Goal: Task Accomplishment & Management: Manage account settings

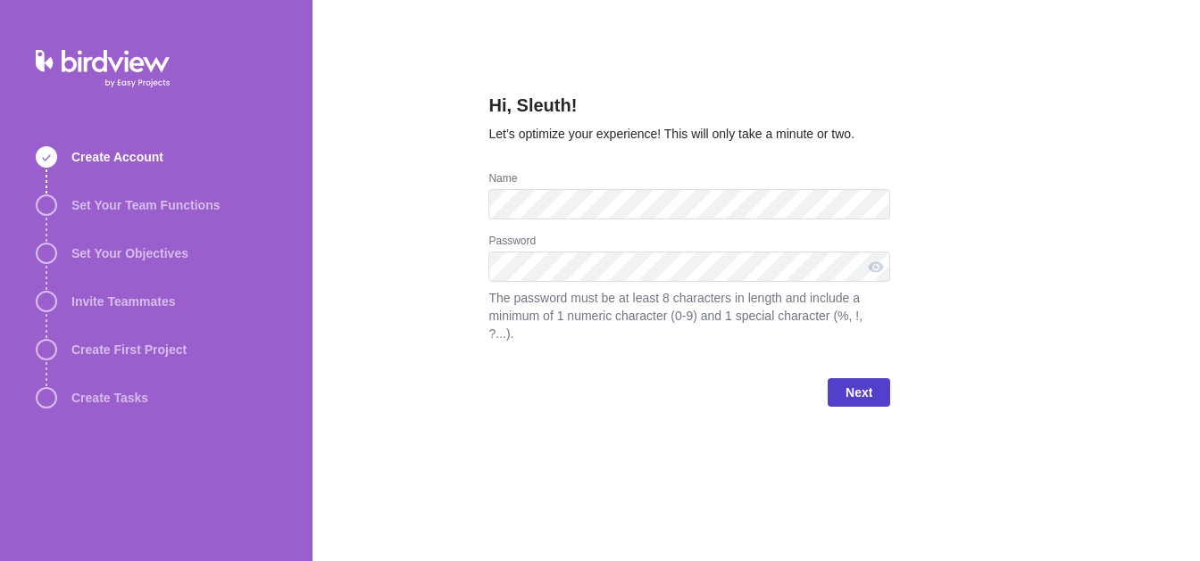
drag, startPoint x: 0, startPoint y: 0, endPoint x: 858, endPoint y: 379, distance: 937.9
click at [858, 382] on span "Next" at bounding box center [858, 392] width 27 height 21
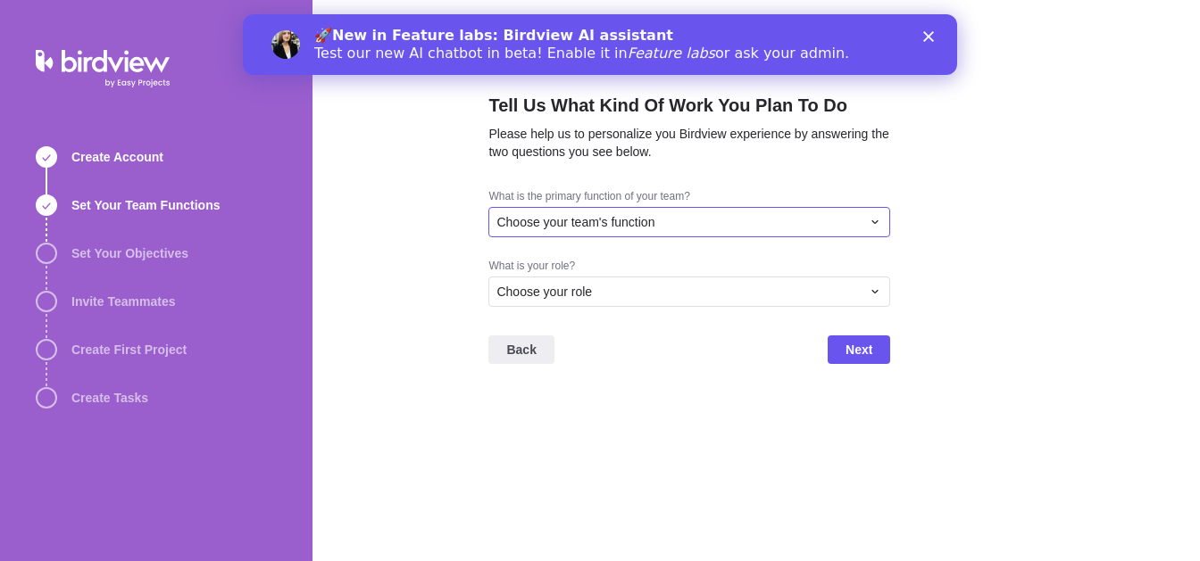
click at [629, 226] on span "Choose your team's function" at bounding box center [575, 222] width 158 height 18
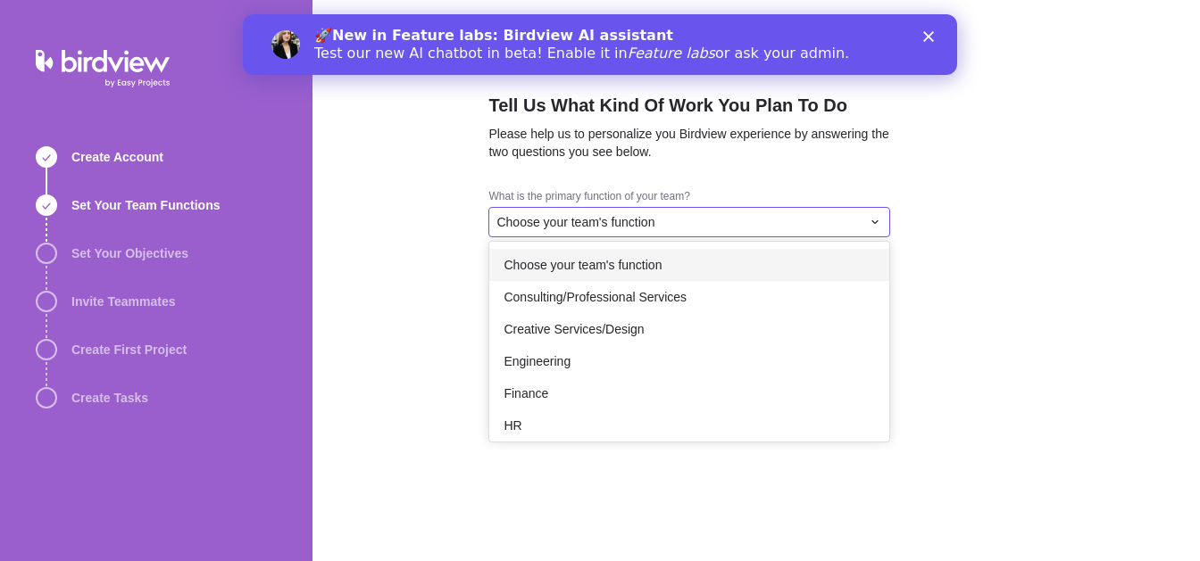
click at [629, 226] on span "Choose your team's function" at bounding box center [575, 222] width 158 height 18
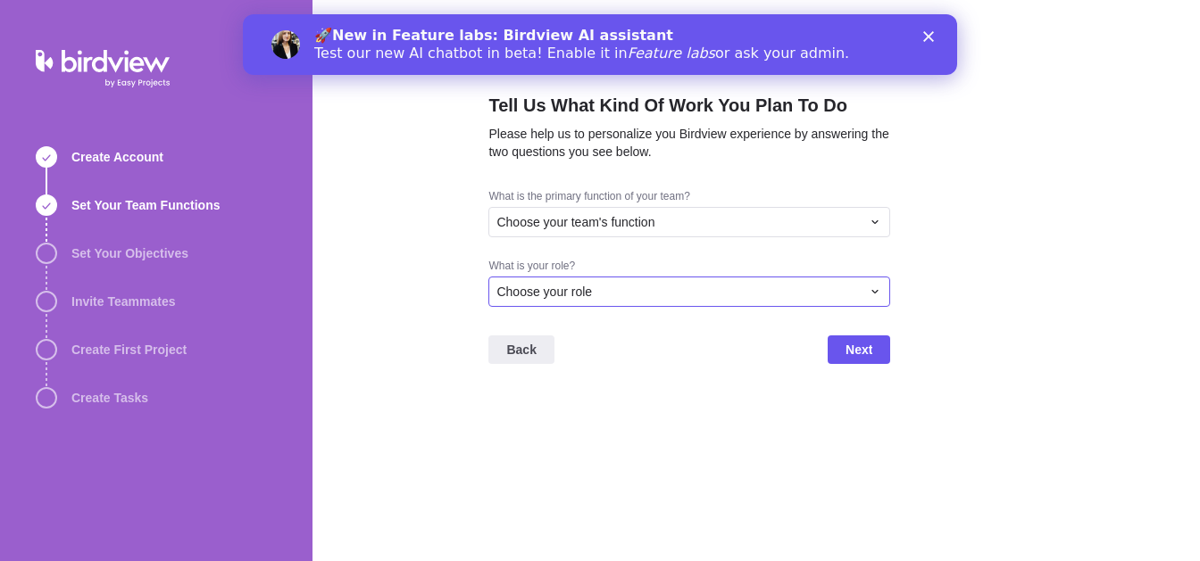
click at [594, 290] on div "Choose your role" at bounding box center [678, 292] width 364 height 18
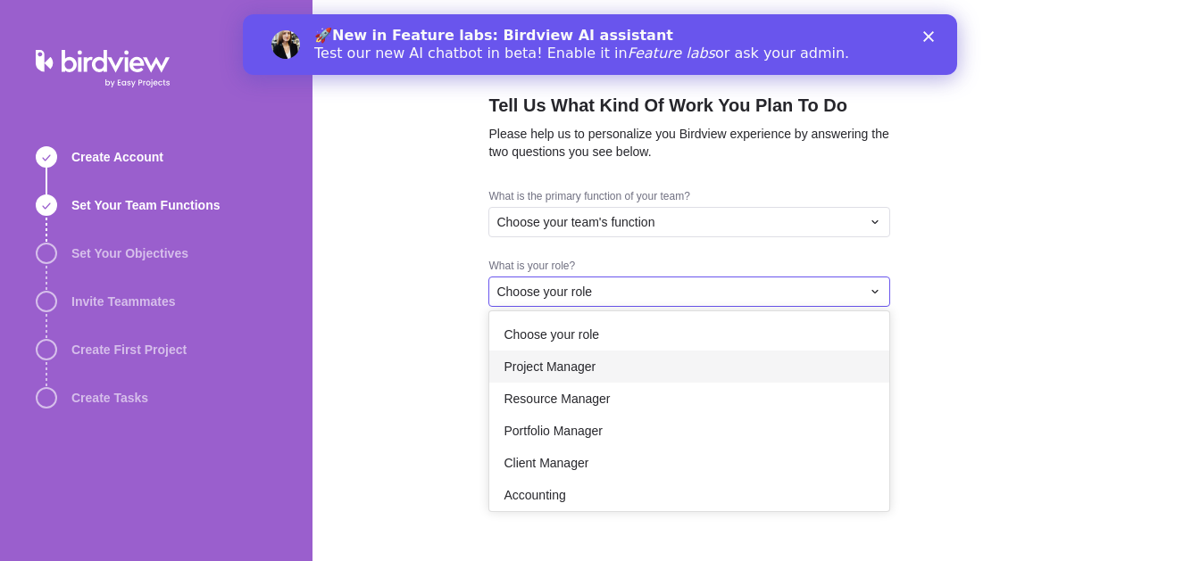
click at [615, 366] on div "Project Manager" at bounding box center [689, 367] width 400 height 32
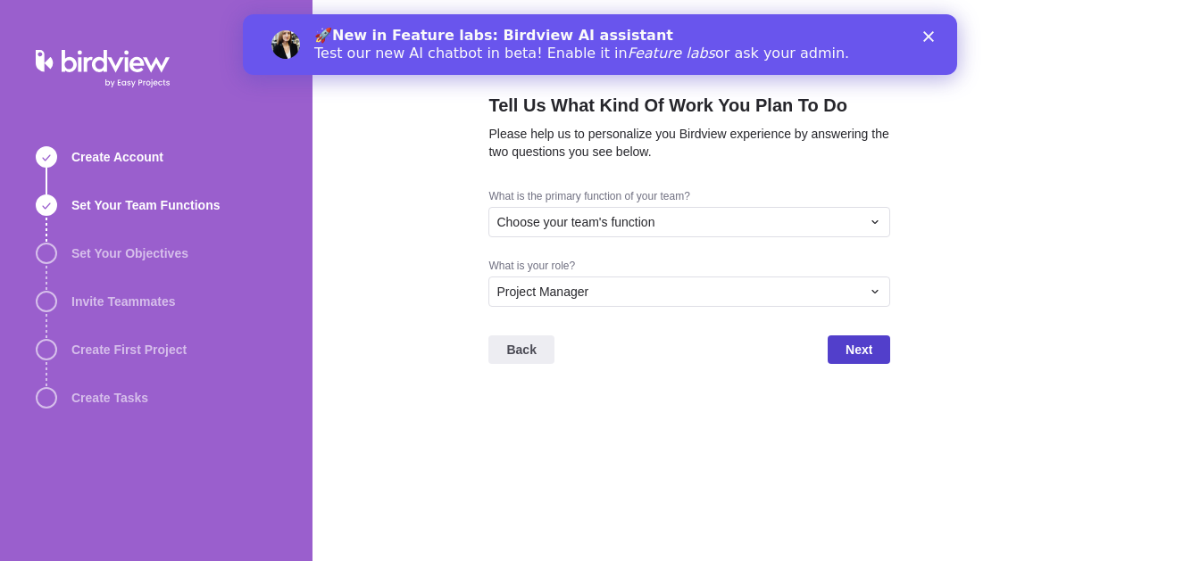
click at [857, 352] on span "Next" at bounding box center [858, 349] width 27 height 21
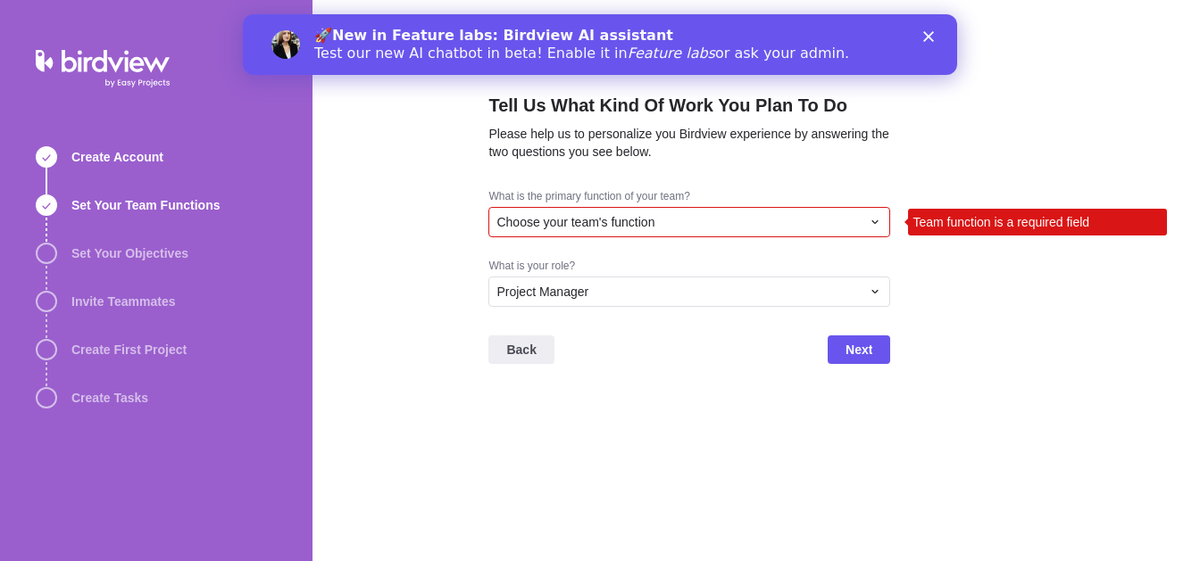
click at [767, 224] on div "Choose your team's function" at bounding box center [678, 222] width 364 height 18
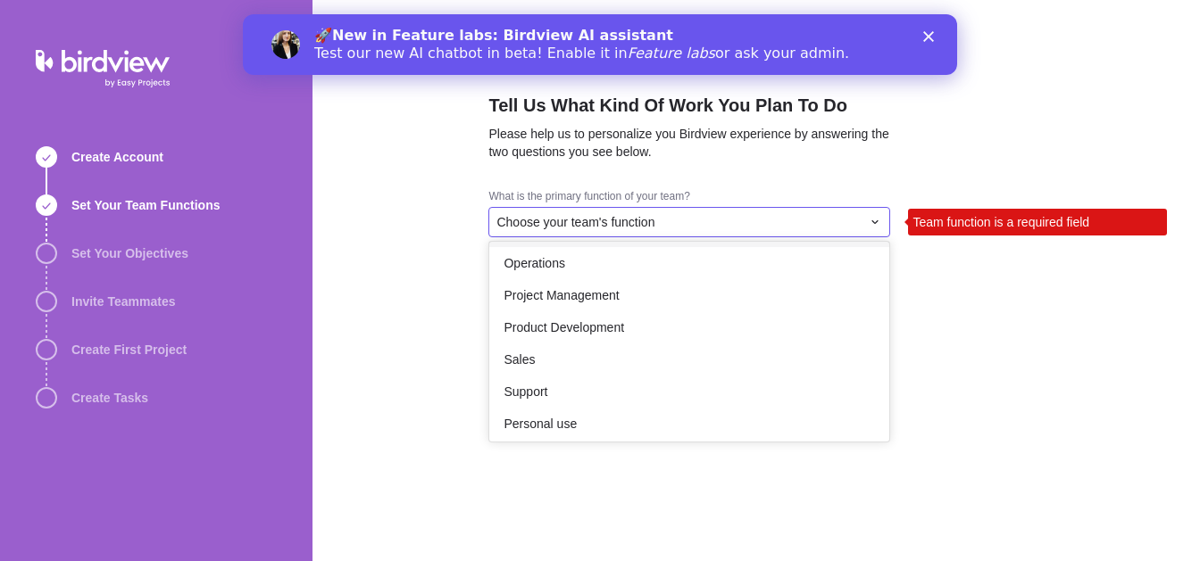
scroll to position [303, 0]
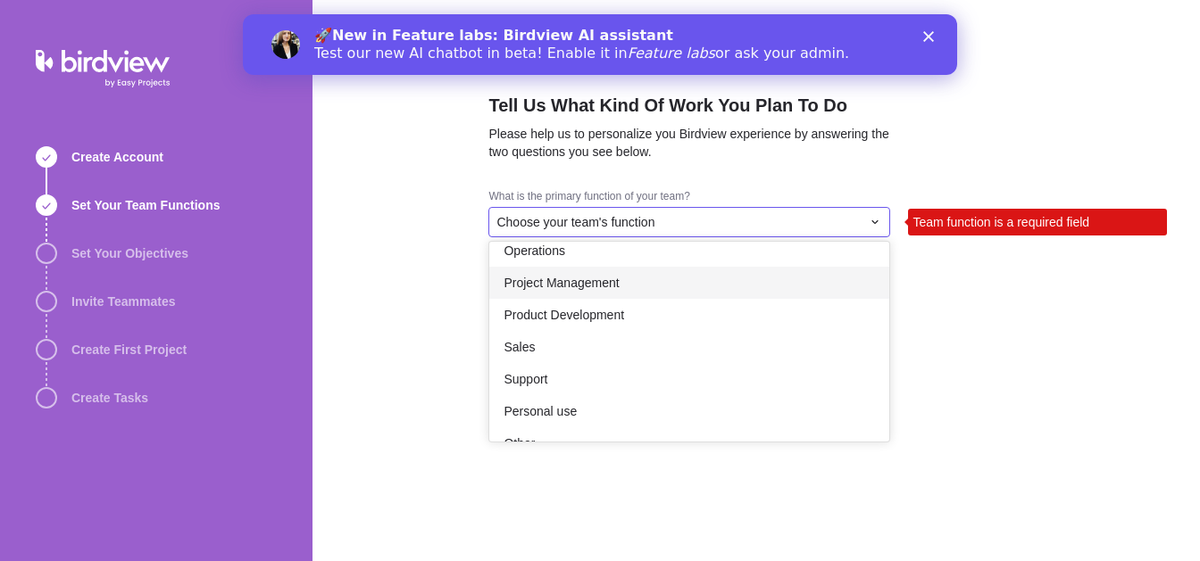
click at [642, 288] on div "Project Management" at bounding box center [689, 283] width 400 height 32
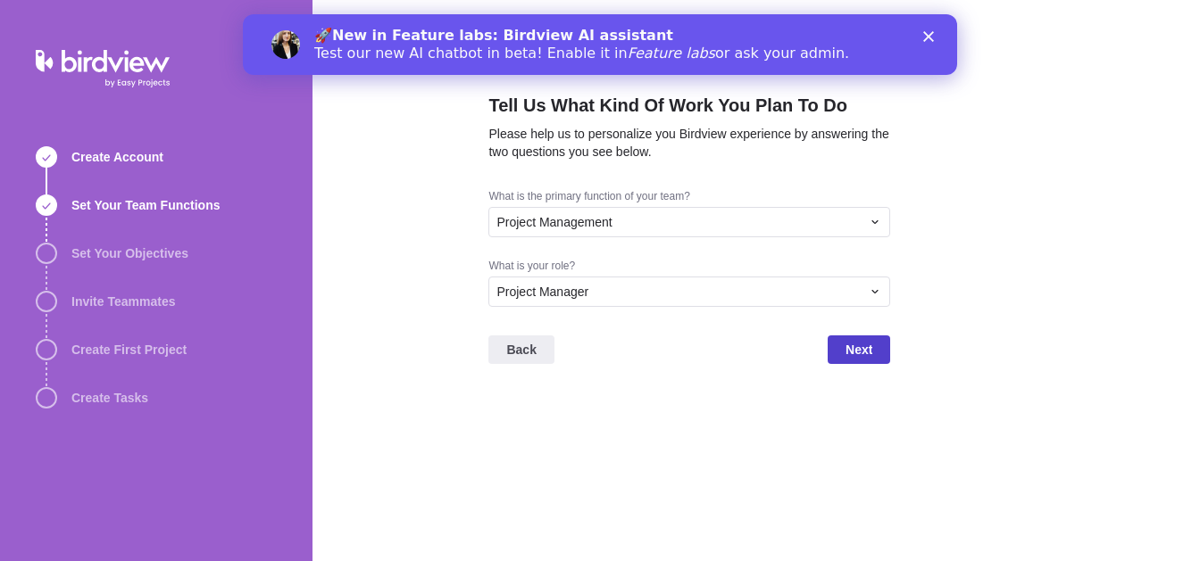
click at [855, 342] on span "Next" at bounding box center [858, 349] width 27 height 21
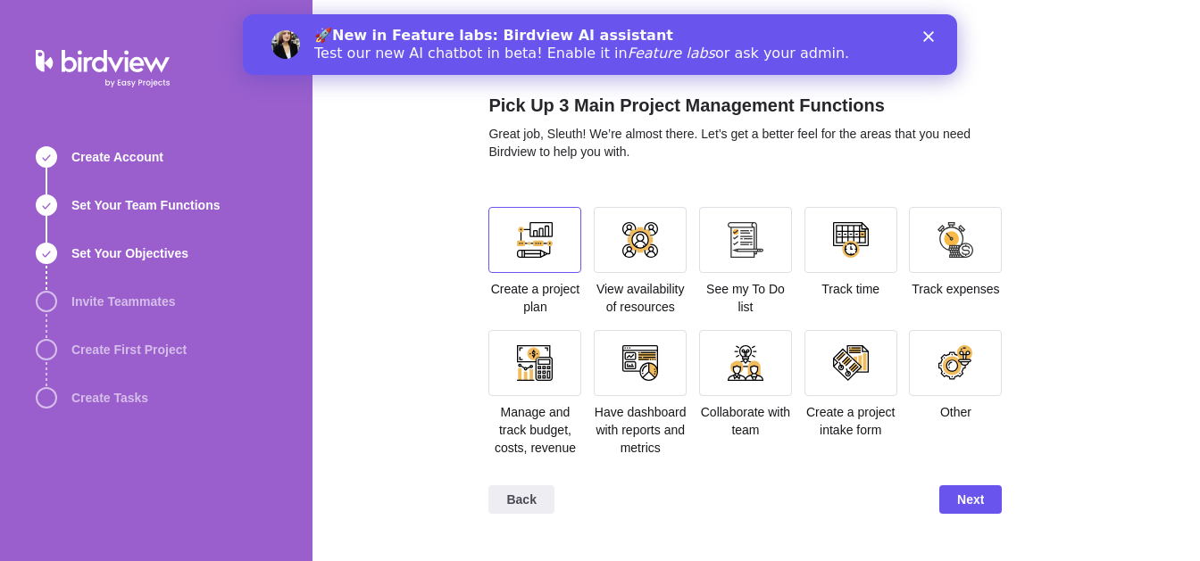
click at [546, 247] on div at bounding box center [535, 240] width 36 height 36
click at [660, 387] on div at bounding box center [640, 363] width 93 height 66
click at [524, 391] on div at bounding box center [534, 363] width 93 height 66
click at [766, 239] on div at bounding box center [745, 240] width 93 height 66
click at [721, 246] on div at bounding box center [745, 240] width 93 height 66
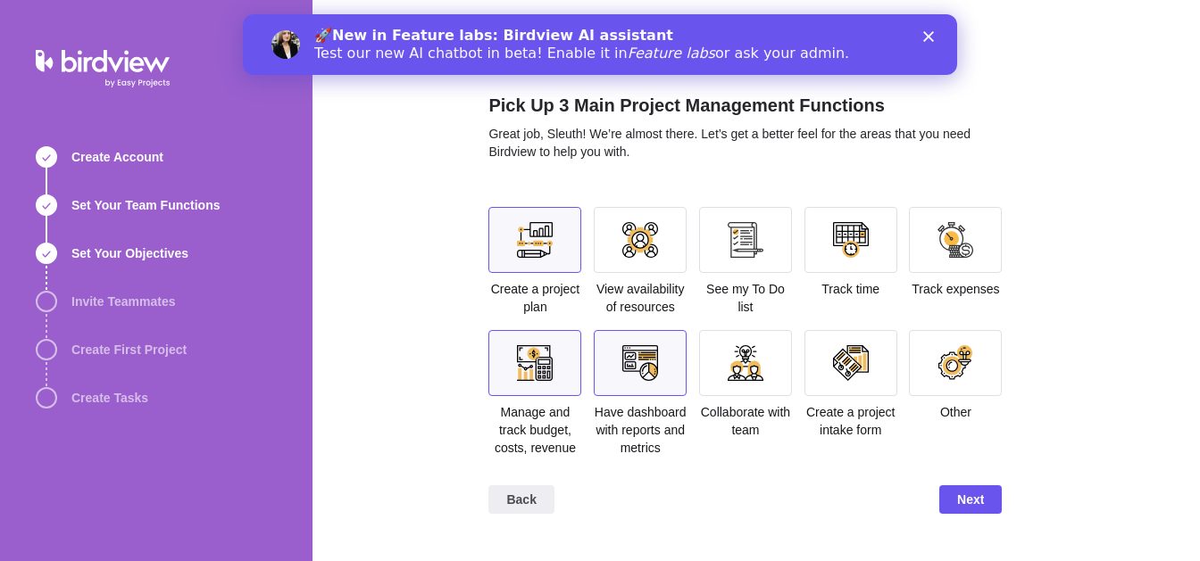
click at [651, 241] on div at bounding box center [640, 240] width 36 height 36
click at [751, 247] on div at bounding box center [745, 240] width 36 height 36
click at [753, 248] on div at bounding box center [745, 240] width 36 height 36
click at [651, 237] on div at bounding box center [640, 240] width 36 height 36
click at [740, 368] on div at bounding box center [745, 363] width 36 height 36
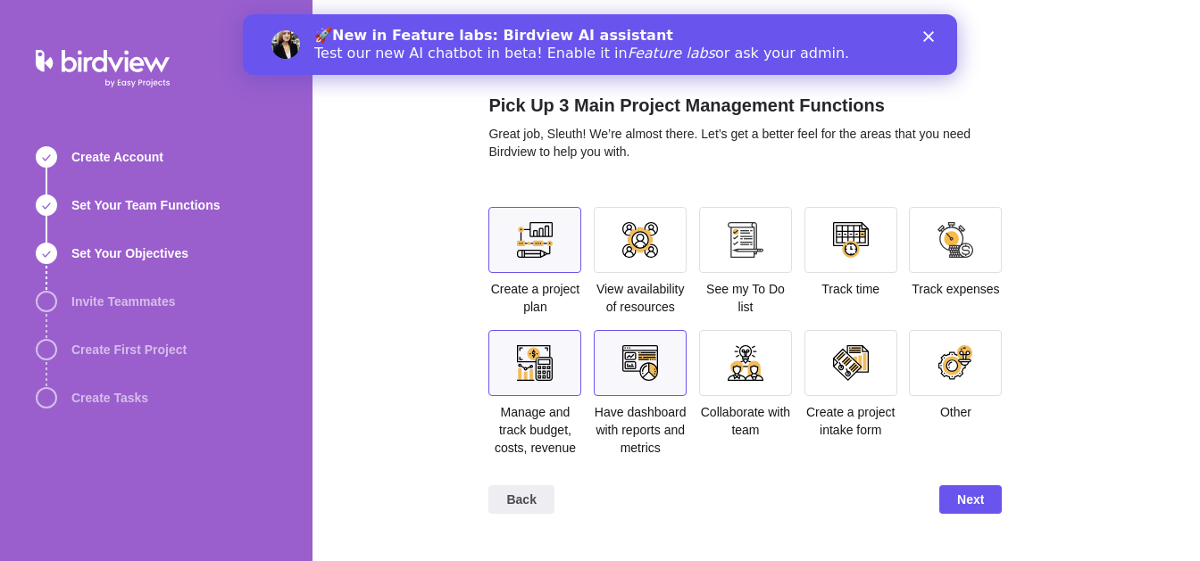
click at [536, 370] on div at bounding box center [535, 363] width 36 height 36
click at [734, 378] on div at bounding box center [745, 363] width 36 height 36
click at [966, 495] on span "Next" at bounding box center [970, 499] width 27 height 21
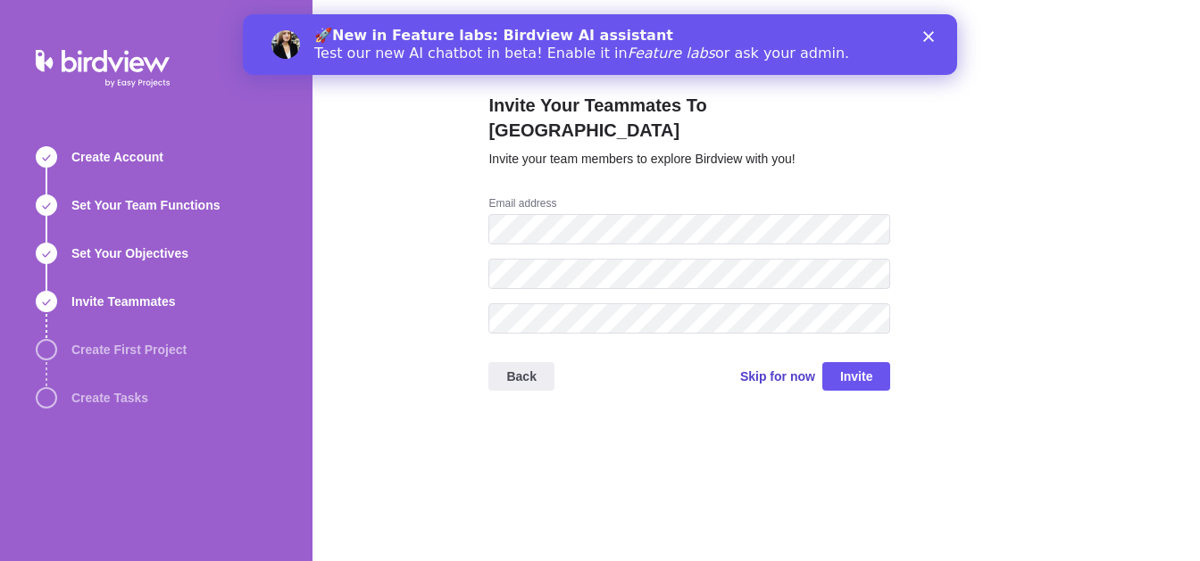
click at [794, 368] on span "Skip for now" at bounding box center [777, 377] width 75 height 18
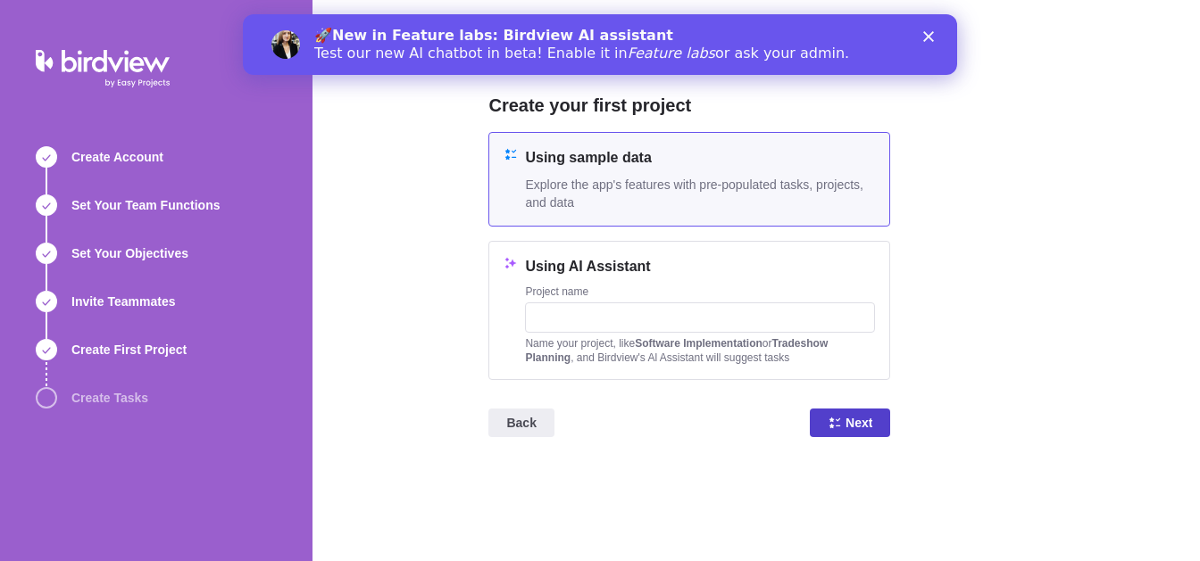
click at [866, 422] on span "Next" at bounding box center [858, 422] width 27 height 21
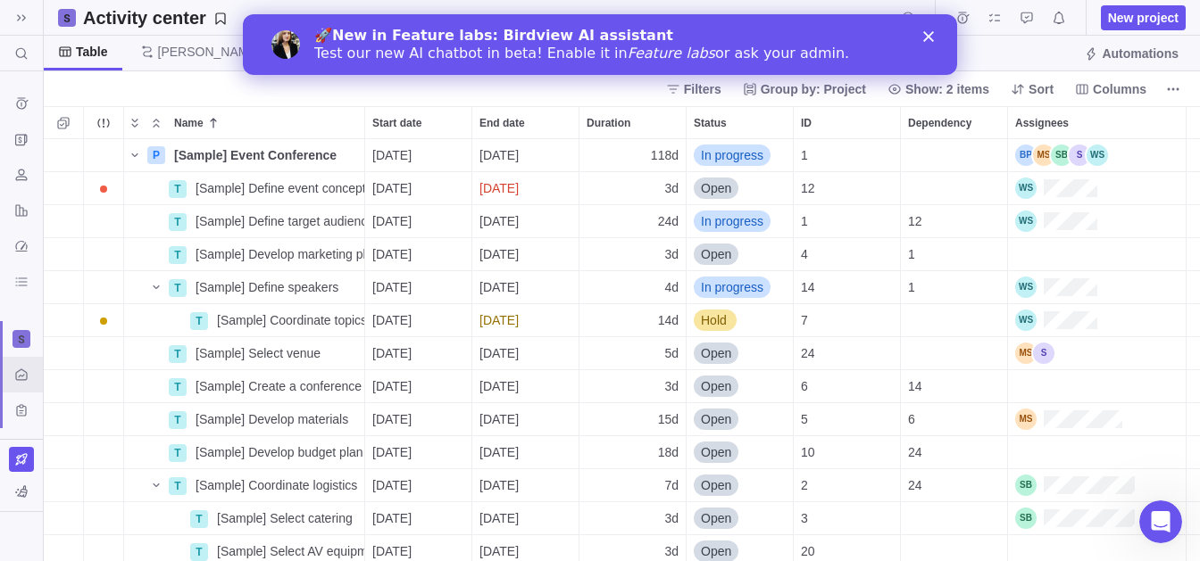
scroll to position [422, 1156]
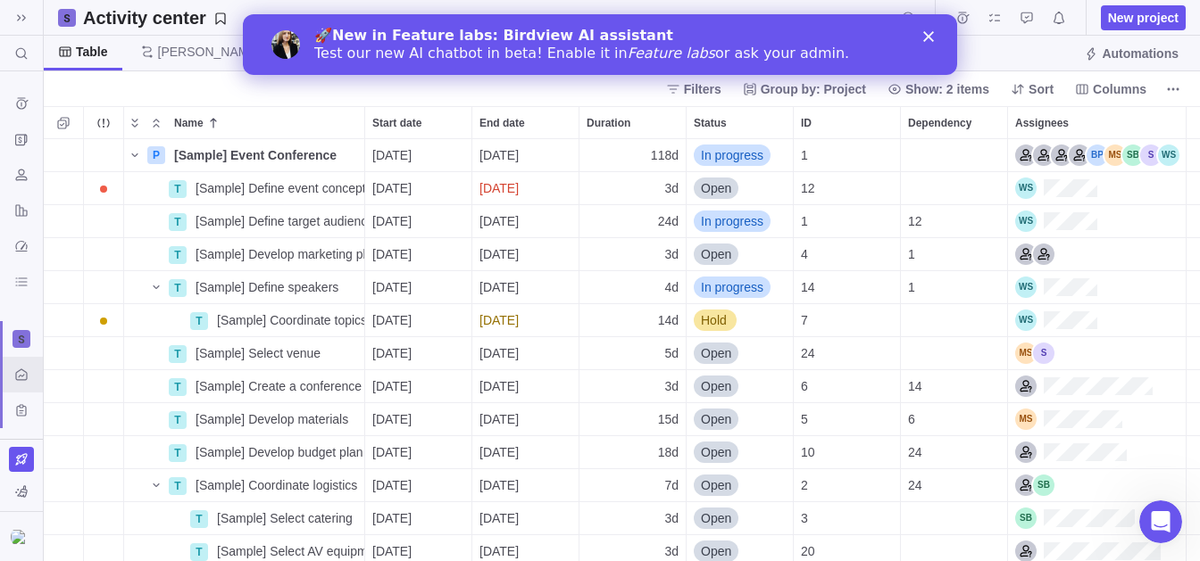
click at [927, 35] on icon "Close" at bounding box center [927, 36] width 11 height 11
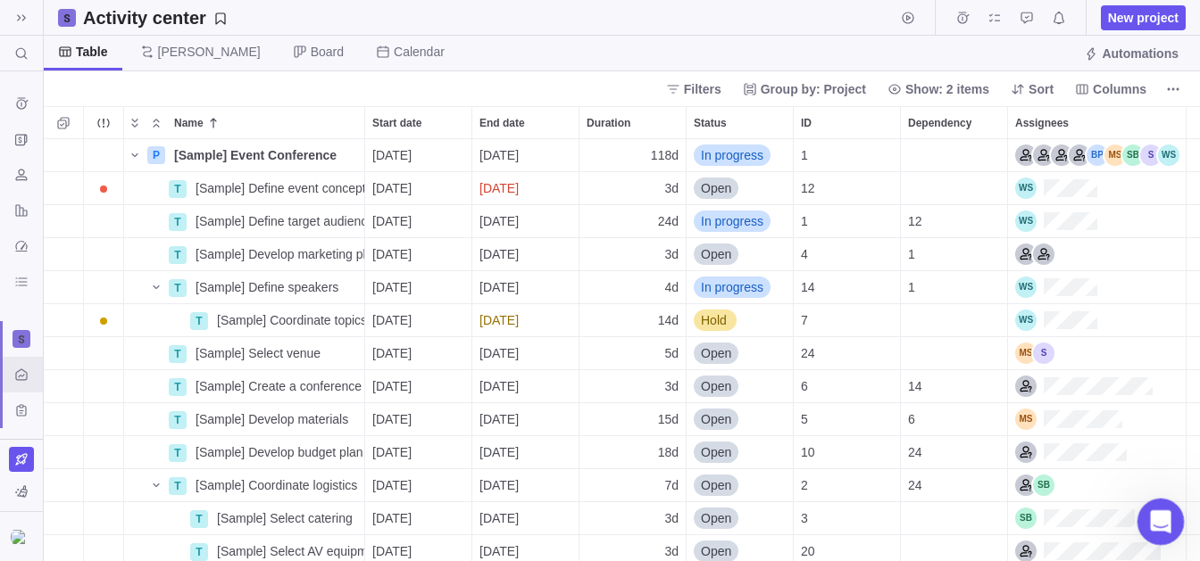
click at [1157, 519] on icon "Open Intercom Messenger" at bounding box center [1157, 519] width 29 height 29
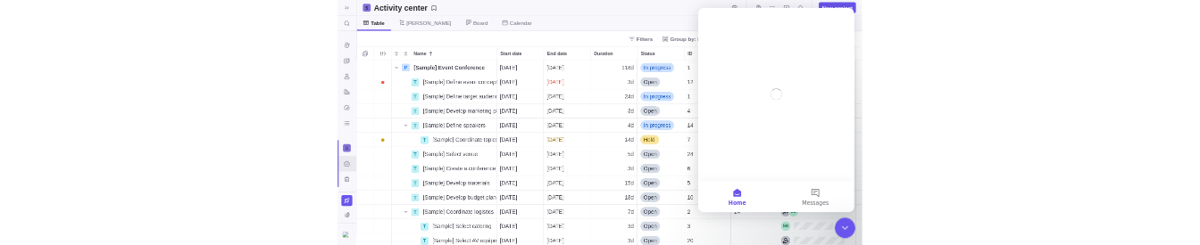
scroll to position [0, 0]
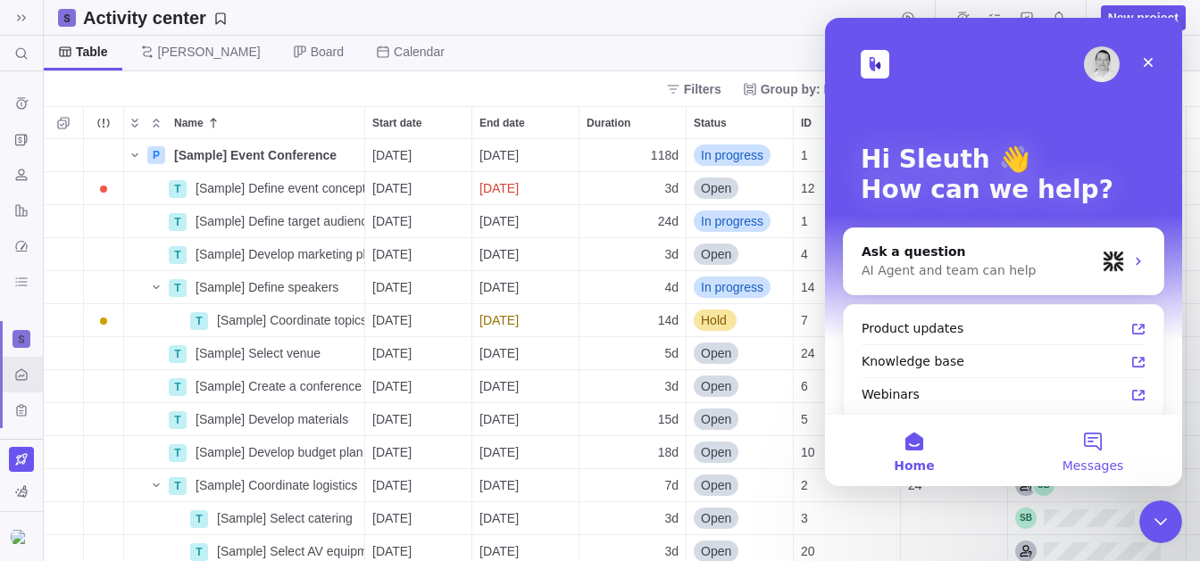
click at [1101, 446] on button "Messages" at bounding box center [1092, 450] width 179 height 71
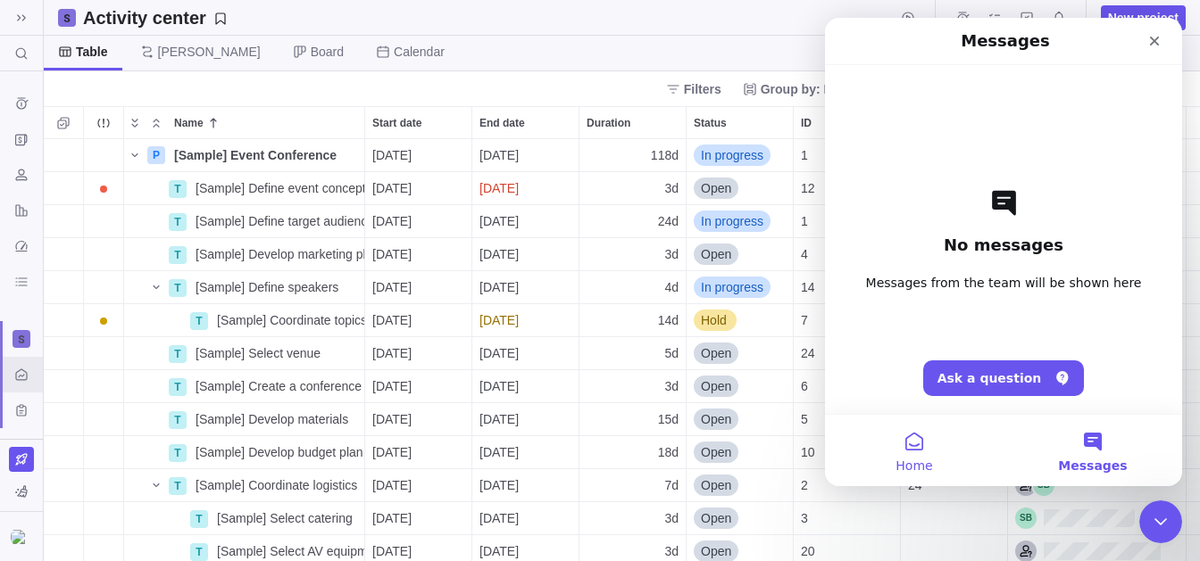
click at [918, 436] on button "Home" at bounding box center [914, 450] width 179 height 71
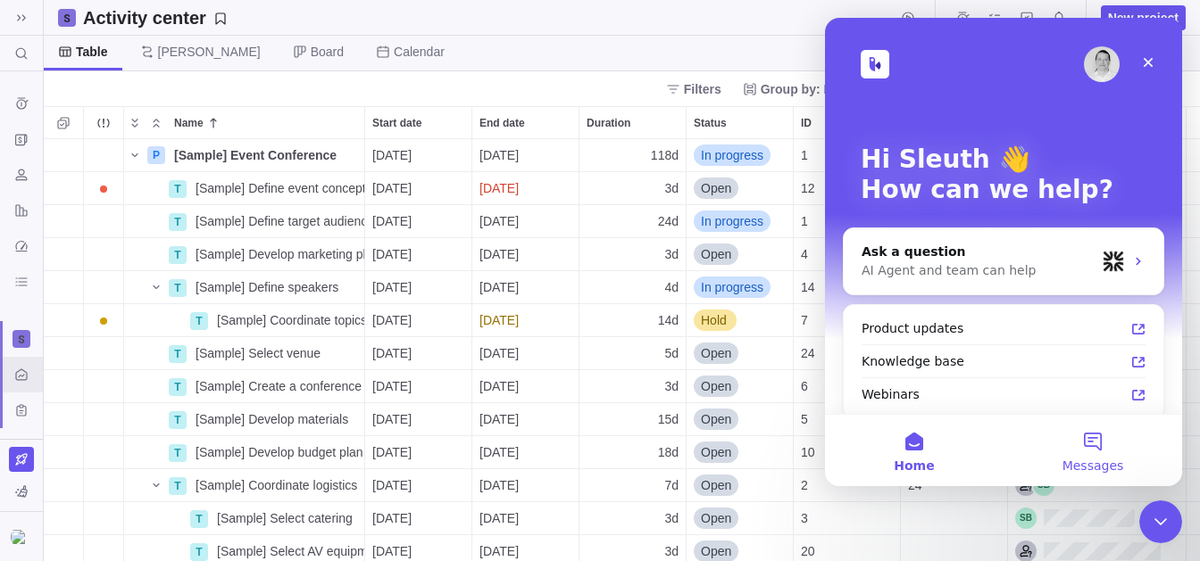
click at [1101, 449] on button "Messages" at bounding box center [1092, 450] width 179 height 71
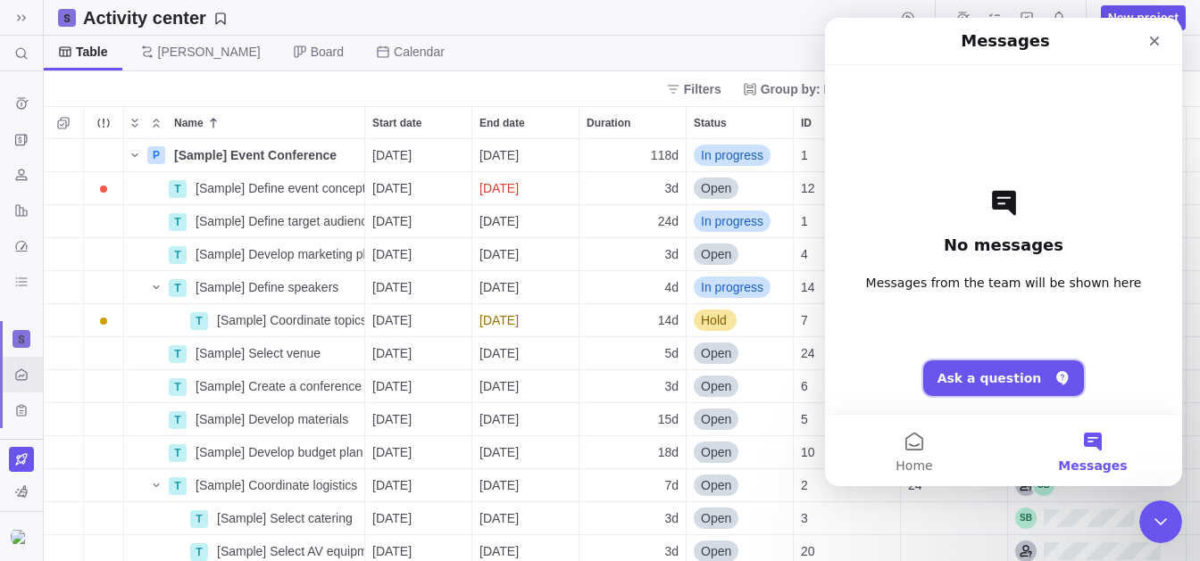
click at [1036, 374] on button "Ask a question" at bounding box center [1004, 379] width 162 height 36
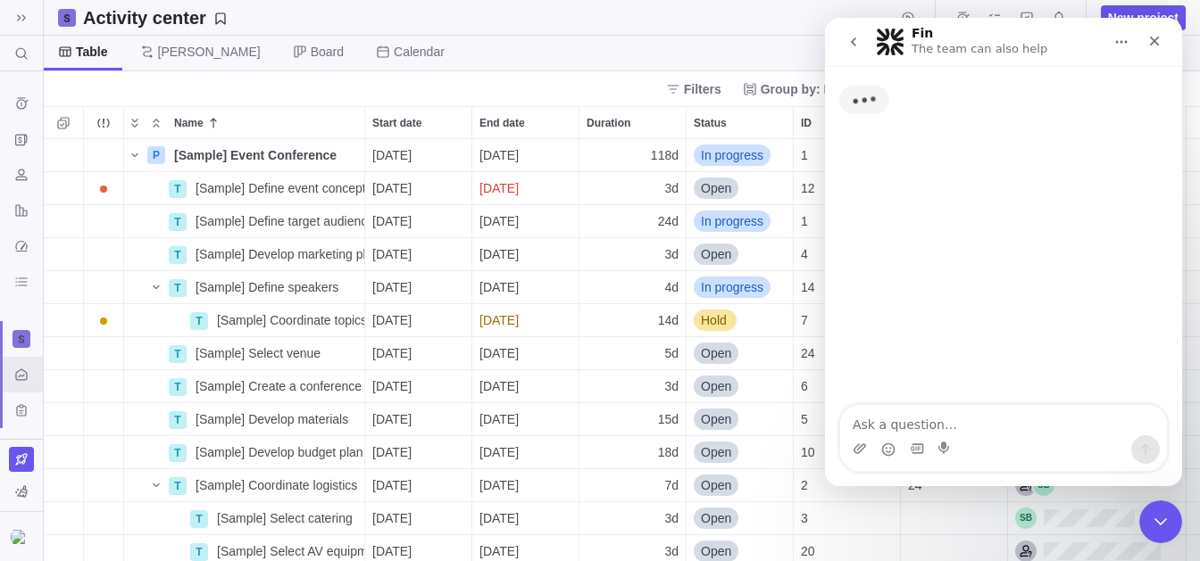
click at [983, 430] on textarea "Ask a question…" at bounding box center [1003, 420] width 327 height 30
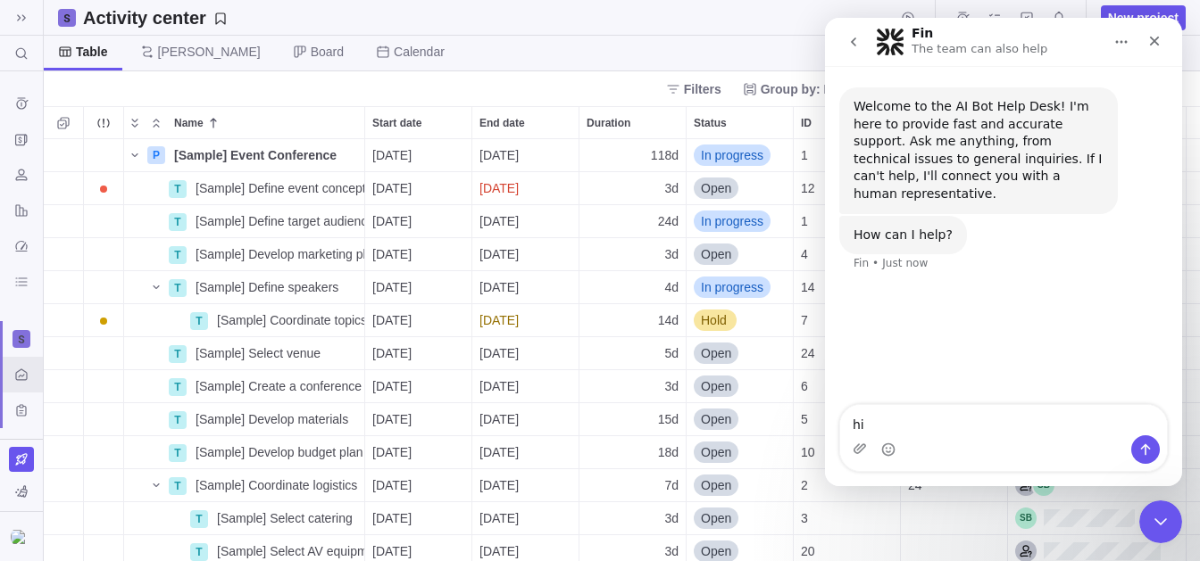
type textarea "hi"
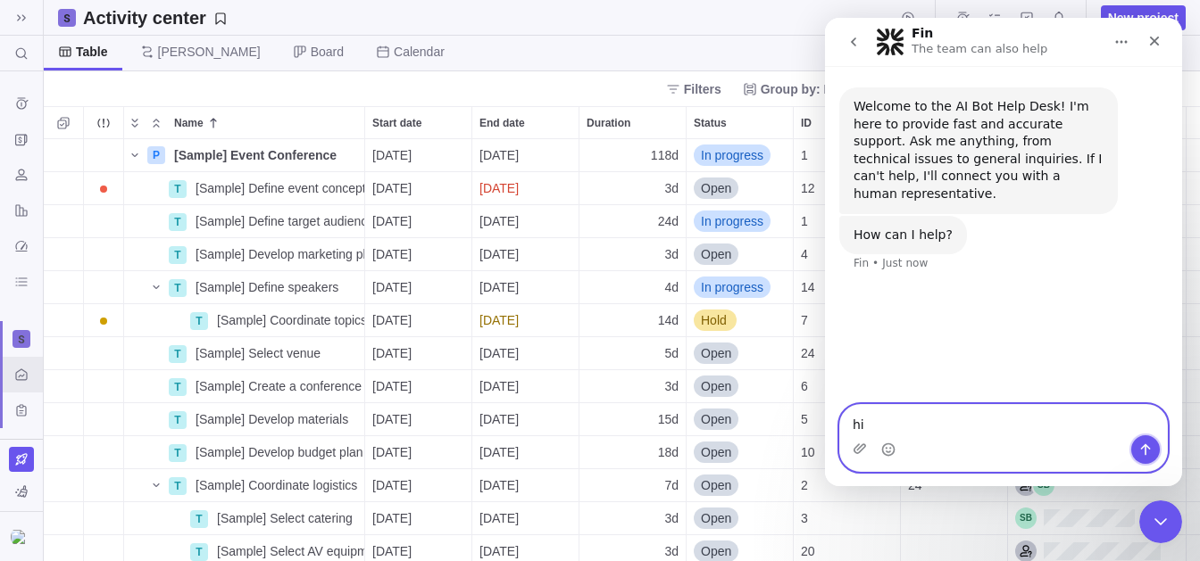
click at [1148, 444] on icon "Send a message…" at bounding box center [1145, 450] width 14 height 14
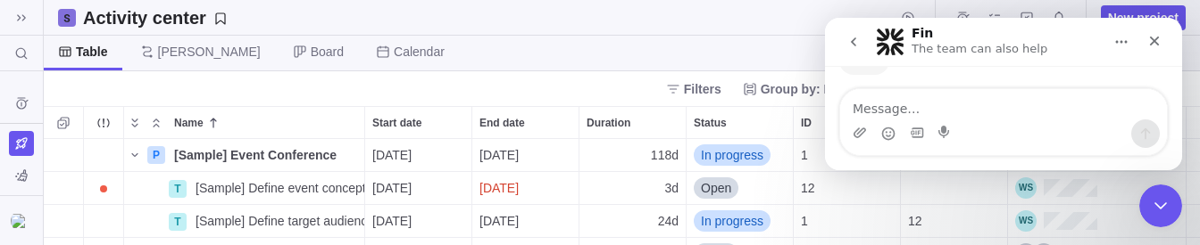
scroll to position [349, 0]
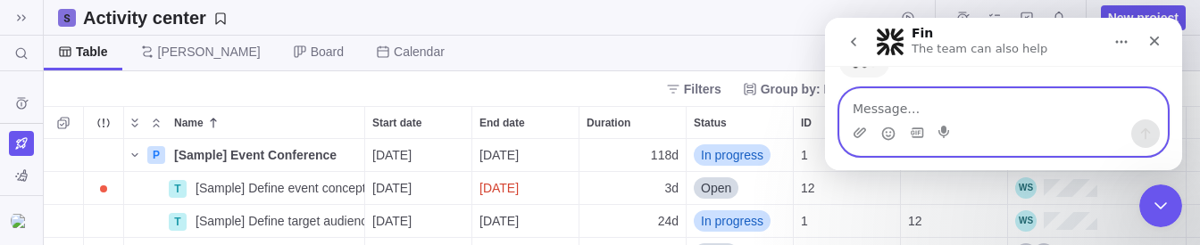
click at [967, 107] on textarea "Message…" at bounding box center [1003, 104] width 327 height 30
type textarea "i am sleuth"
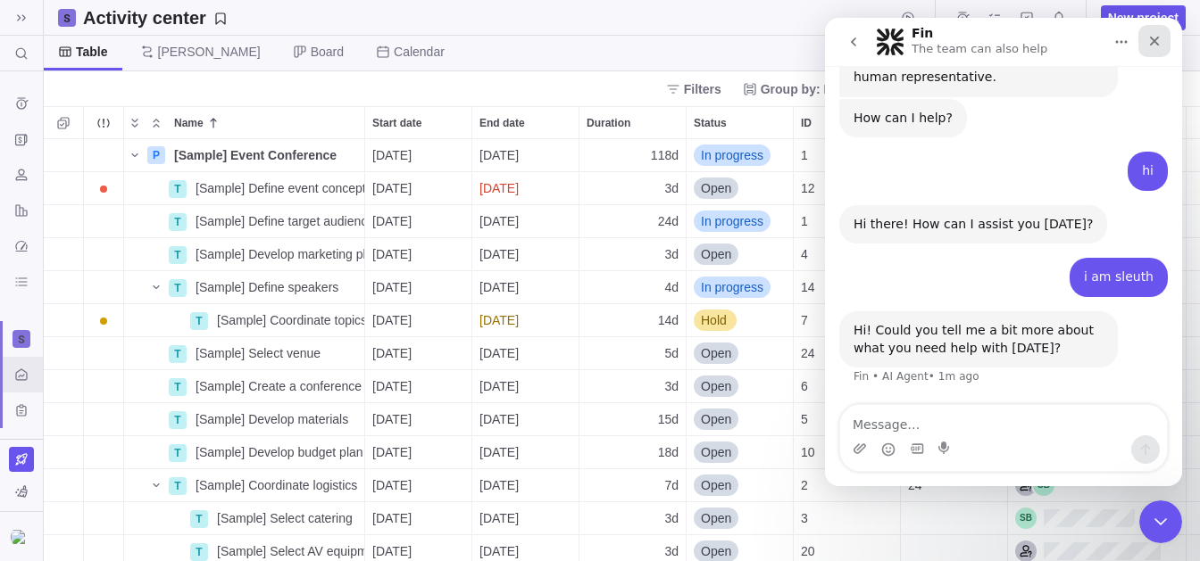
scroll to position [98, 0]
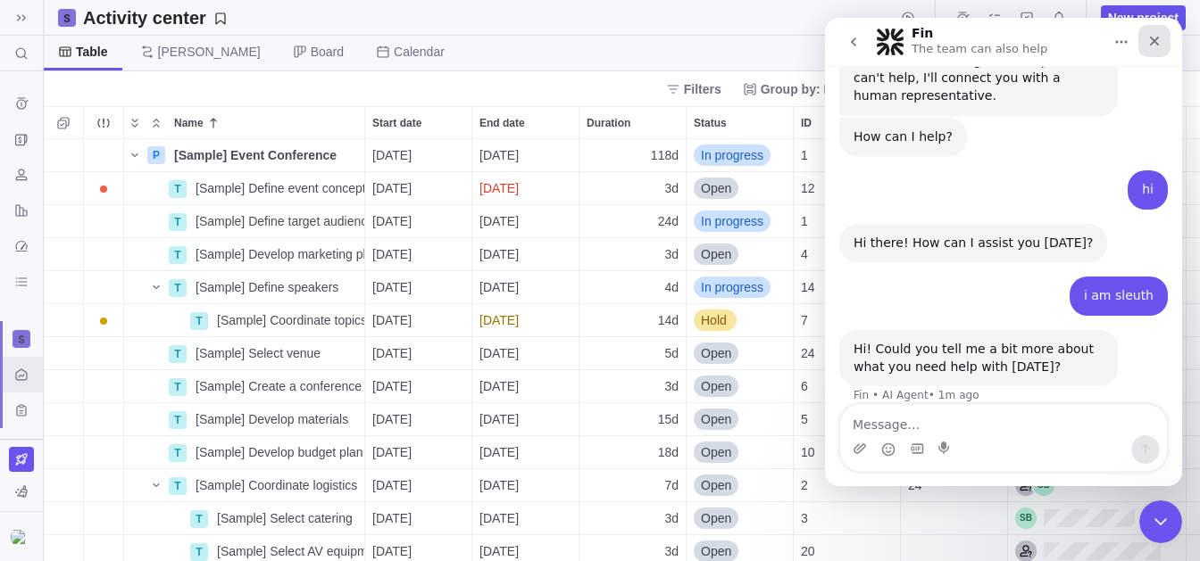
click at [1158, 42] on icon "Close" at bounding box center [1154, 41] width 14 height 14
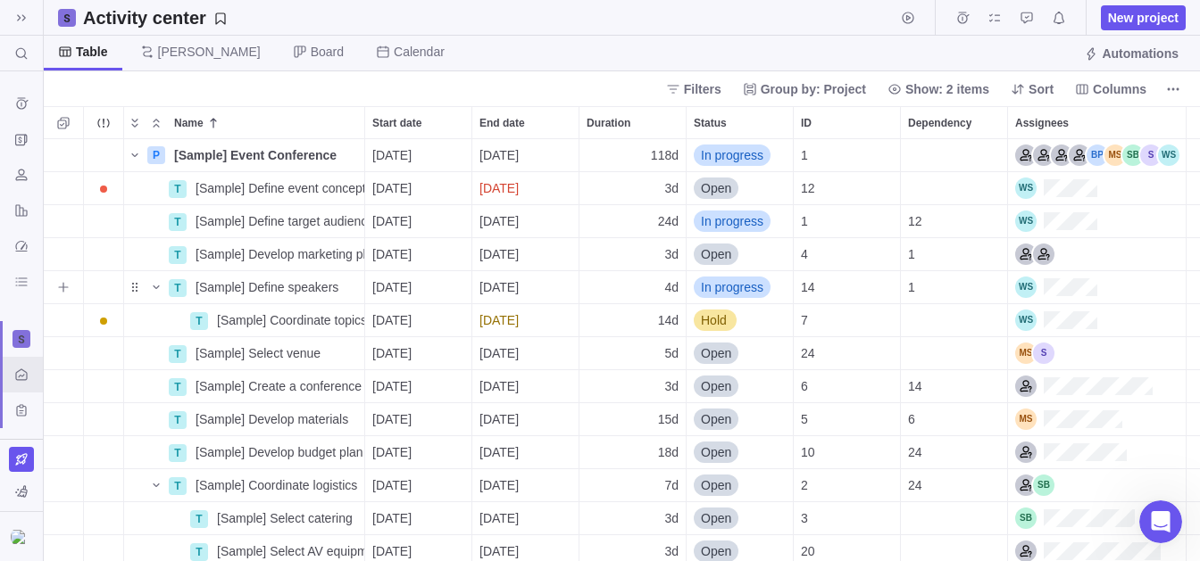
scroll to position [0, 0]
click at [17, 535] on img at bounding box center [21, 537] width 21 height 14
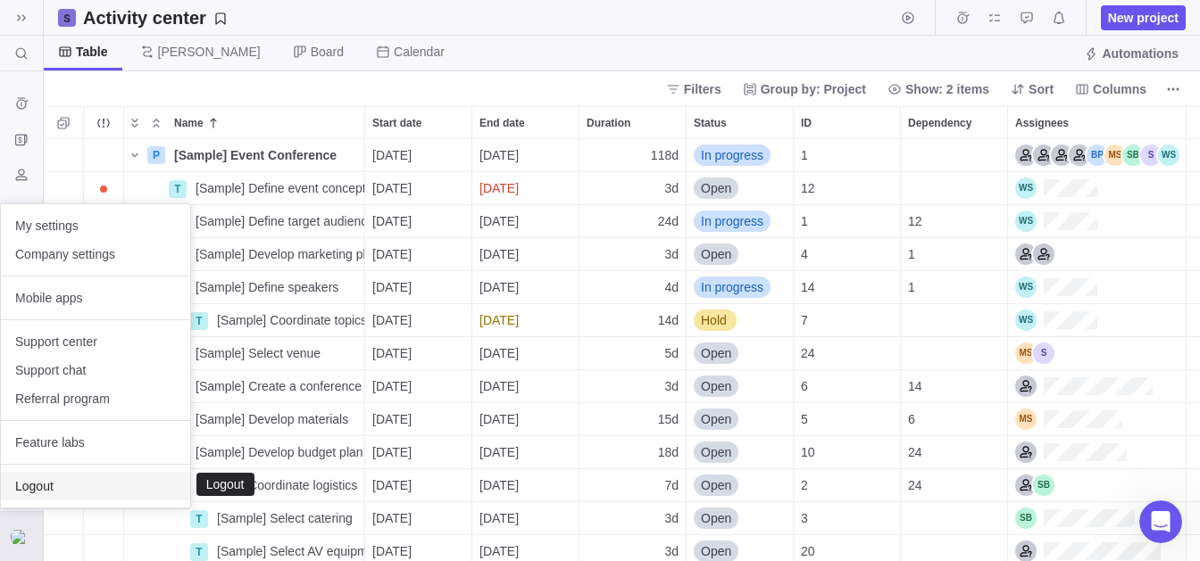
click at [43, 485] on span "Logout" at bounding box center [95, 487] width 161 height 18
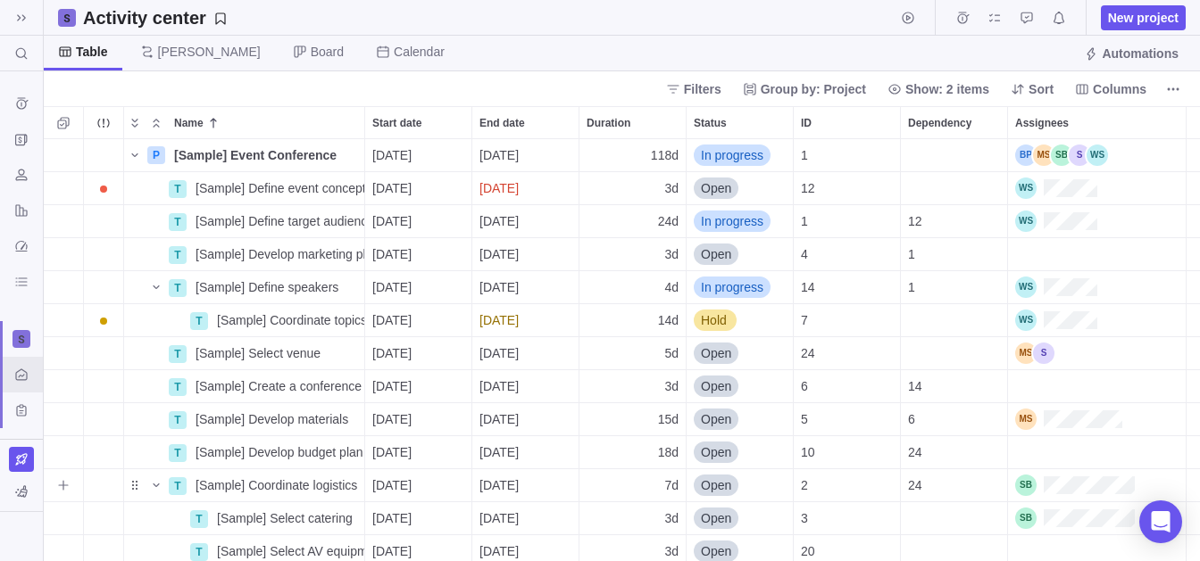
scroll to position [422, 1156]
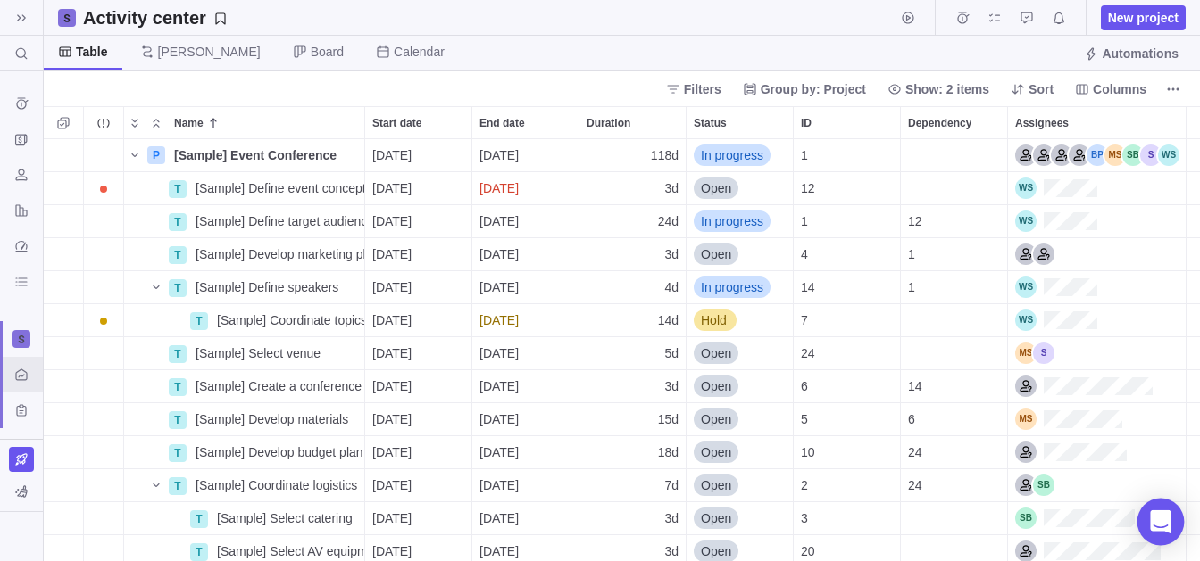
click at [1156, 526] on icon "Open Intercom Messenger" at bounding box center [1160, 522] width 23 height 23
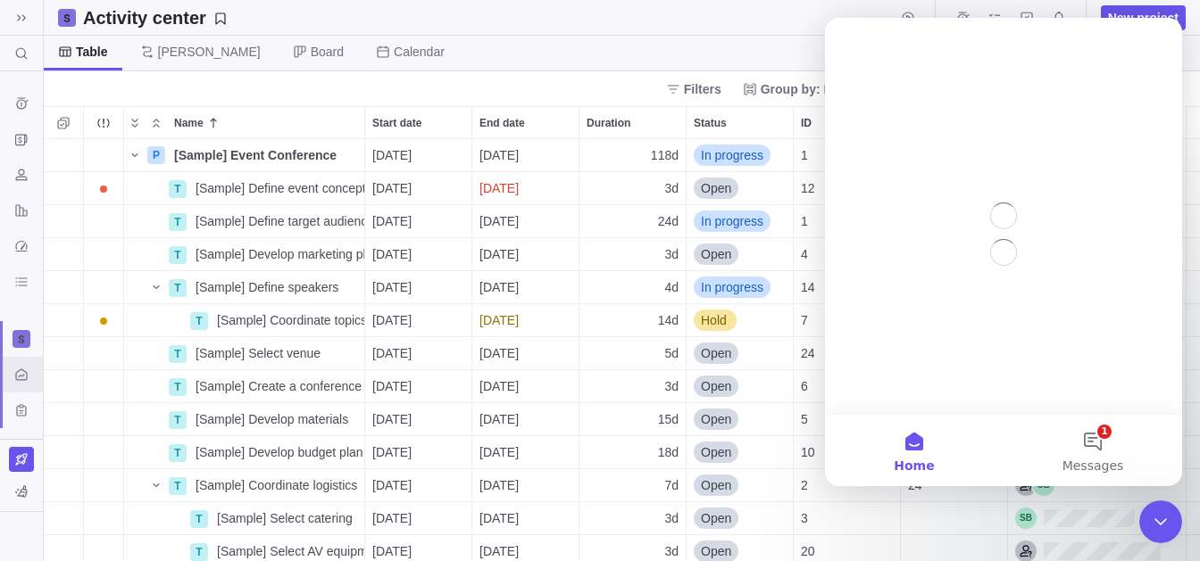
scroll to position [0, 0]
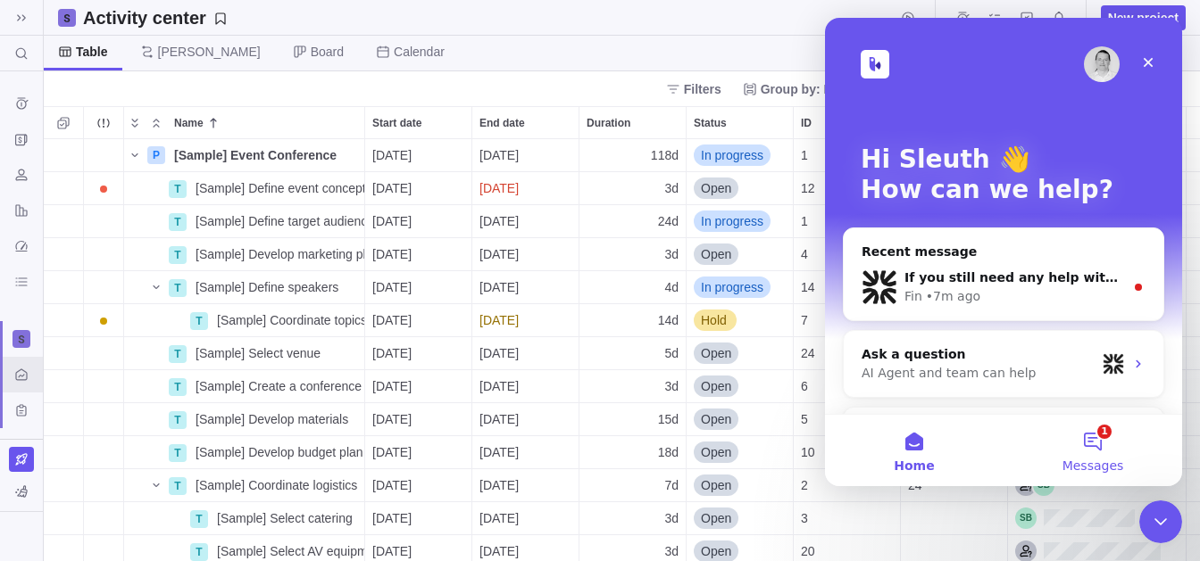
click at [1098, 436] on button "1 Messages" at bounding box center [1092, 450] width 179 height 71
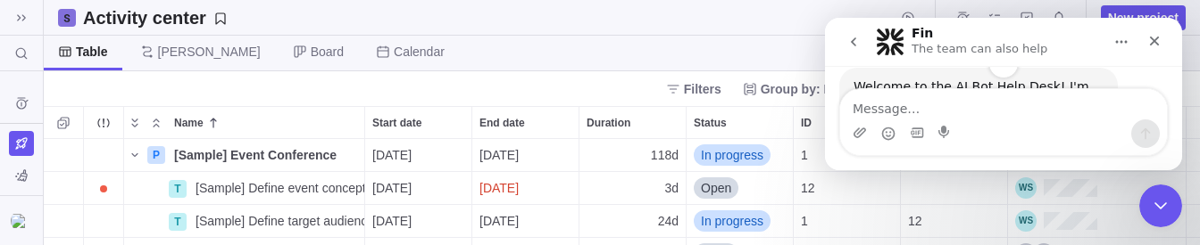
scroll to position [106, 1156]
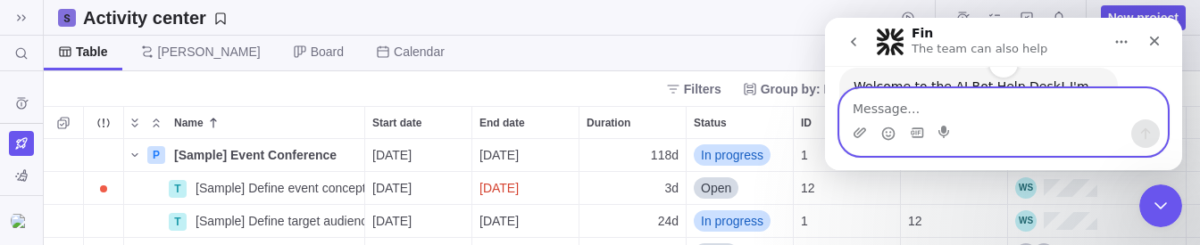
click at [943, 116] on textarea "Message…" at bounding box center [1003, 104] width 327 height 30
type textarea "hi"
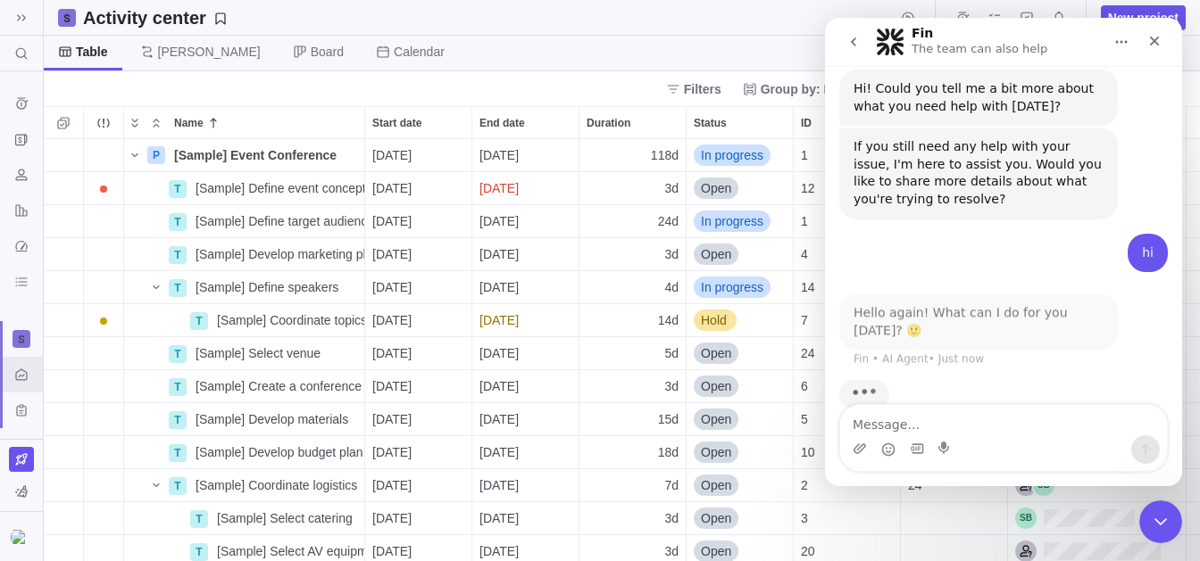
scroll to position [356, 0]
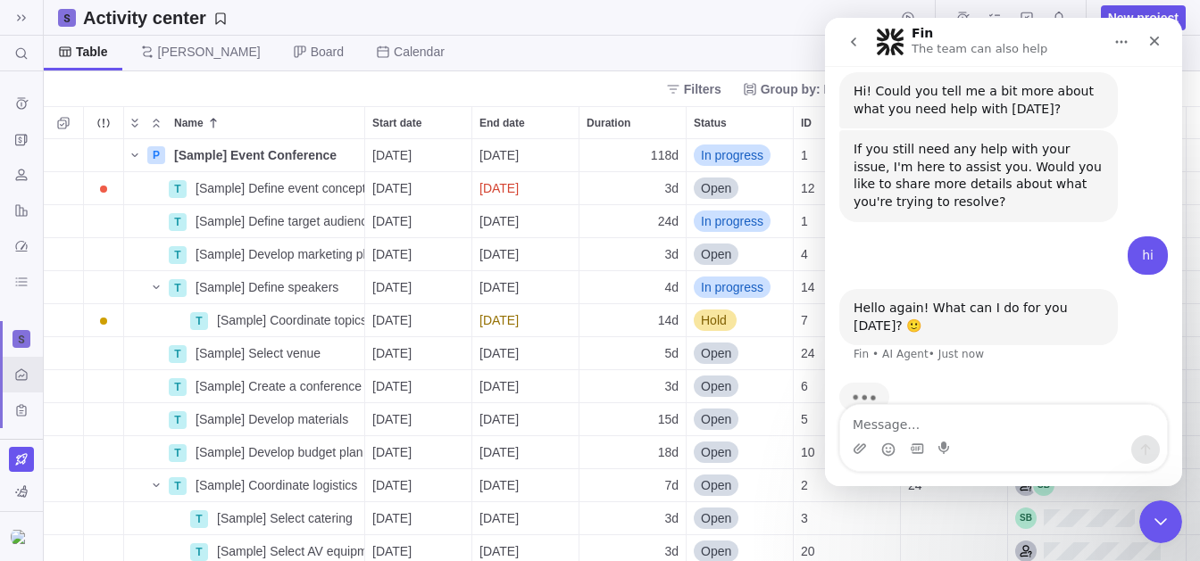
click at [1118, 34] on button "Home" at bounding box center [1121, 42] width 34 height 34
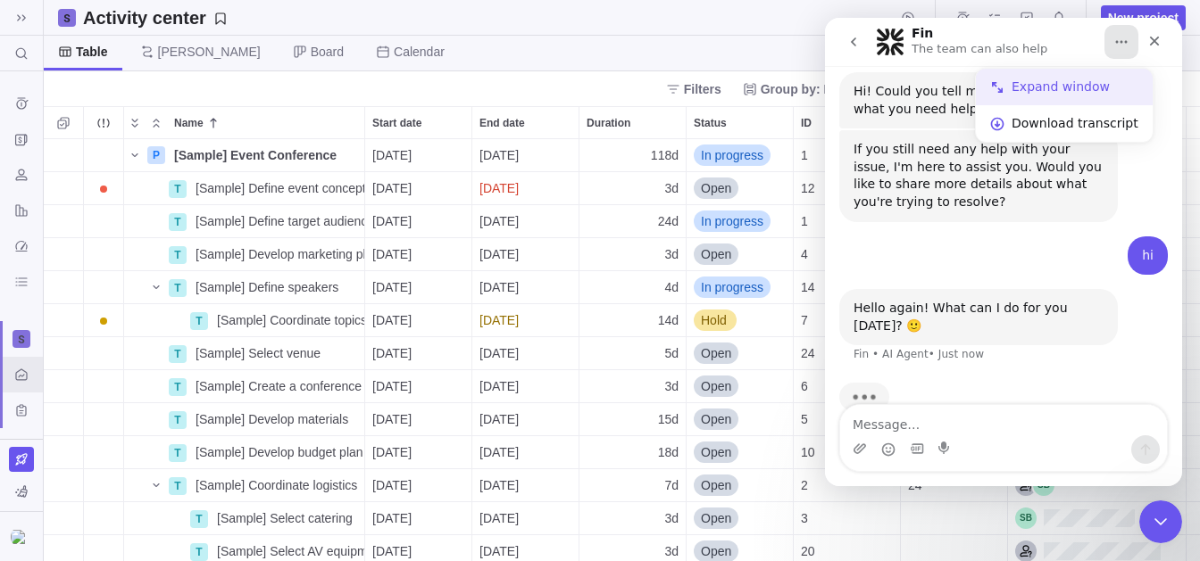
click at [1083, 91] on div "Expand window" at bounding box center [1074, 87] width 127 height 19
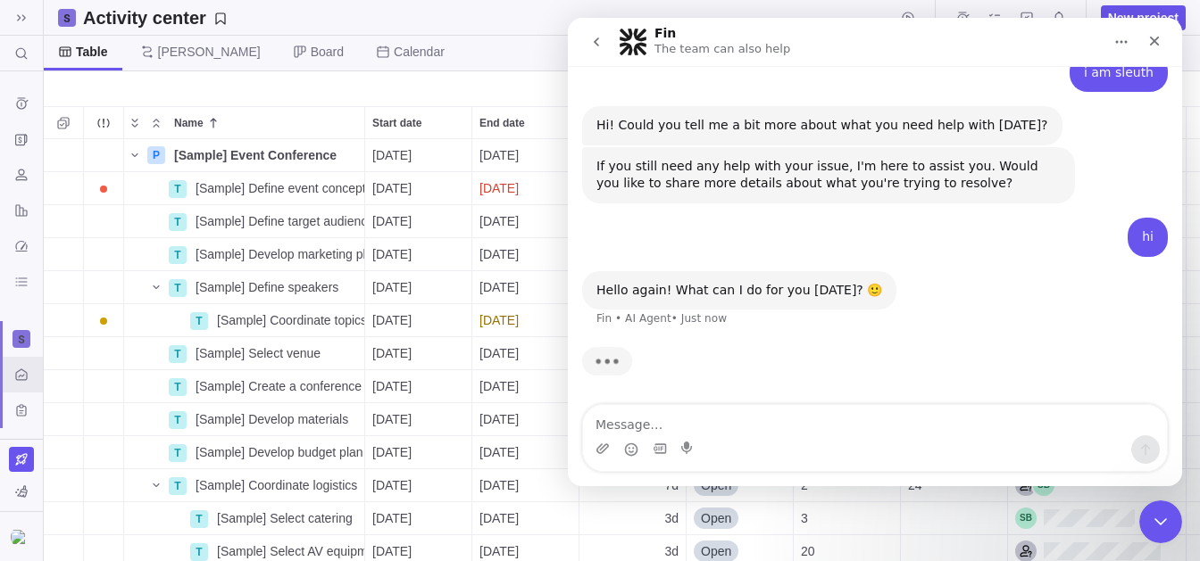
scroll to position [269, 0]
click at [501, 330] on div "10/30/2025" at bounding box center [525, 320] width 106 height 32
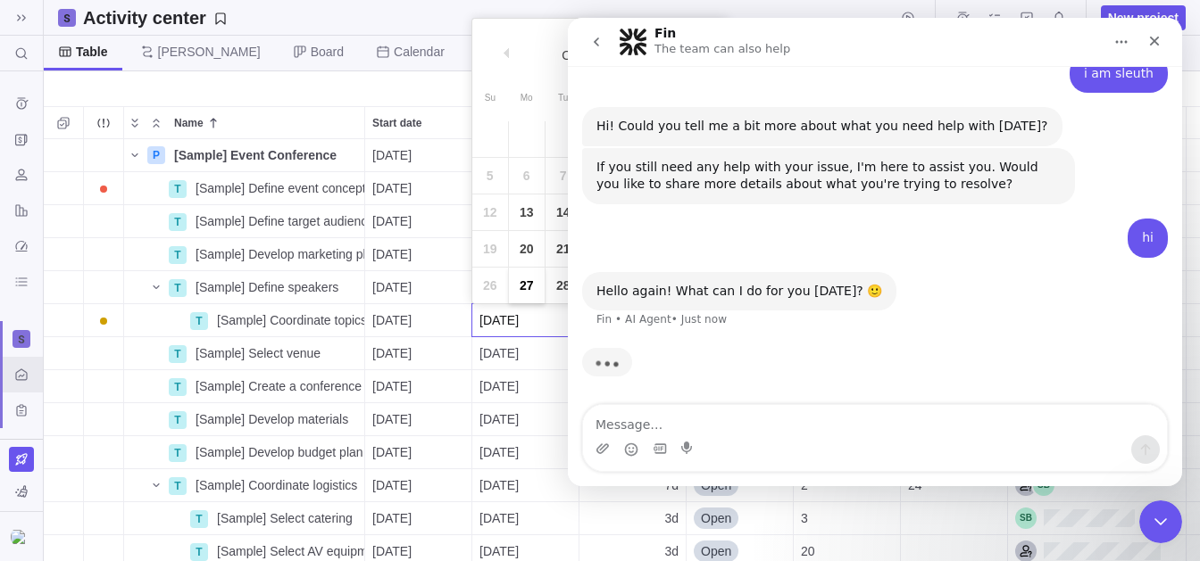
click at [530, 280] on link "27" at bounding box center [527, 286] width 36 height 36
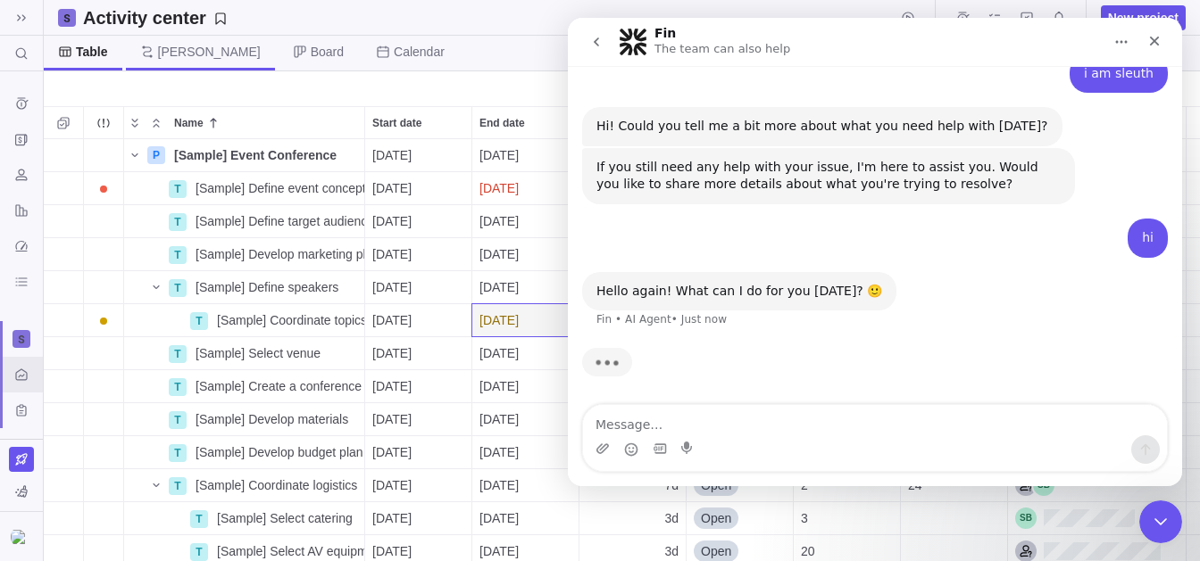
click at [151, 51] on icon at bounding box center [147, 52] width 14 height 14
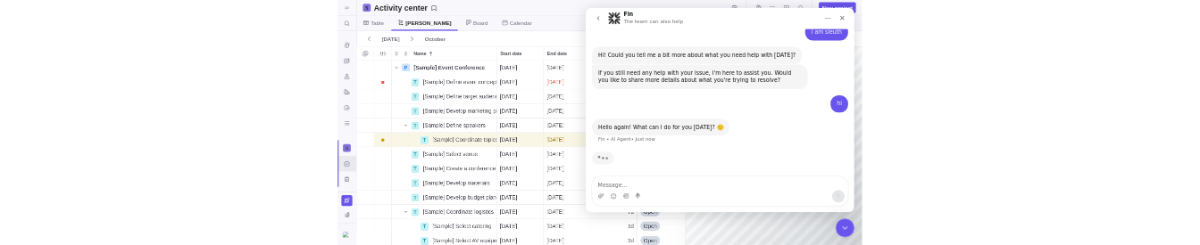
scroll to position [0, 2518]
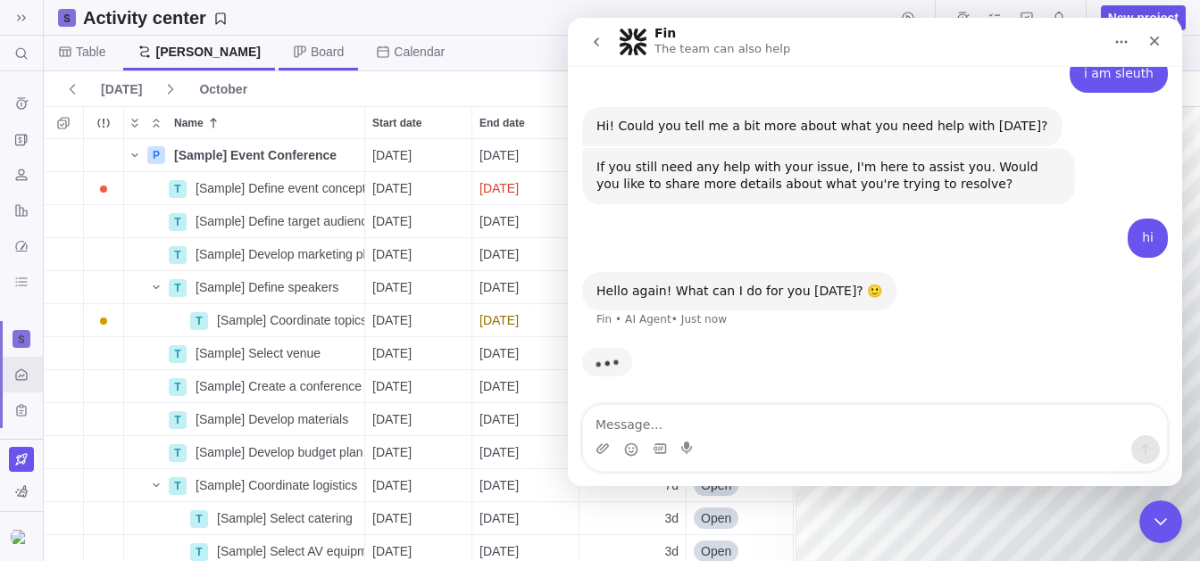
click at [311, 57] on span "Board" at bounding box center [327, 52] width 33 height 18
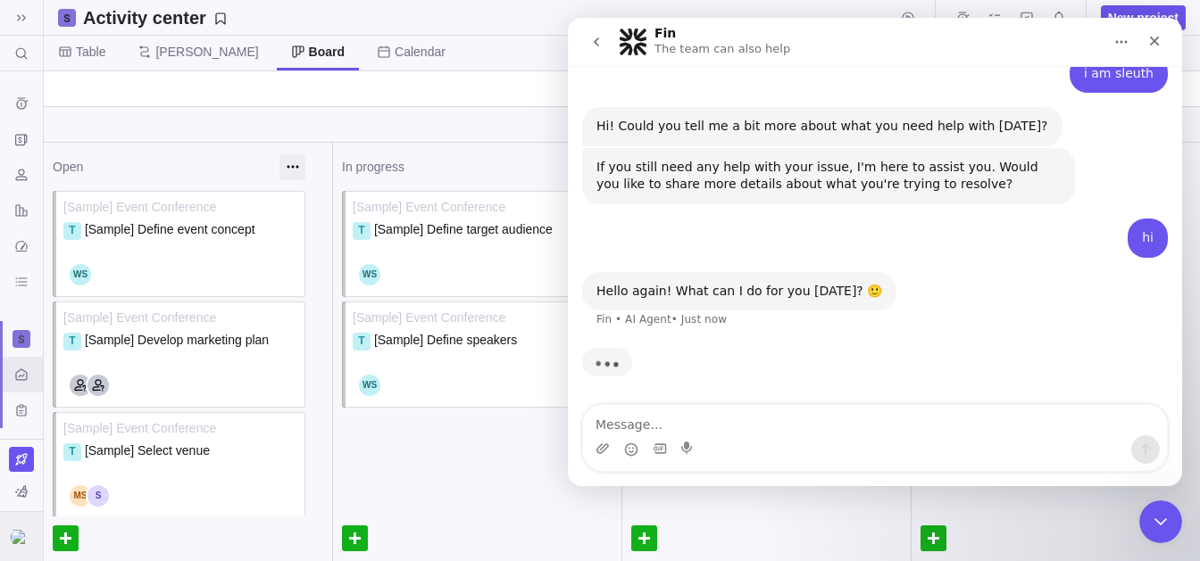
click at [24, 526] on div at bounding box center [21, 536] width 43 height 49
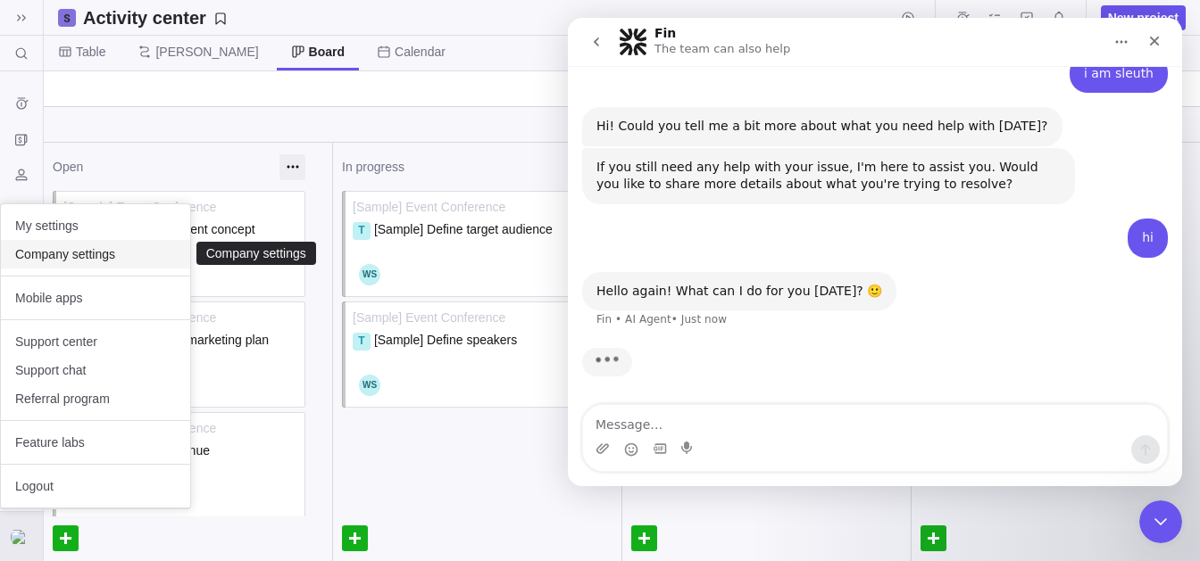
click at [99, 258] on span "Company settings" at bounding box center [95, 254] width 161 height 18
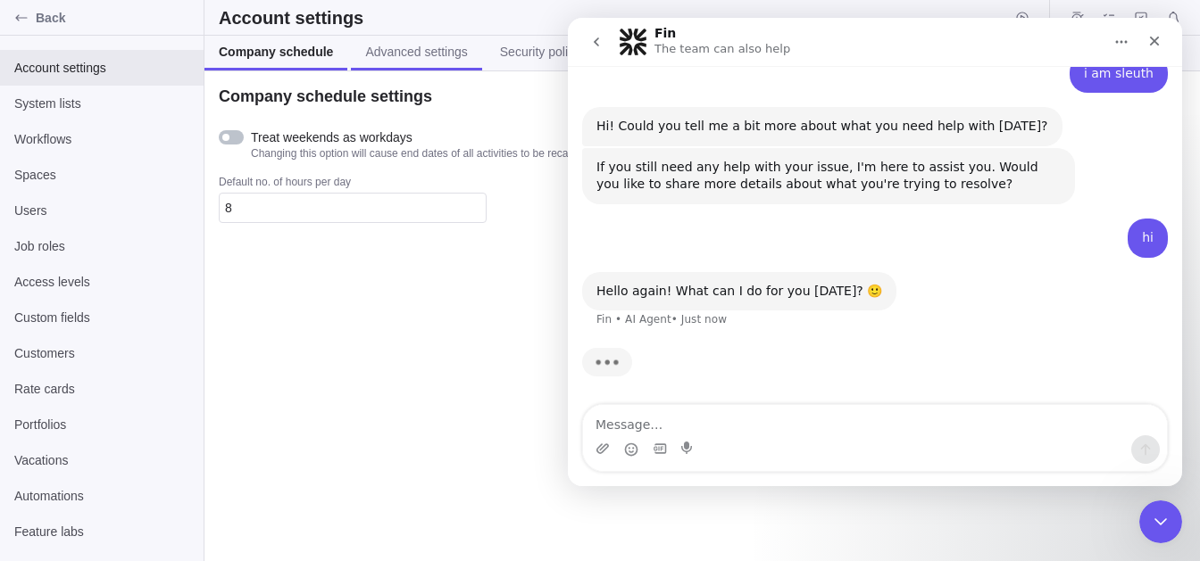
click at [402, 51] on span "Advanced settings" at bounding box center [416, 52] width 102 height 18
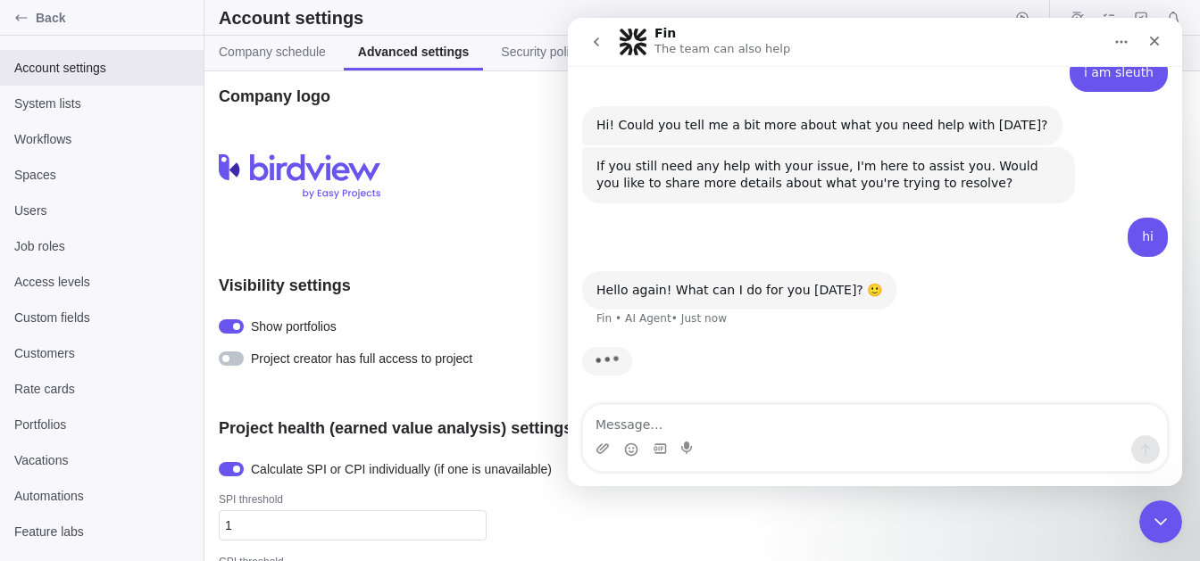
scroll to position [269, 0]
click at [688, 424] on textarea "Message…" at bounding box center [875, 420] width 584 height 30
click at [295, 54] on span "Company schedule" at bounding box center [272, 52] width 107 height 18
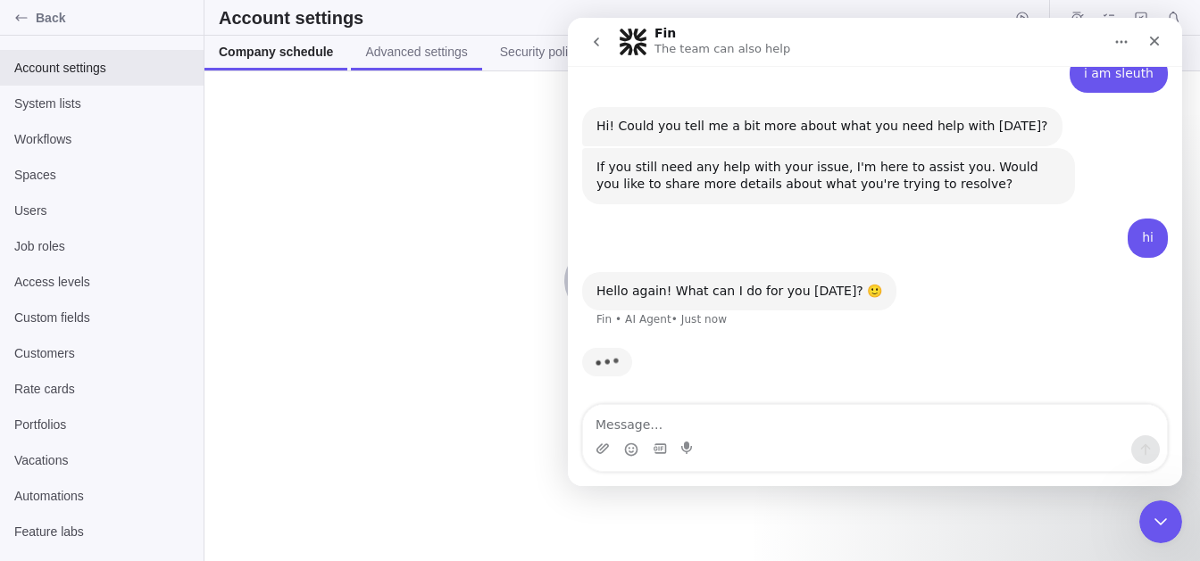
click at [416, 55] on span "Advanced settings" at bounding box center [416, 52] width 102 height 18
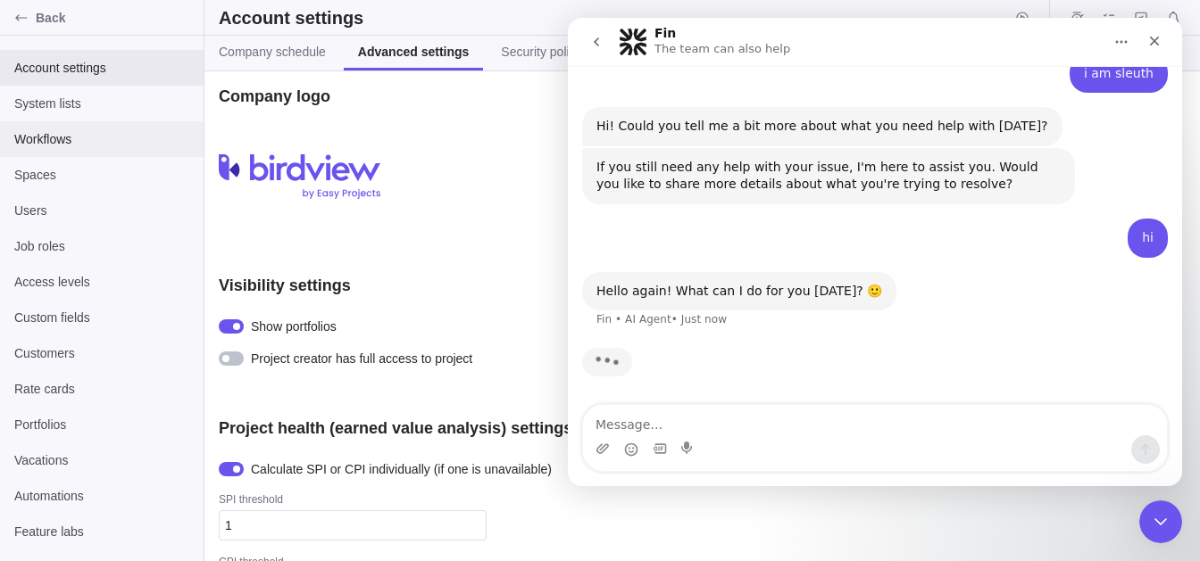
click at [128, 136] on span "Workflows" at bounding box center [101, 139] width 175 height 18
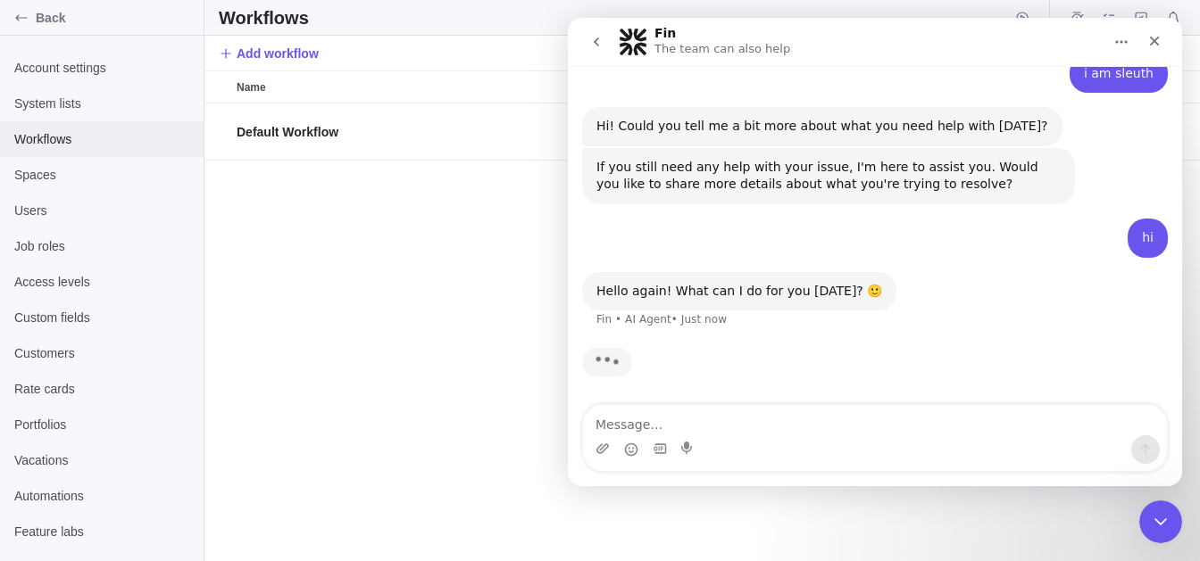
scroll to position [458, 995]
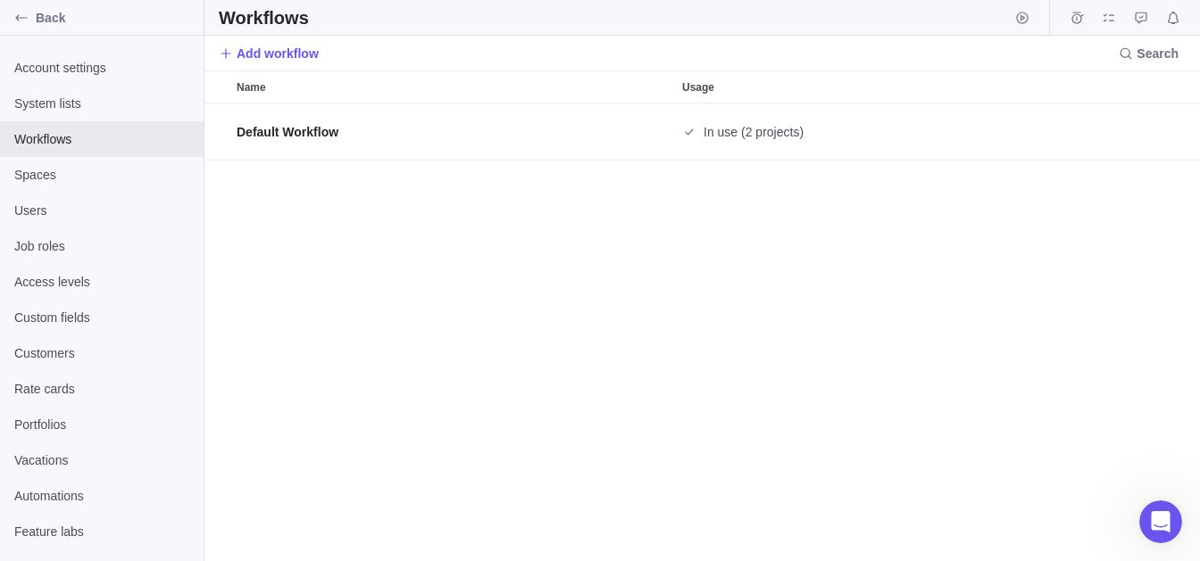
scroll to position [298, 0]
click at [81, 69] on span "Account settings" at bounding box center [101, 68] width 175 height 18
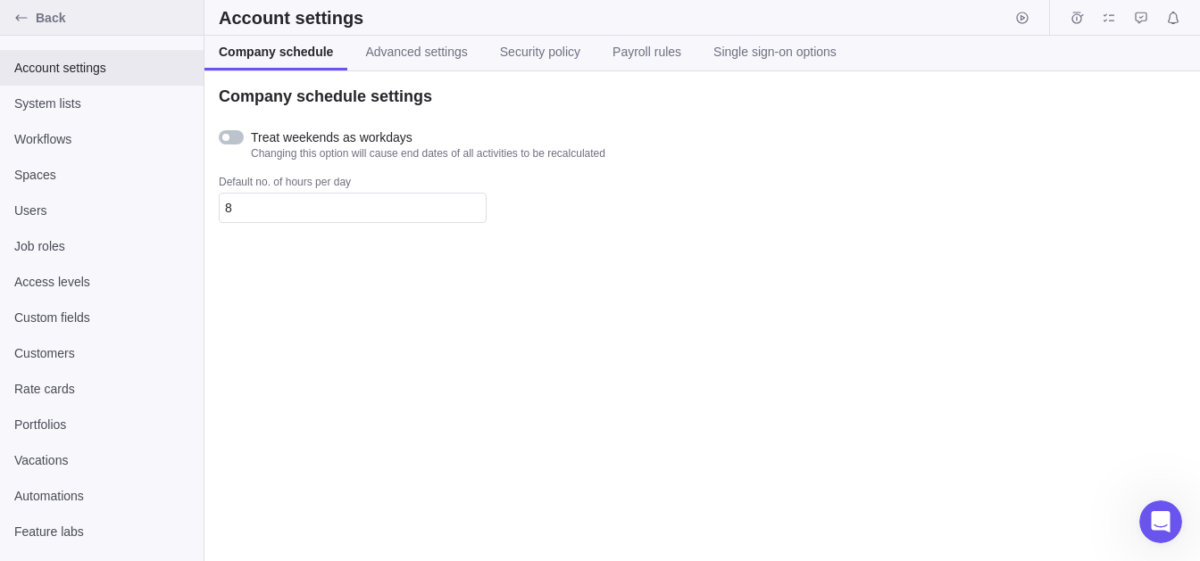
click at [16, 12] on icon "Back" at bounding box center [21, 18] width 14 height 14
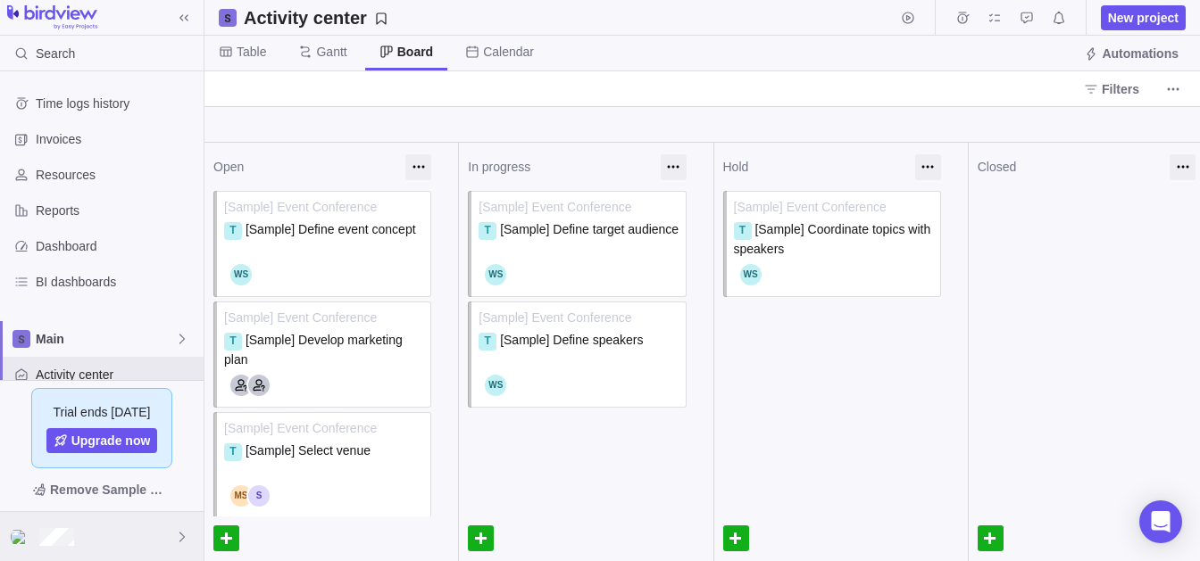
click at [145, 528] on div at bounding box center [102, 536] width 204 height 49
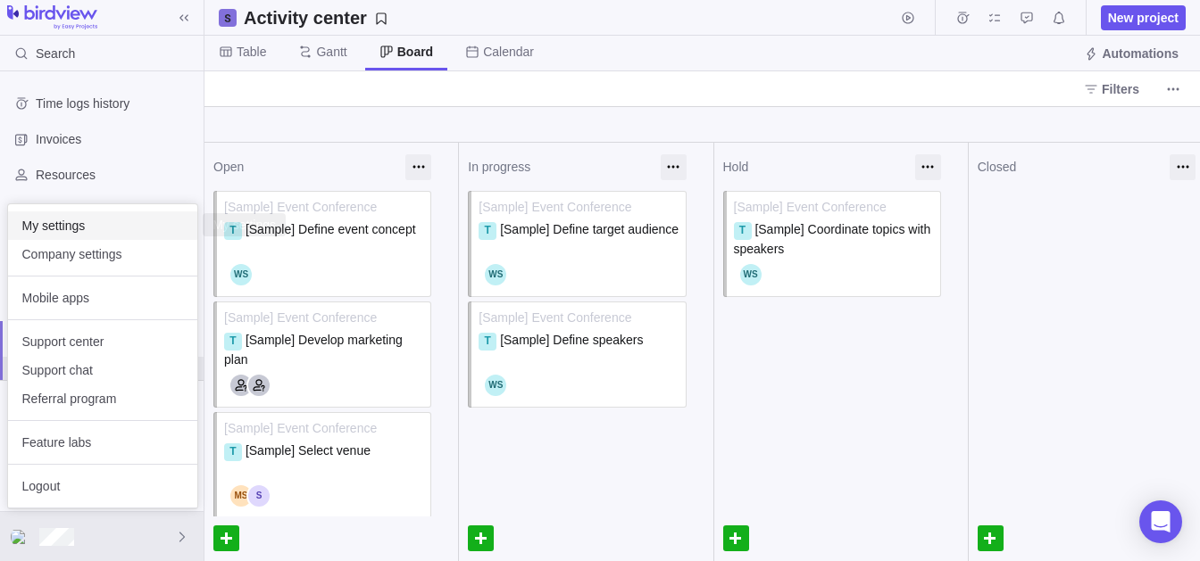
click at [94, 226] on span "My settings" at bounding box center [102, 226] width 161 height 18
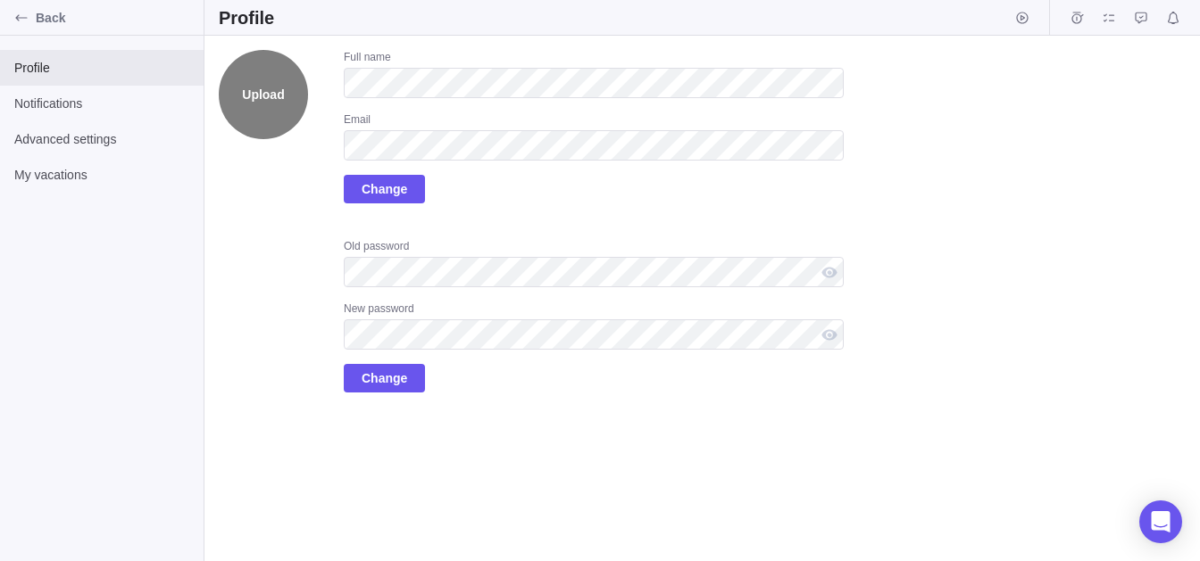
click at [285, 104] on label "Upload" at bounding box center [263, 94] width 89 height 89
click at [0, 0] on input "Upload" at bounding box center [0, 0] width 0 height 0
click at [516, 180] on div "Full name Email Change" at bounding box center [594, 127] width 500 height 154
click at [473, 226] on div "Full name Email Change Old password New password Change" at bounding box center [594, 221] width 500 height 343
click at [828, 274] on div at bounding box center [829, 272] width 29 height 30
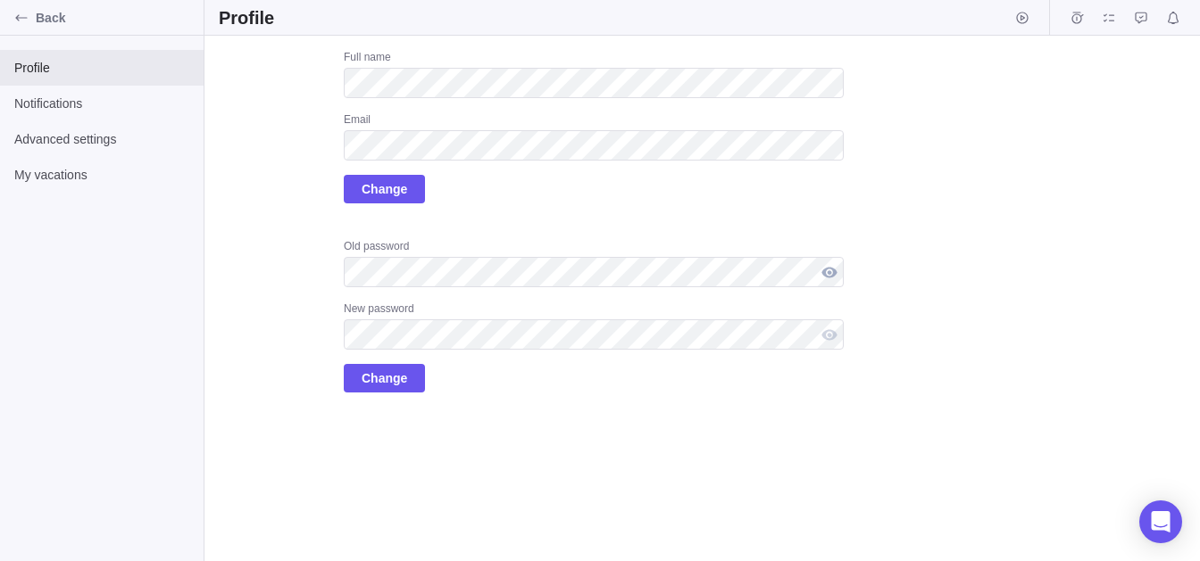
click at [828, 274] on div at bounding box center [829, 272] width 29 height 30
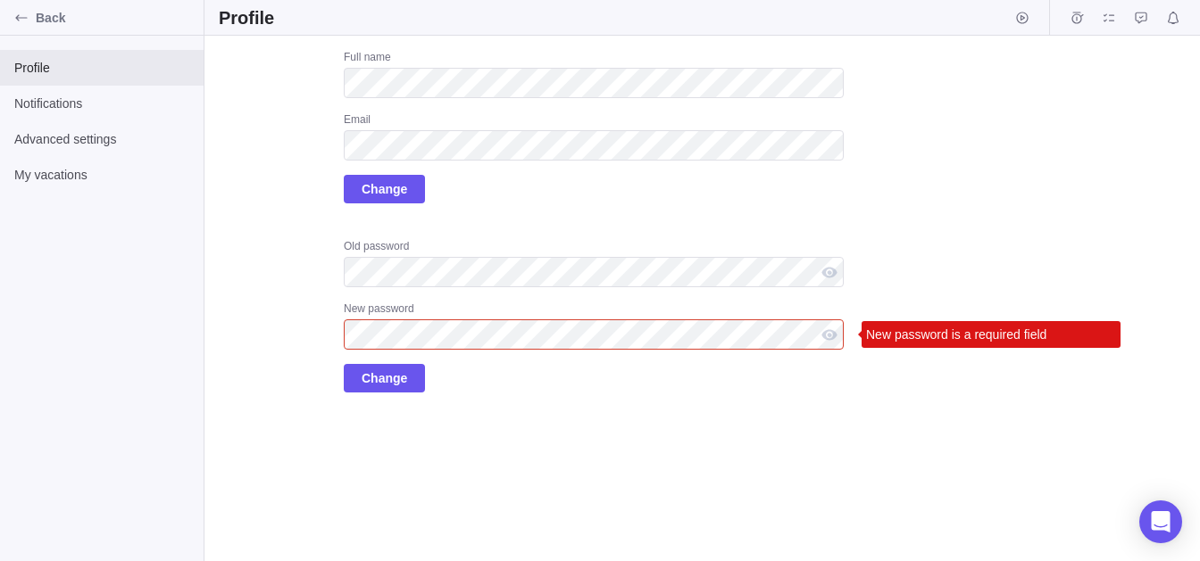
click at [276, 315] on div "Upload Full name Email Change Old password New password New password is a requi…" at bounding box center [531, 221] width 625 height 343
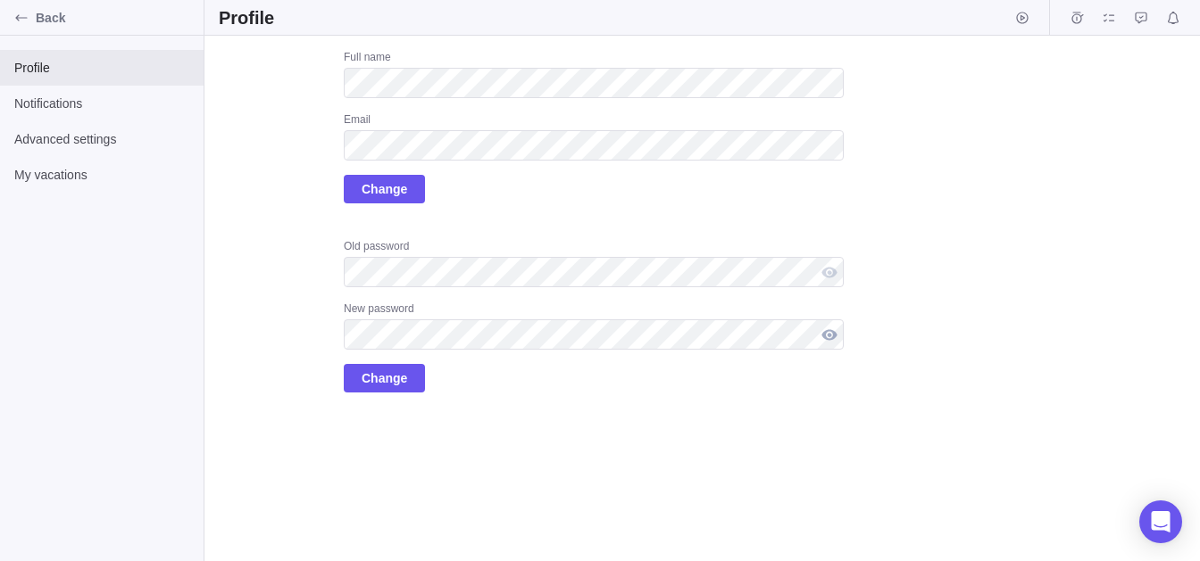
click at [835, 341] on div at bounding box center [829, 335] width 29 height 30
click at [830, 276] on div at bounding box center [829, 272] width 29 height 30
click at [418, 385] on span "Change" at bounding box center [384, 378] width 81 height 29
click at [307, 201] on div "Upload Full name Email Change Old password New password Change" at bounding box center [531, 221] width 625 height 343
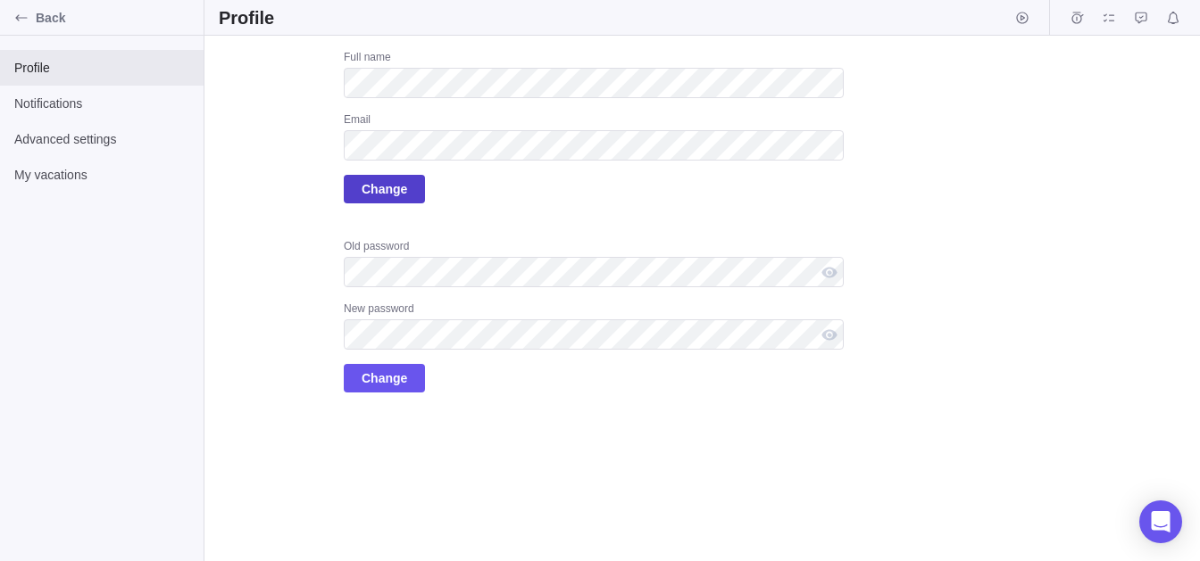
click at [373, 193] on span "Change" at bounding box center [385, 189] width 46 height 21
click at [295, 234] on div "Upload Full name Email Change Old password New password Change" at bounding box center [531, 221] width 625 height 343
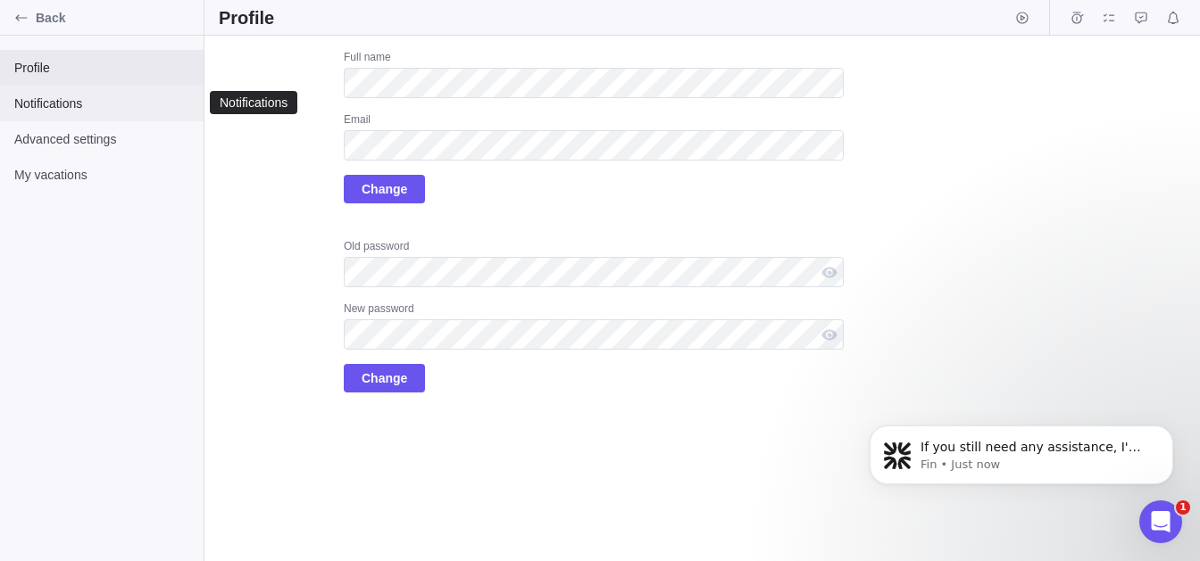
click at [44, 98] on span "Notifications" at bounding box center [101, 104] width 175 height 18
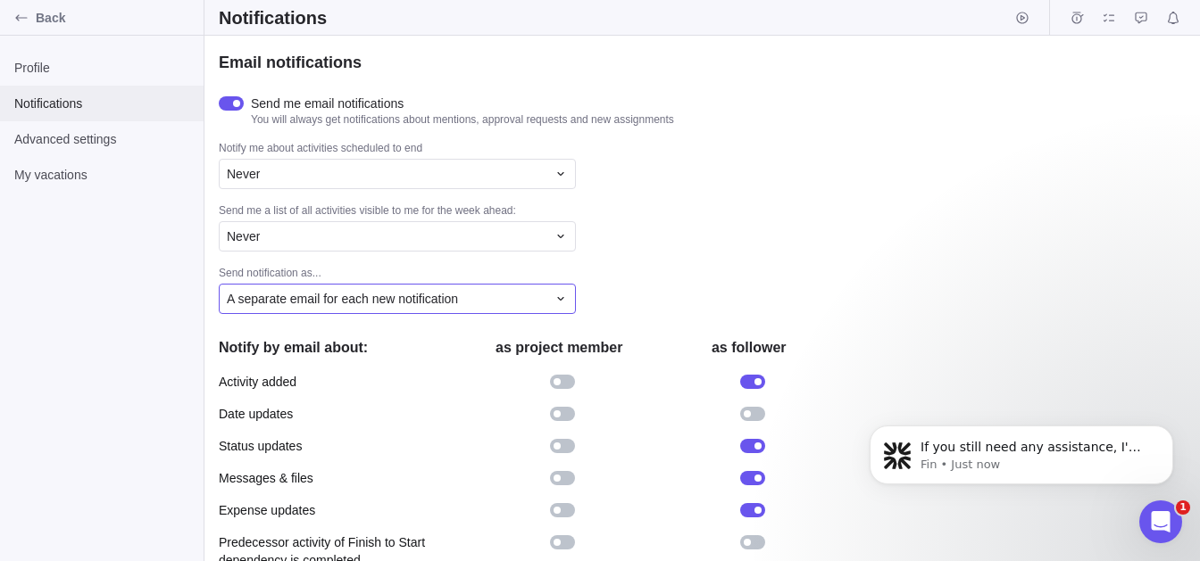
scroll to position [501, 0]
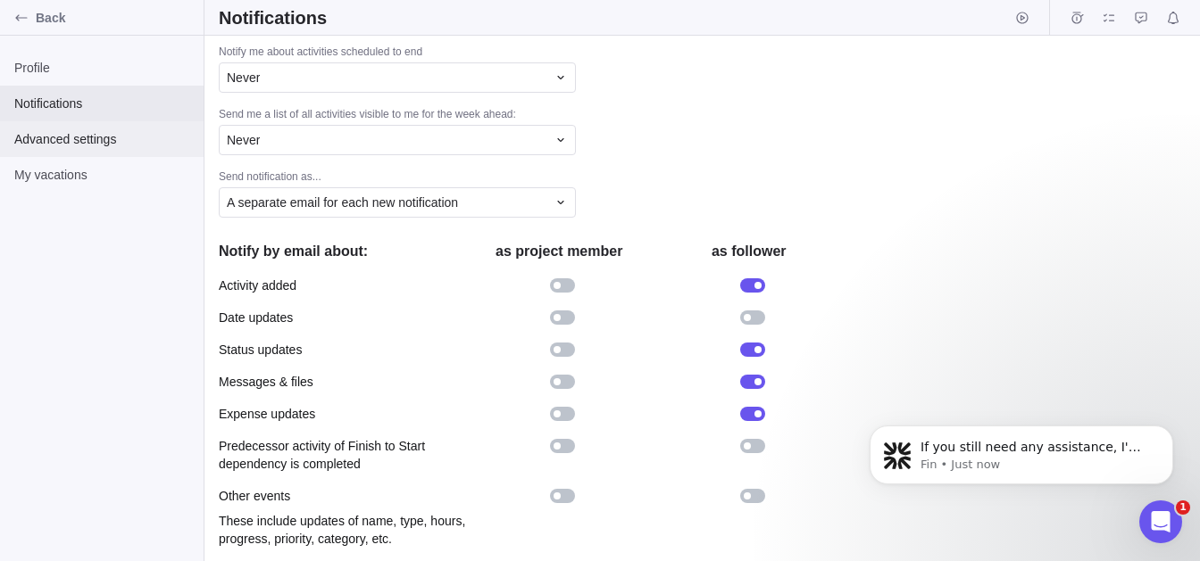
click at [96, 150] on div "Advanced settings" at bounding box center [102, 139] width 204 height 36
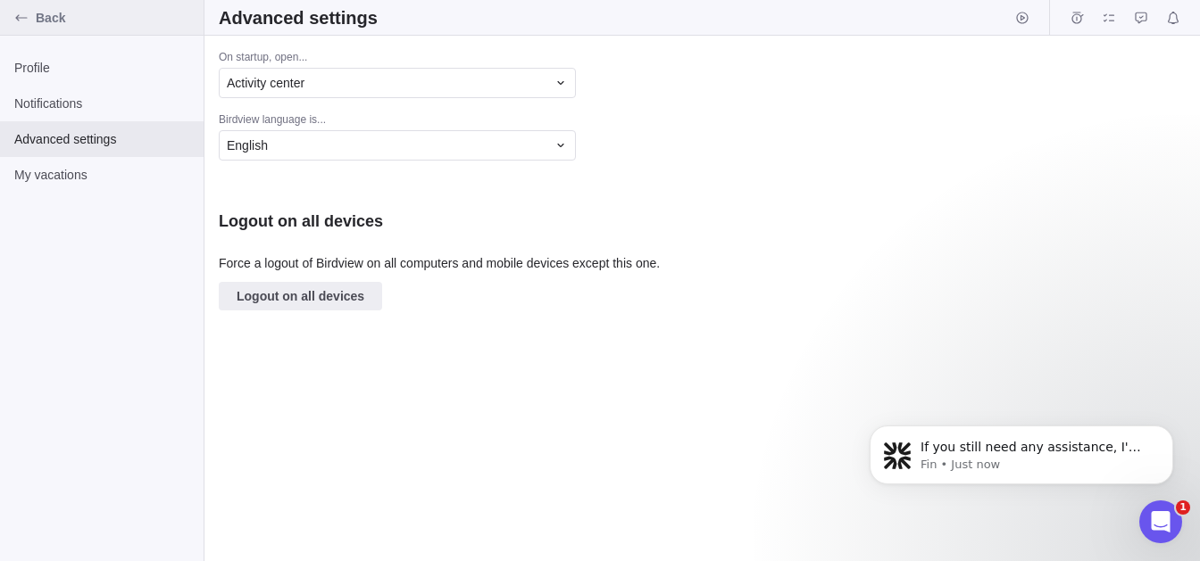
click at [32, 30] on div "Back" at bounding box center [21, 18] width 29 height 29
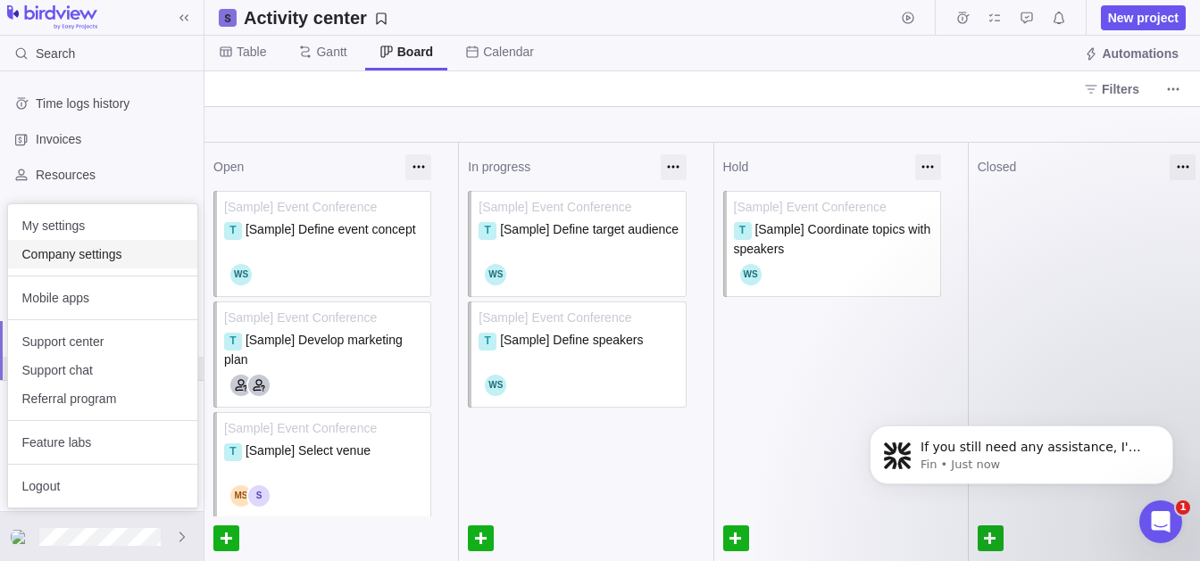
click at [92, 266] on div "Company settings" at bounding box center [102, 254] width 189 height 29
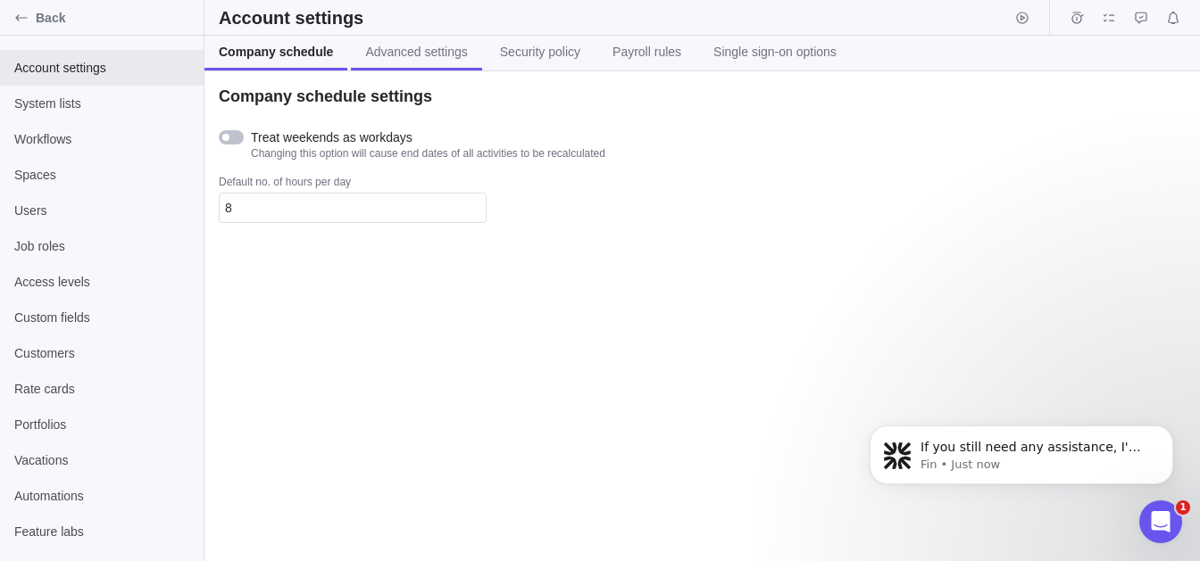
click at [432, 50] on span "Advanced settings" at bounding box center [416, 52] width 102 height 18
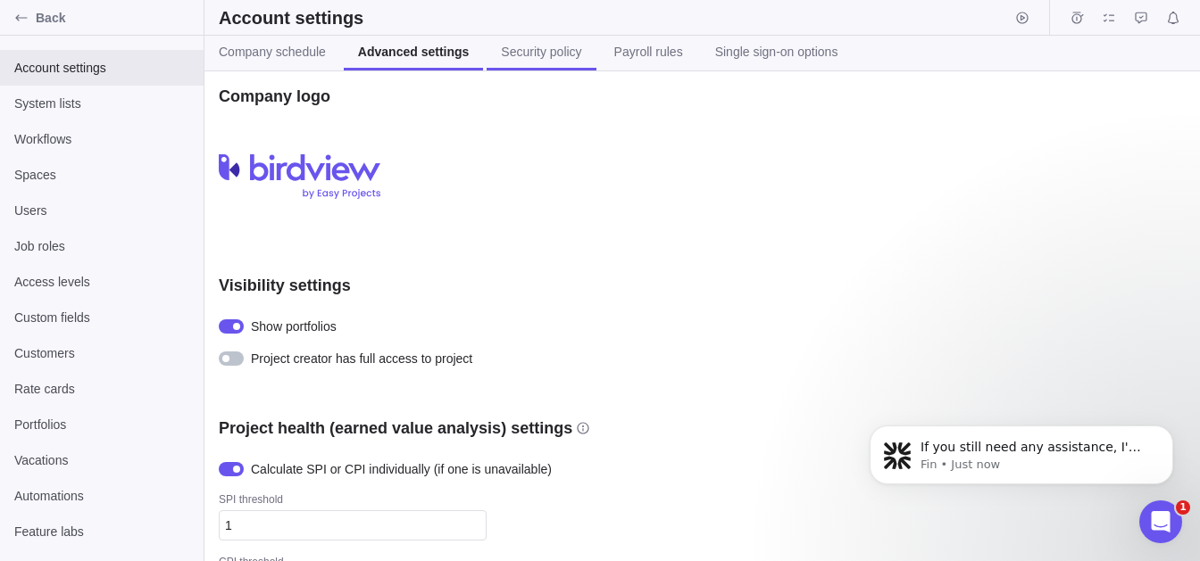
click at [533, 58] on span "Security policy" at bounding box center [541, 52] width 80 height 18
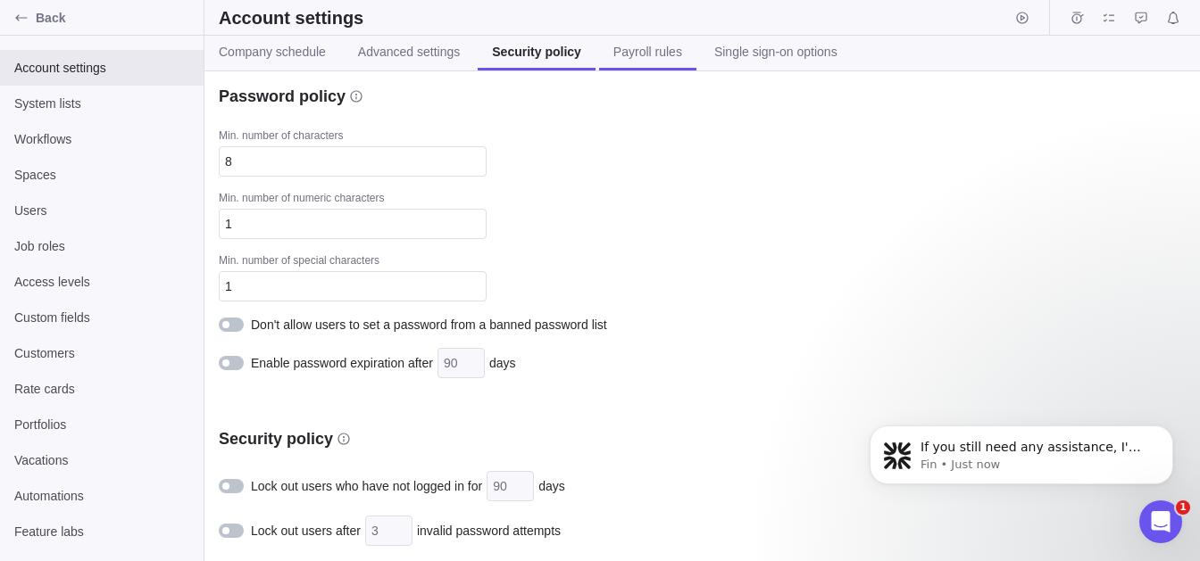
click at [619, 60] on span "Payroll rules" at bounding box center [647, 52] width 69 height 18
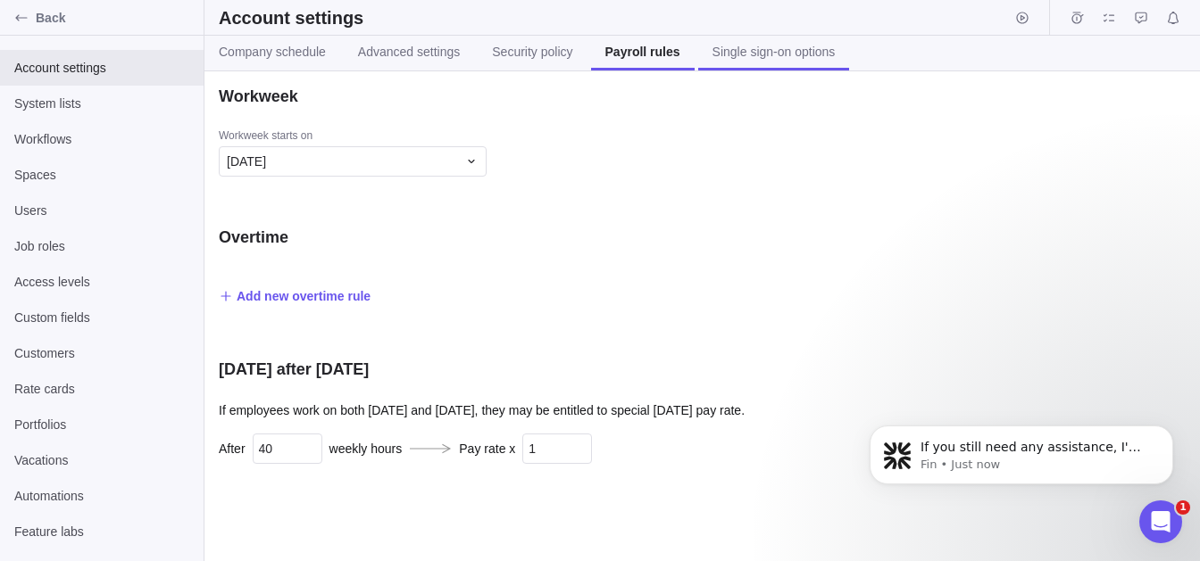
click at [711, 62] on link "Single sign-on options" at bounding box center [774, 53] width 152 height 35
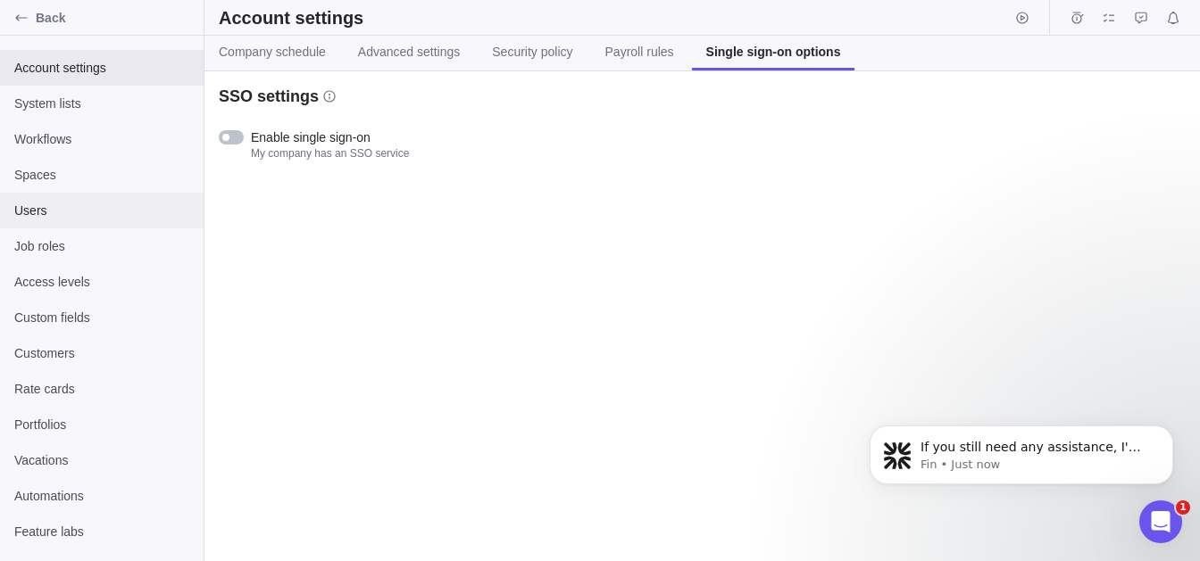
click at [70, 213] on span "Users" at bounding box center [101, 211] width 175 height 18
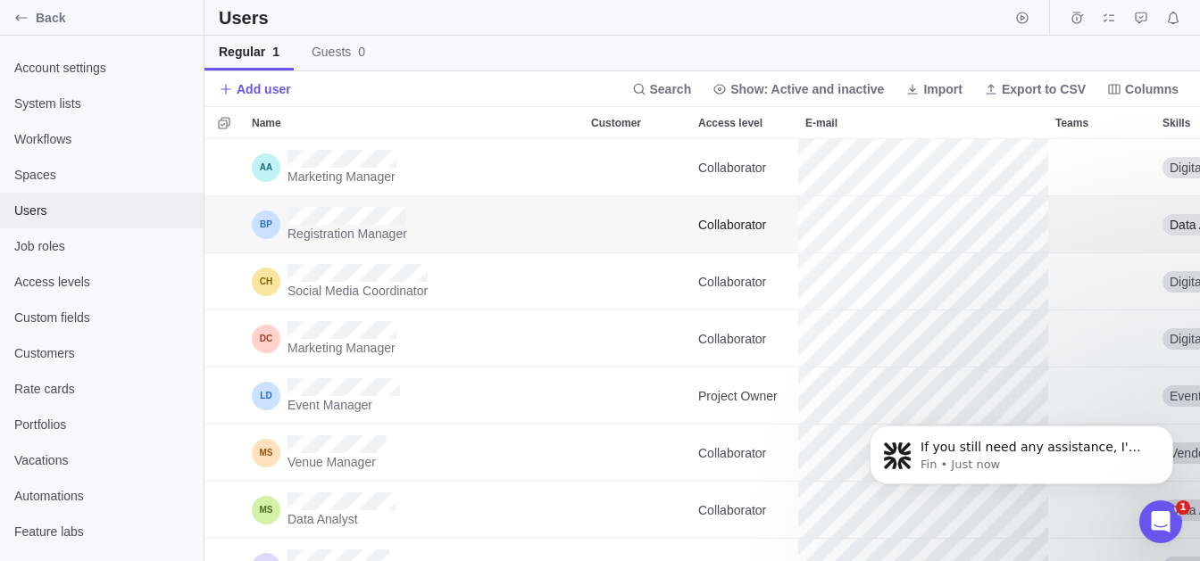
scroll to position [422, 995]
click at [271, 88] on span "Add user" at bounding box center [264, 89] width 54 height 18
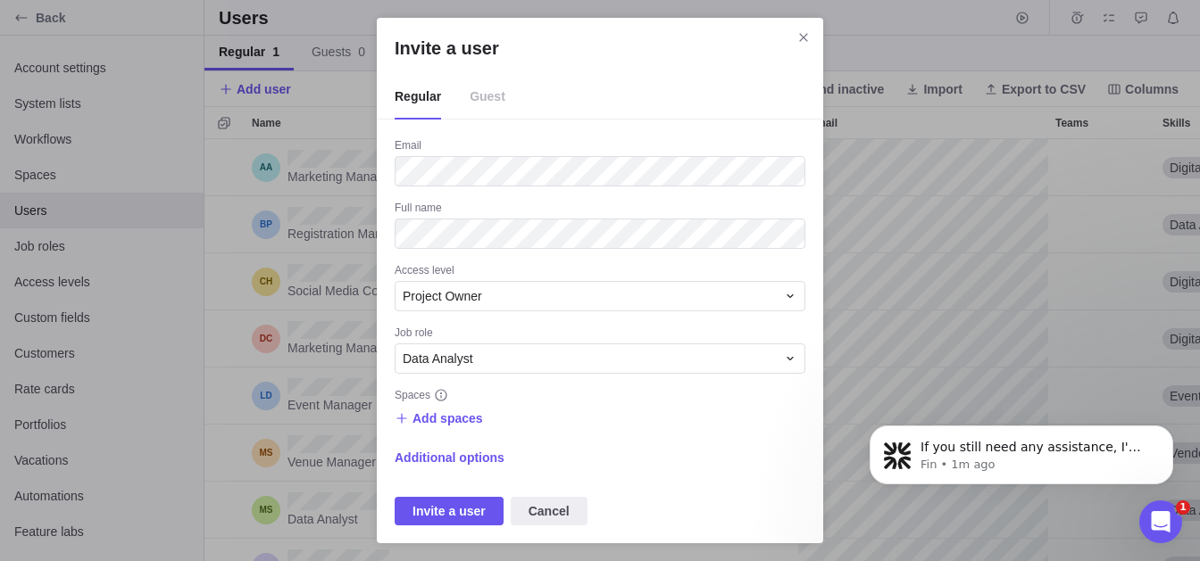
click at [481, 104] on span "Guest" at bounding box center [488, 97] width 36 height 45
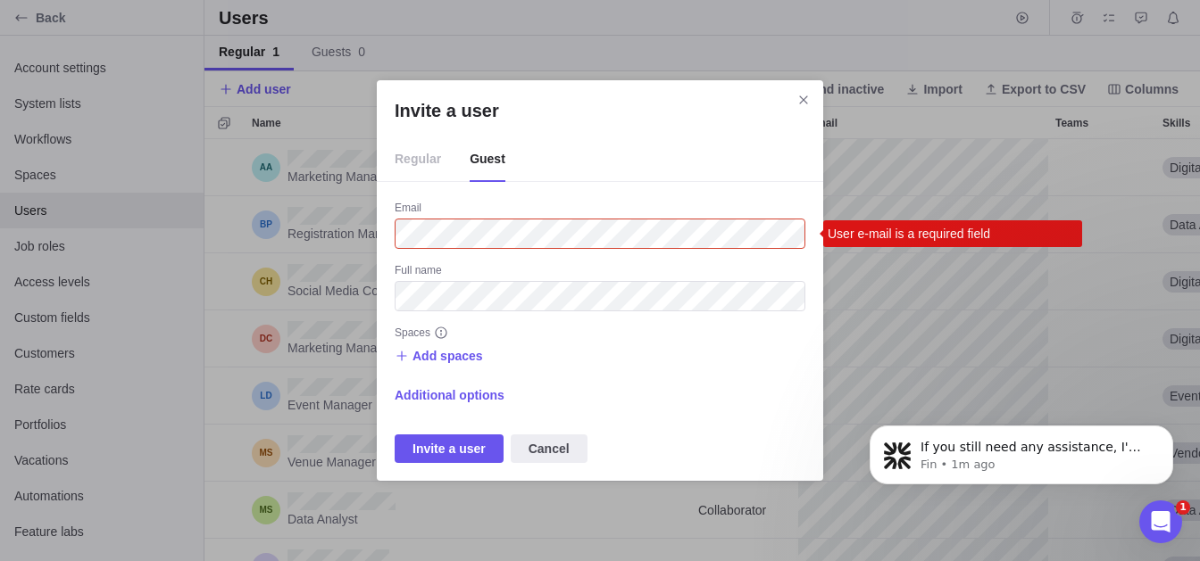
click at [420, 155] on span "Regular" at bounding box center [418, 159] width 46 height 45
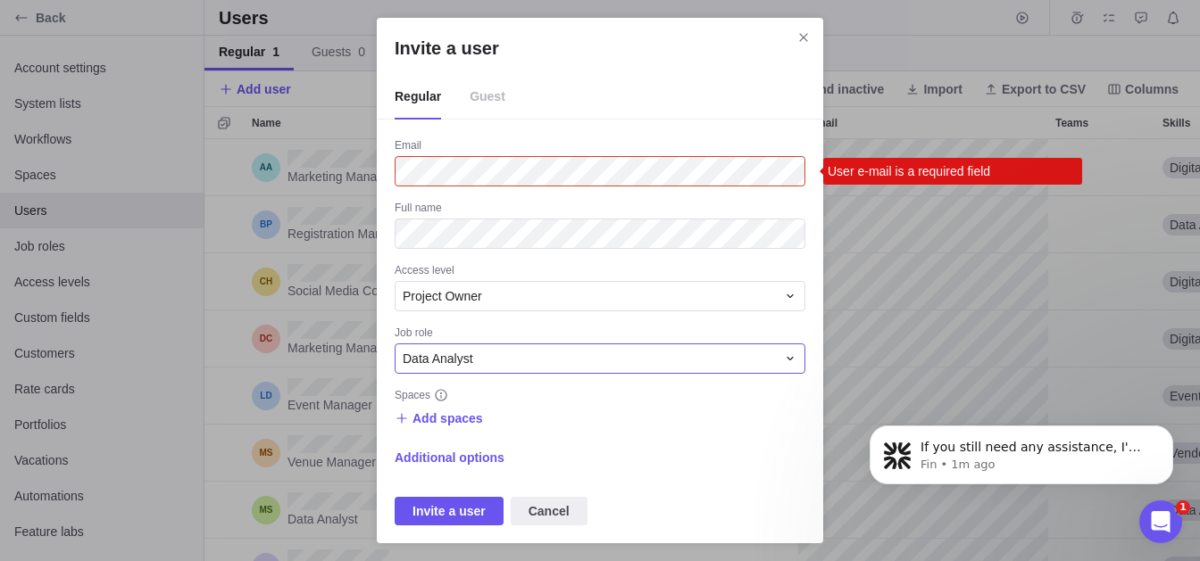
click at [509, 345] on div "Data Analyst" at bounding box center [600, 359] width 411 height 30
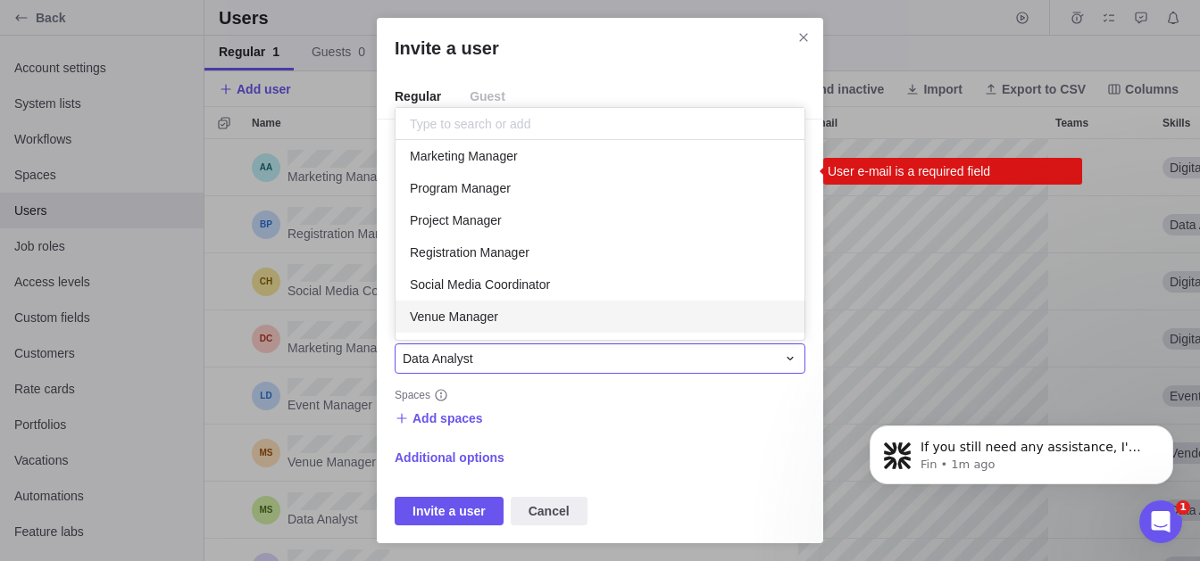
scroll to position [0, 0]
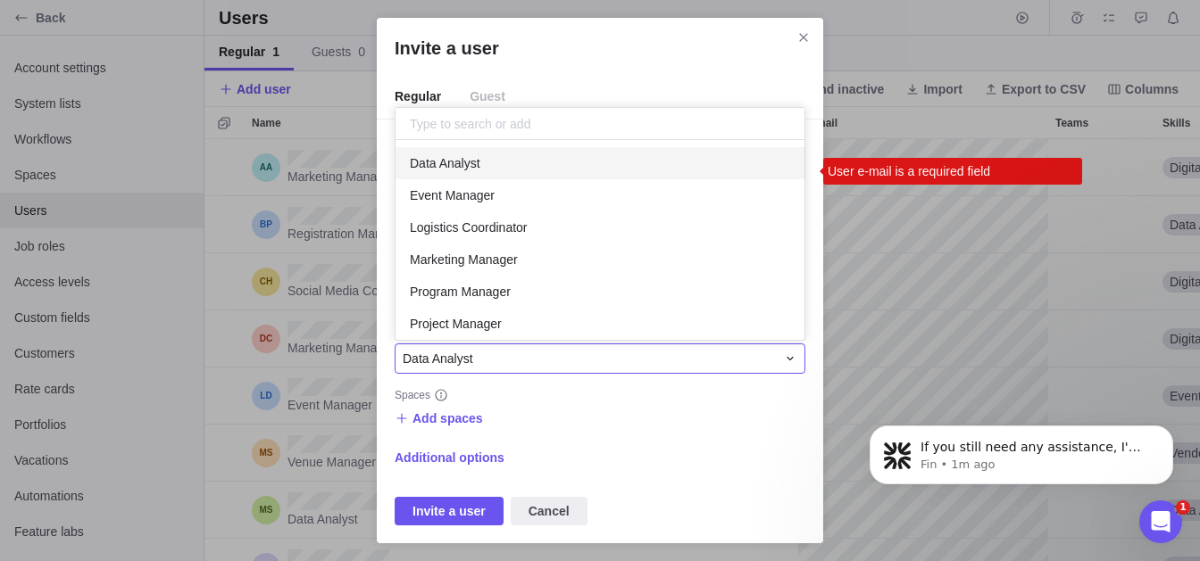
click at [473, 162] on span "Data Analyst" at bounding box center [445, 163] width 71 height 18
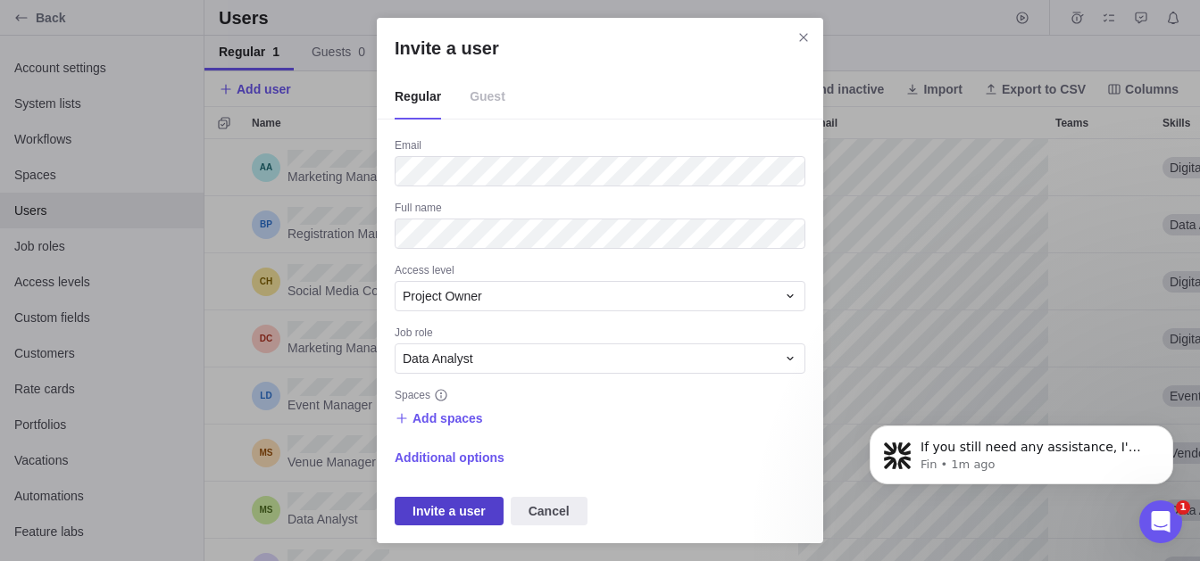
click at [468, 505] on span "Invite a user" at bounding box center [448, 511] width 73 height 21
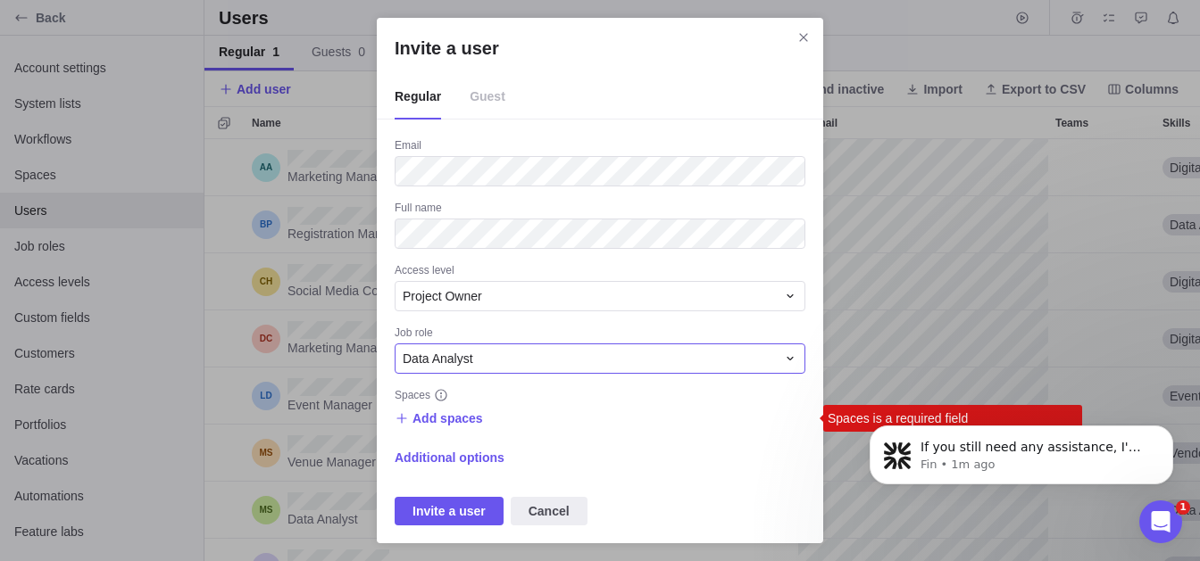
click at [468, 358] on span "Data Analyst" at bounding box center [438, 359] width 71 height 18
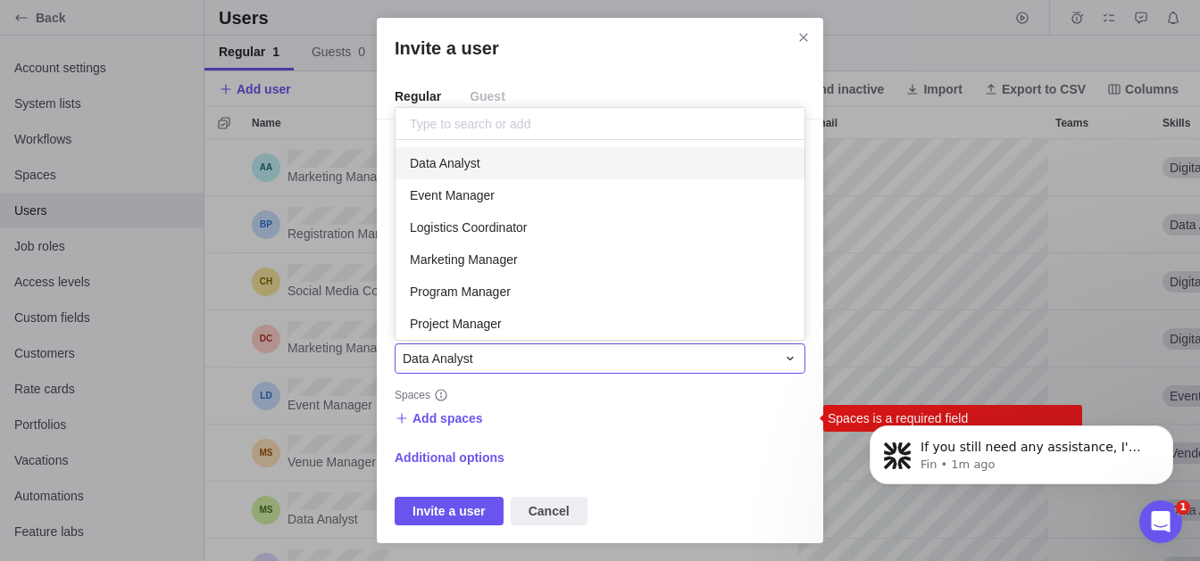
scroll to position [200, 409]
click at [470, 358] on span "Data Analyst" at bounding box center [438, 359] width 71 height 18
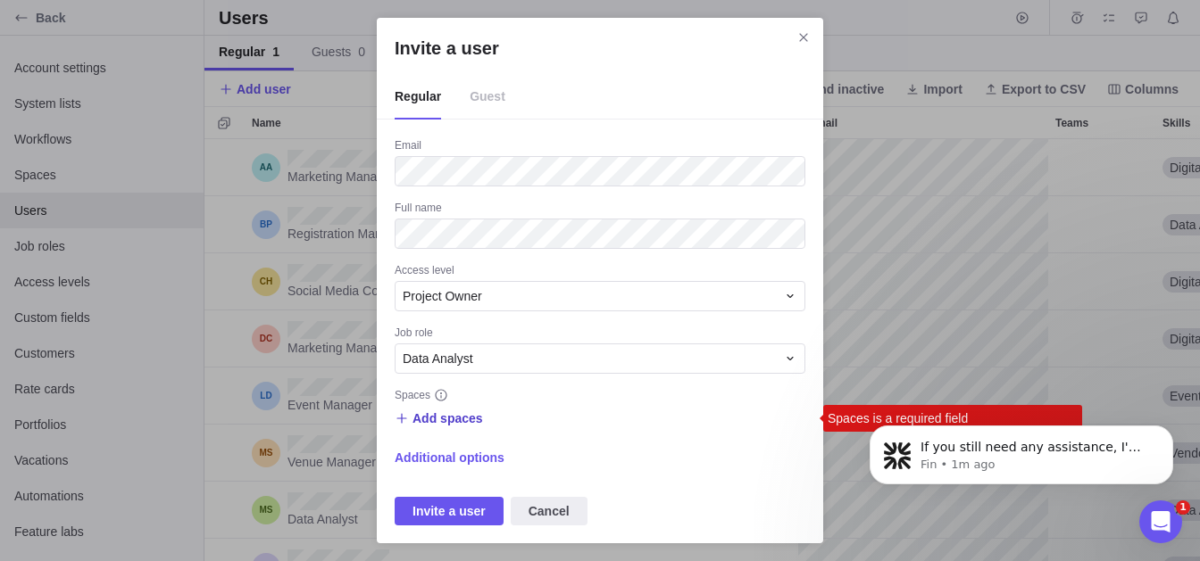
click at [463, 417] on span "Add spaces" at bounding box center [447, 419] width 71 height 18
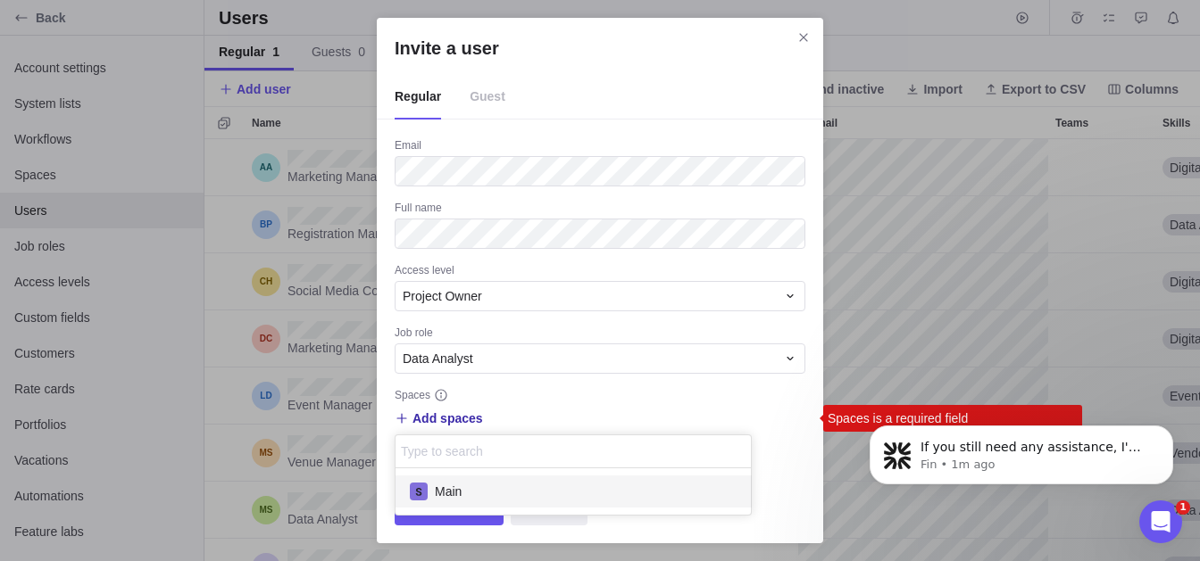
click at [476, 481] on div "Main" at bounding box center [573, 492] width 356 height 32
click at [470, 519] on div "Invite a user Regular Guest Email Full name Access level Project Owner Job role…" at bounding box center [600, 280] width 1200 height 561
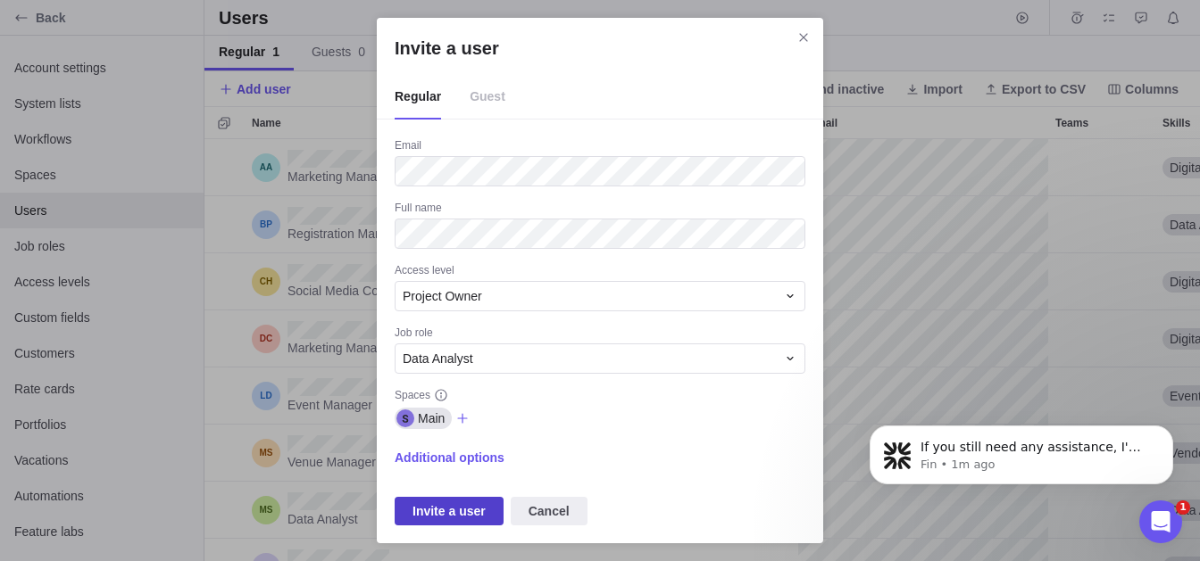
click at [469, 515] on span "Invite a user" at bounding box center [448, 511] width 73 height 21
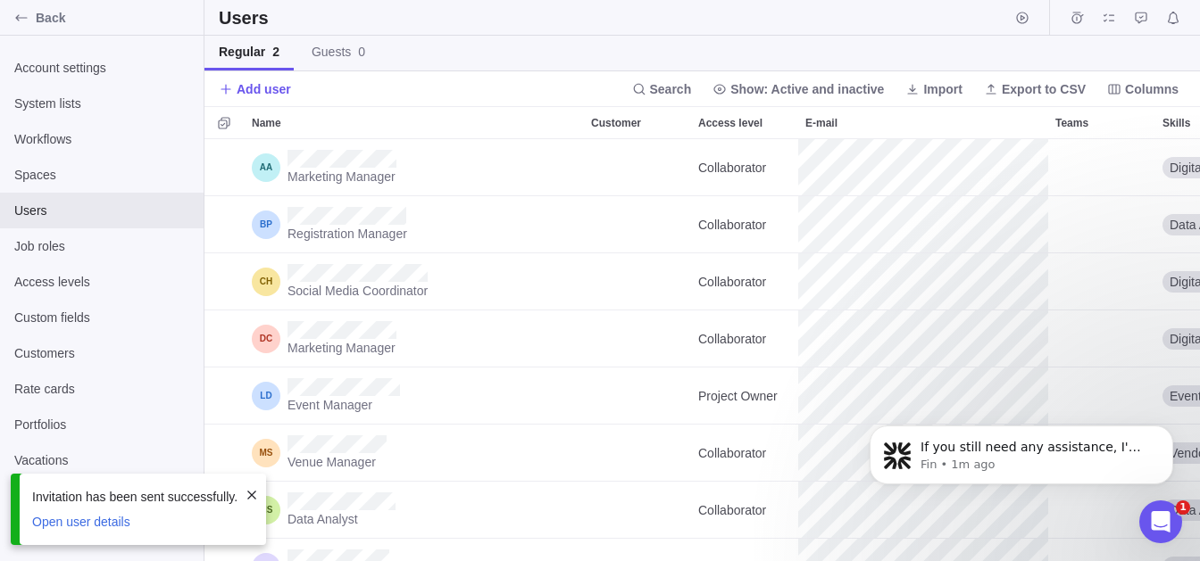
click at [251, 496] on span at bounding box center [252, 495] width 14 height 14
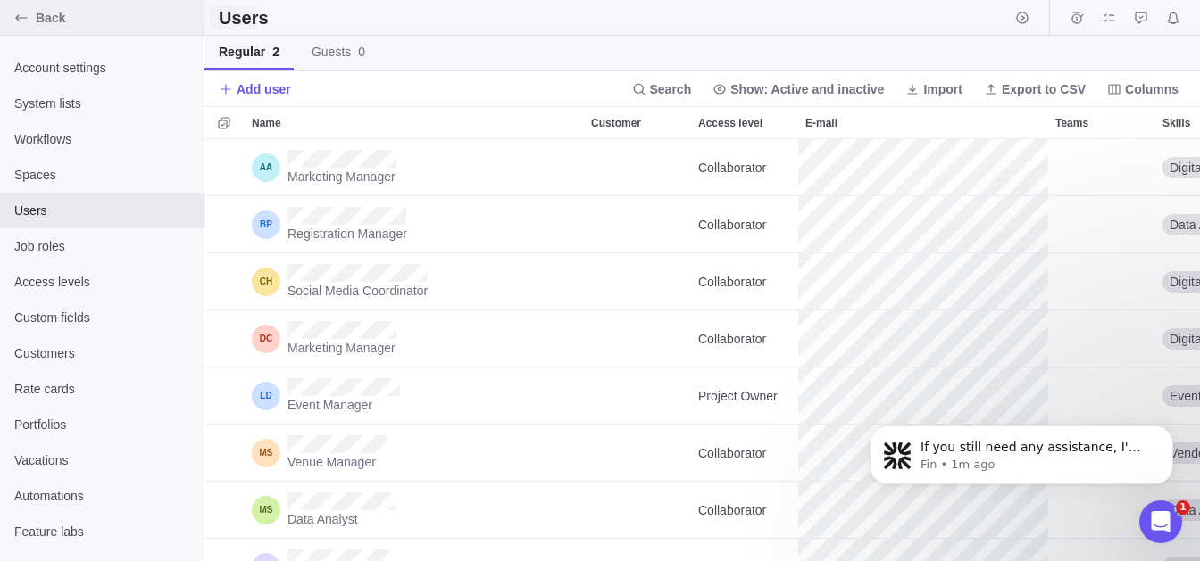
click at [45, 10] on div "Back" at bounding box center [102, 18] width 204 height 36
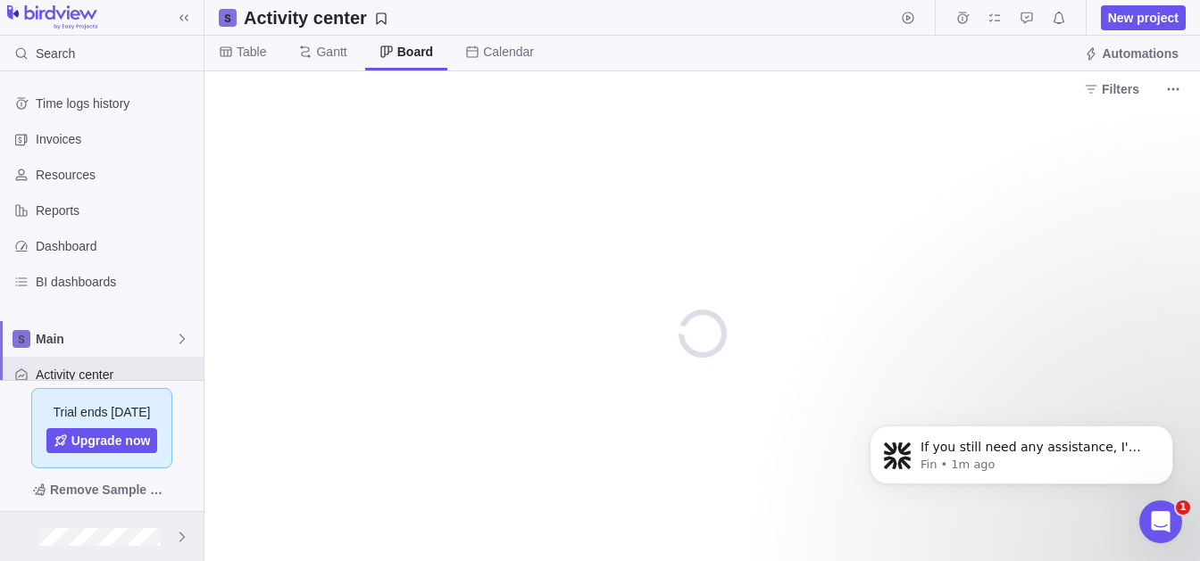
click at [130, 520] on div at bounding box center [102, 536] width 204 height 49
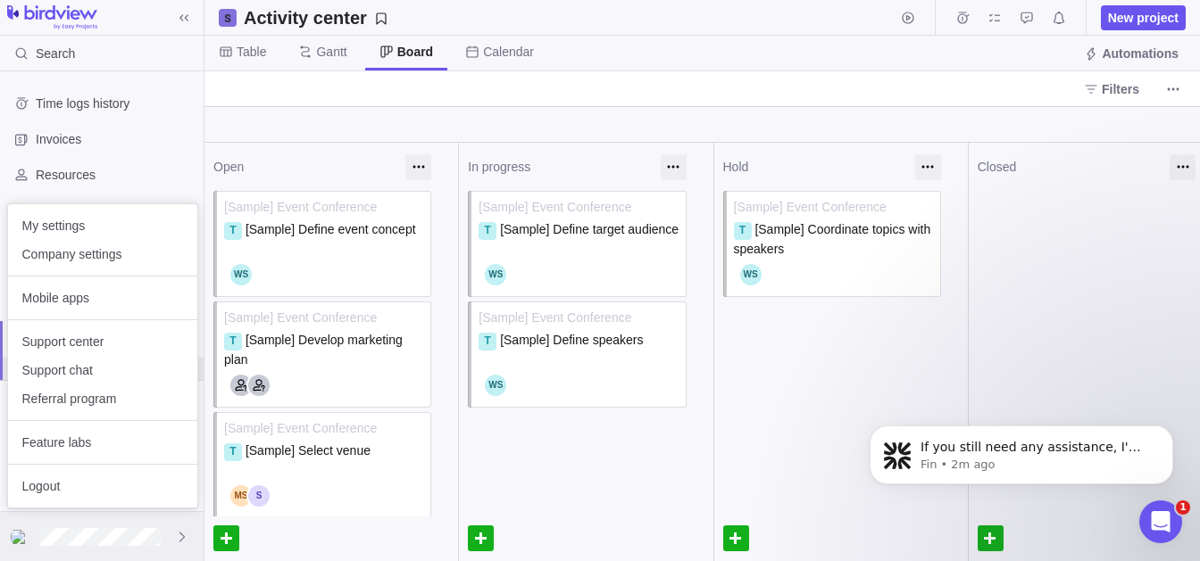
click at [170, 532] on div at bounding box center [102, 536] width 204 height 49
click at [101, 256] on span "Company settings" at bounding box center [102, 254] width 161 height 18
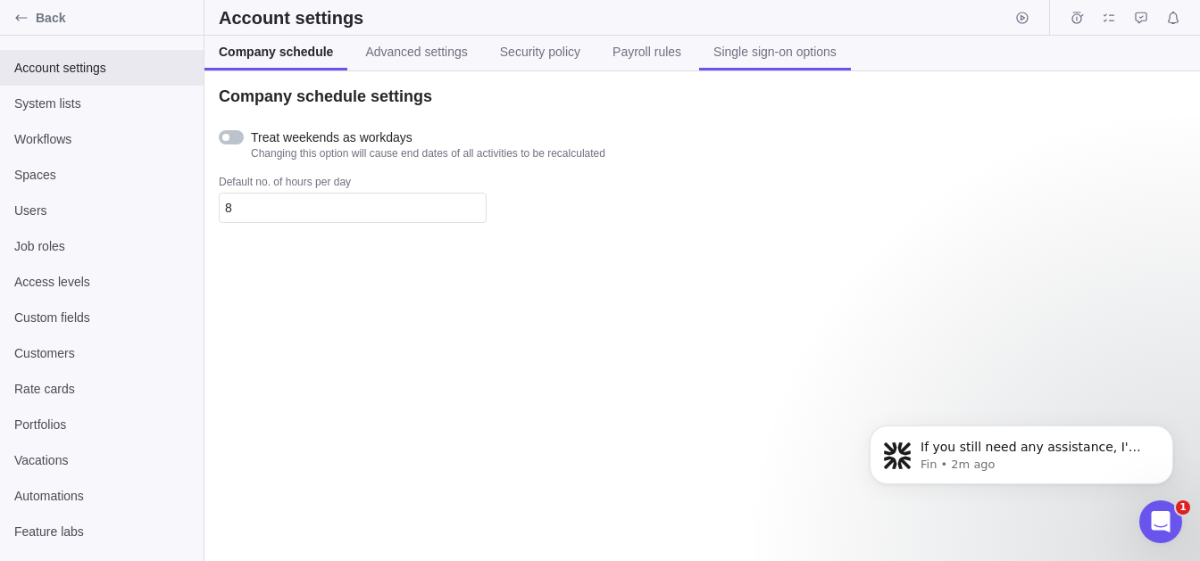
click at [757, 44] on span "Single sign-on options" at bounding box center [774, 52] width 123 height 18
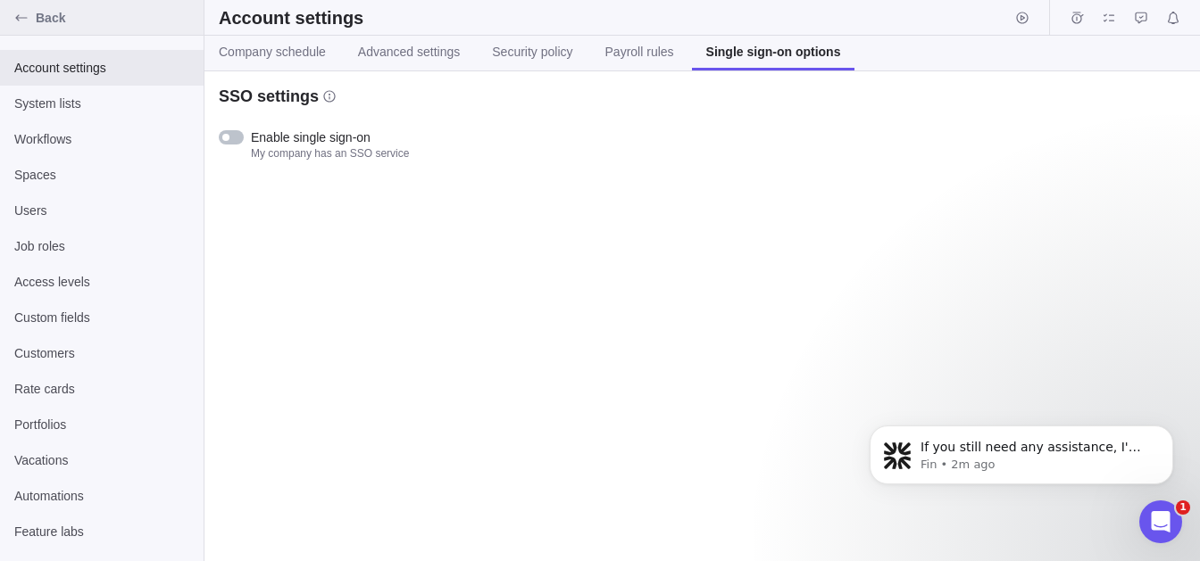
click at [79, 29] on div "Back" at bounding box center [102, 18] width 204 height 36
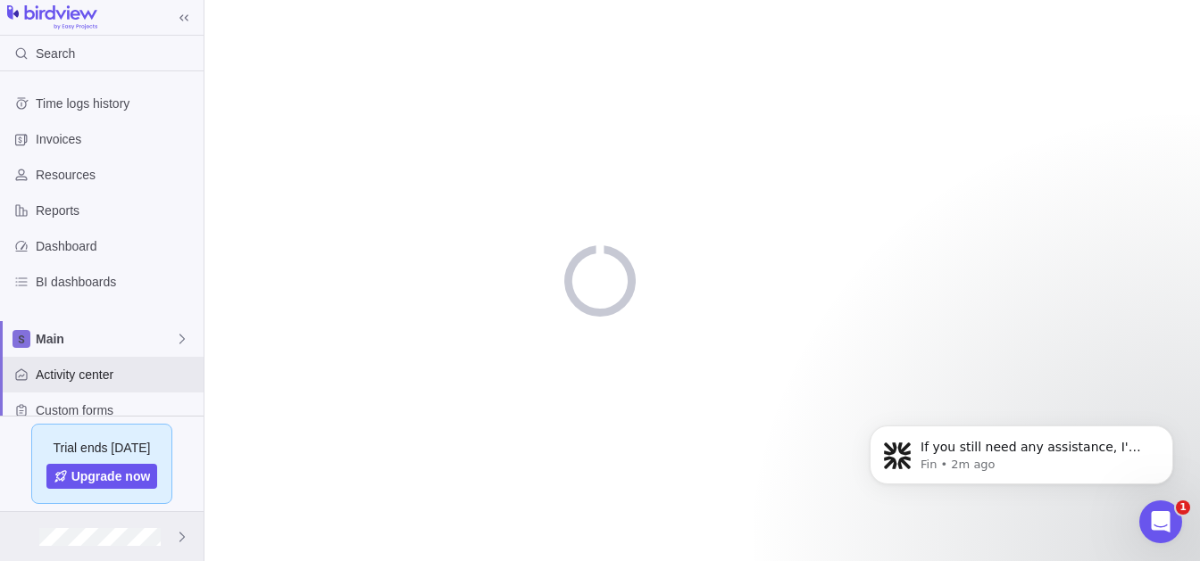
click at [174, 535] on div at bounding box center [102, 536] width 204 height 49
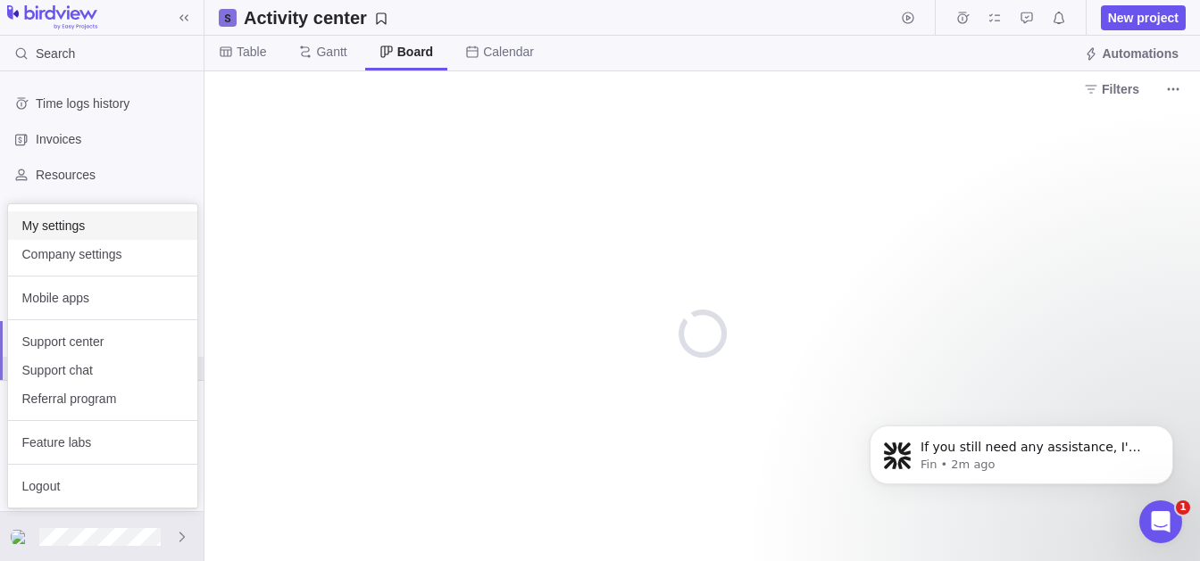
click at [91, 220] on span "My settings" at bounding box center [102, 226] width 161 height 18
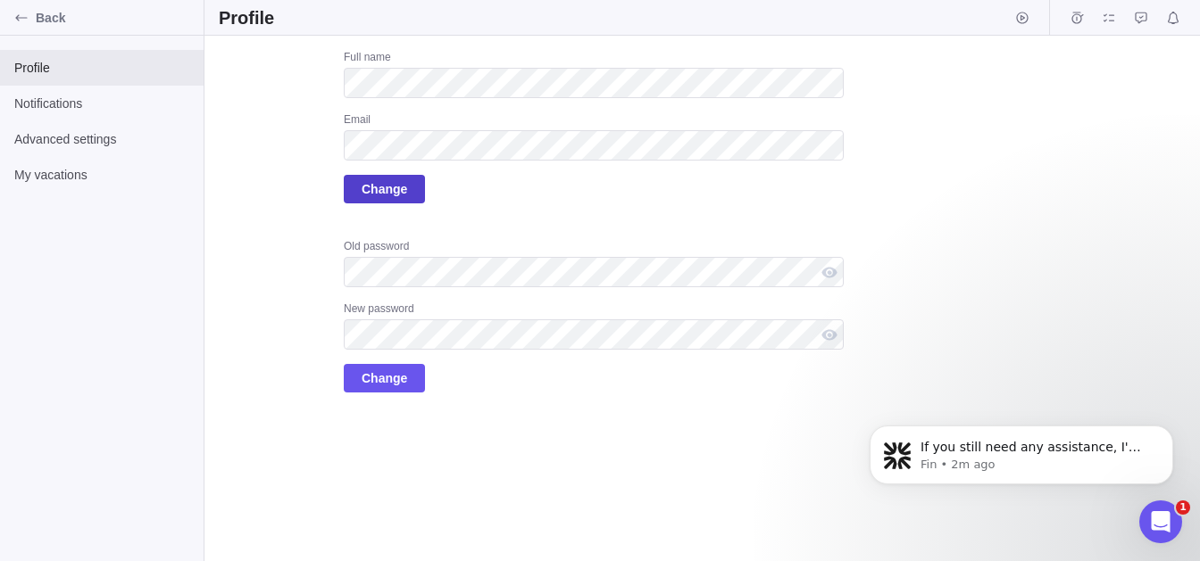
click at [388, 196] on span "Change" at bounding box center [385, 189] width 46 height 21
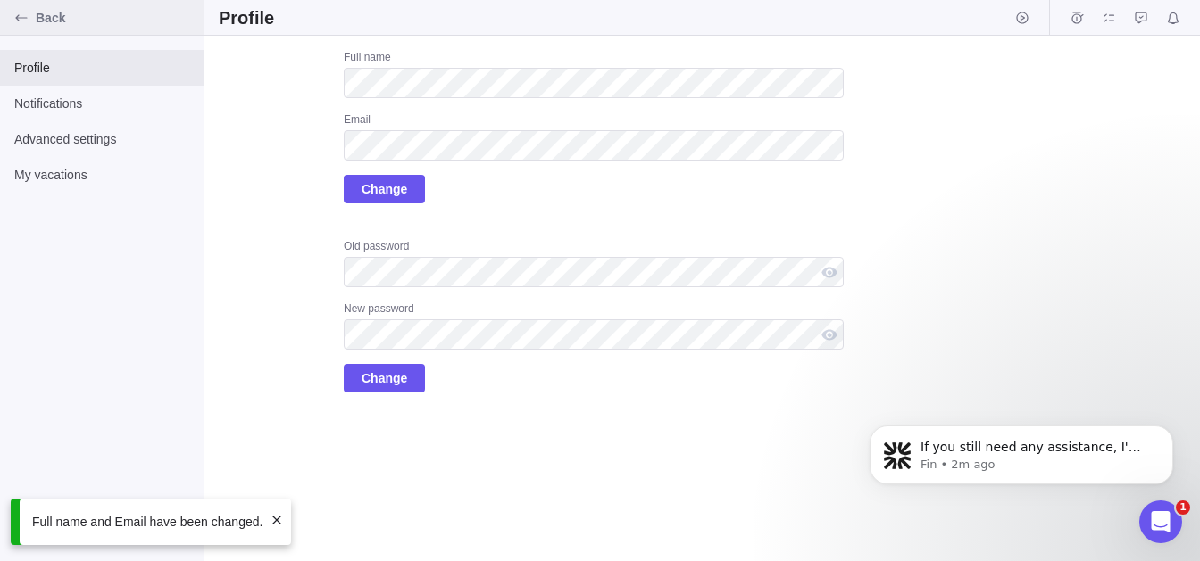
click at [49, 21] on span "Back" at bounding box center [116, 18] width 161 height 18
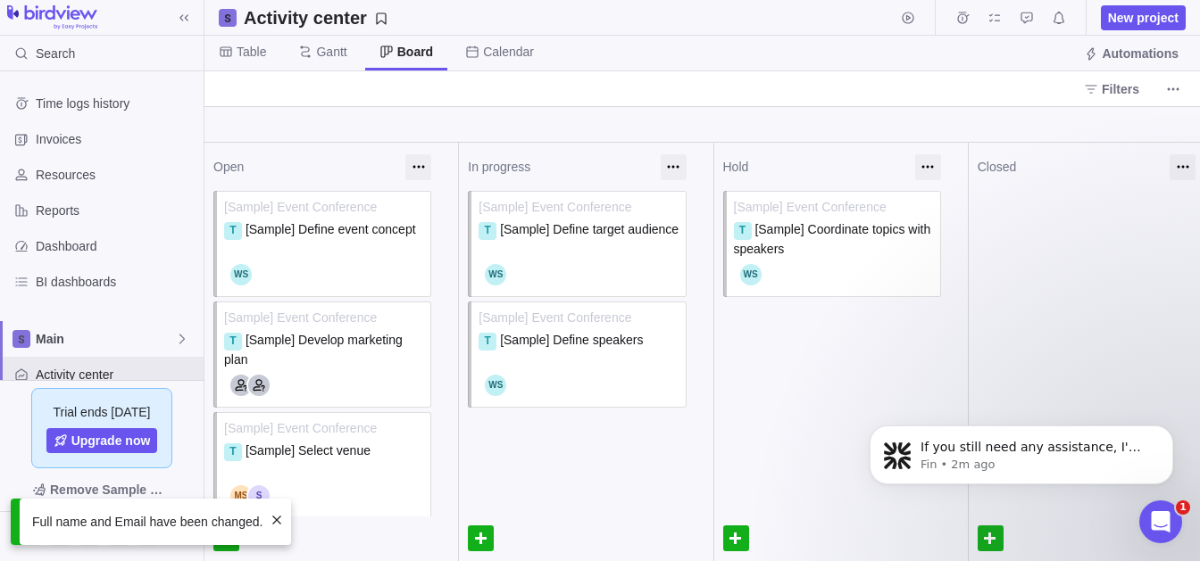
click at [271, 518] on span at bounding box center [277, 520] width 14 height 14
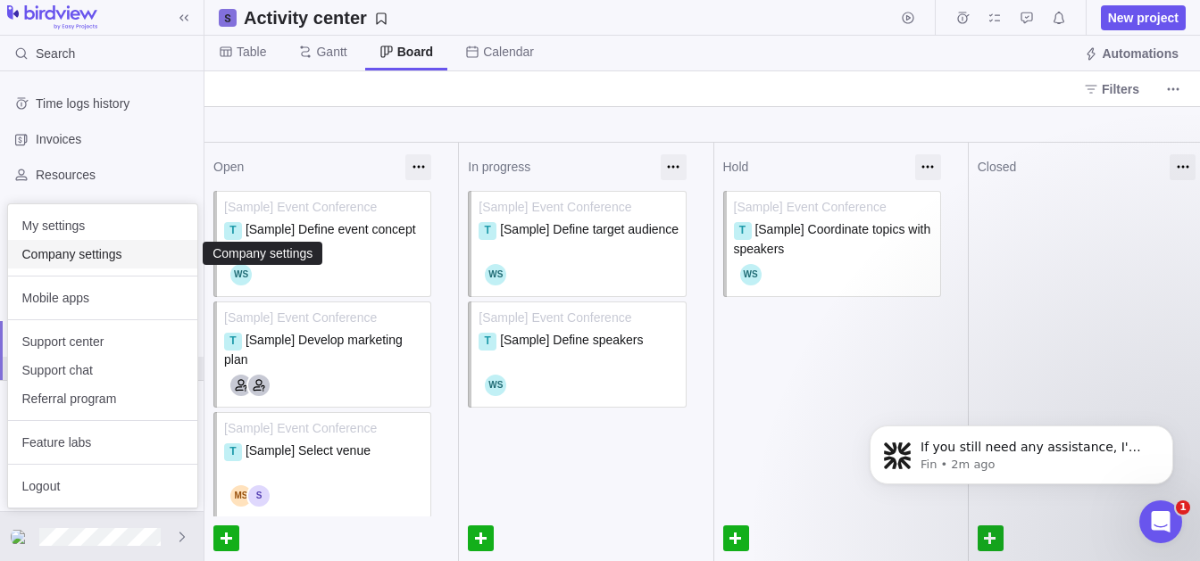
click at [110, 254] on span "Company settings" at bounding box center [102, 254] width 161 height 18
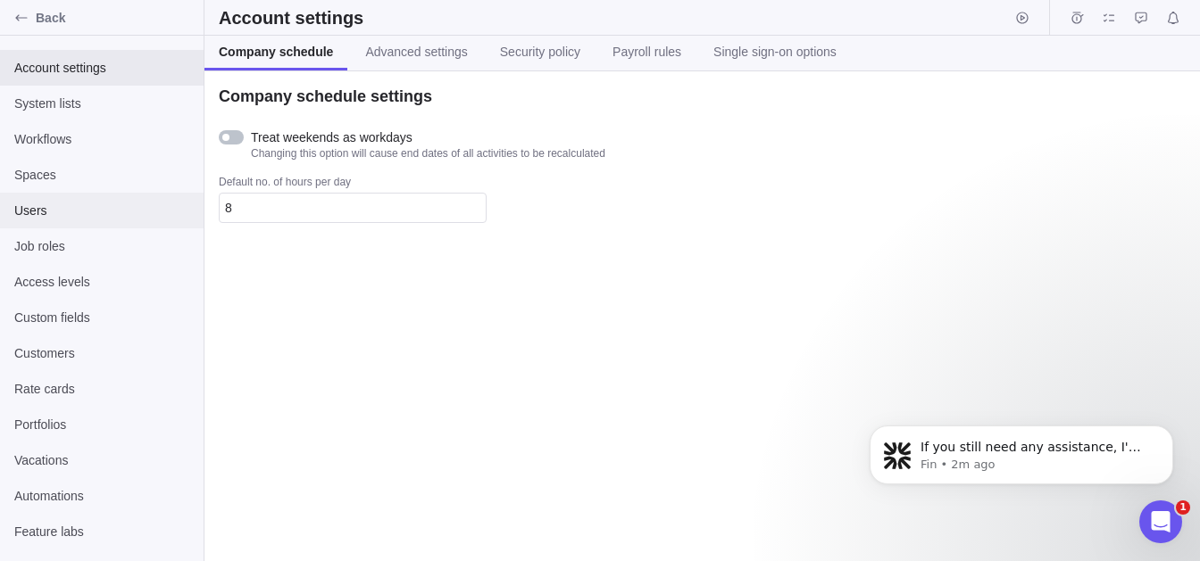
click at [71, 199] on div "Users" at bounding box center [102, 211] width 204 height 36
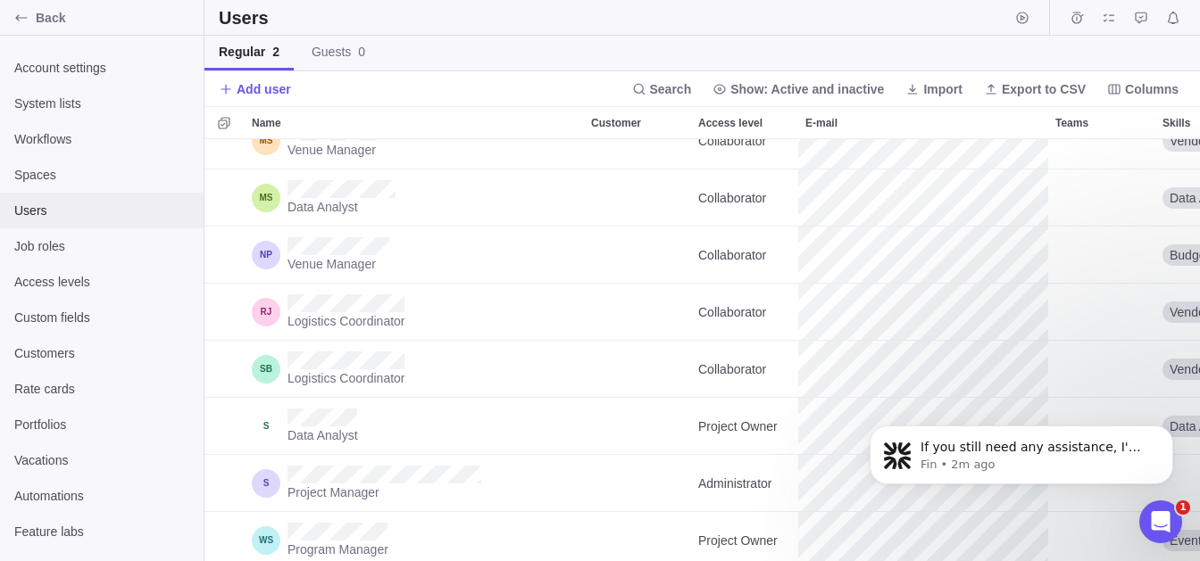
scroll to position [320, 0]
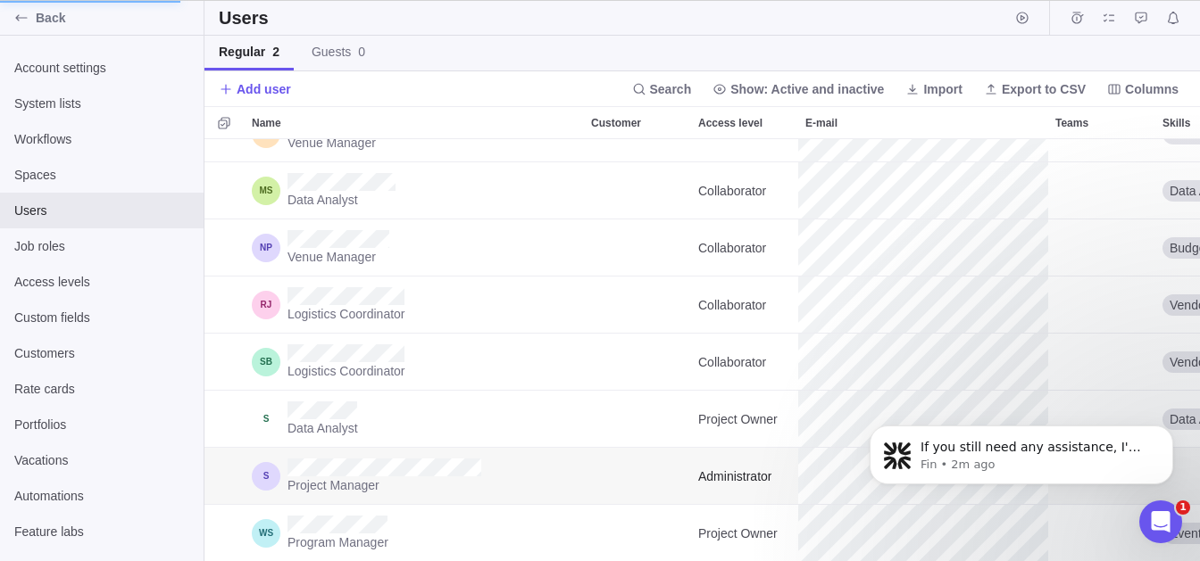
scroll to position [1, 1]
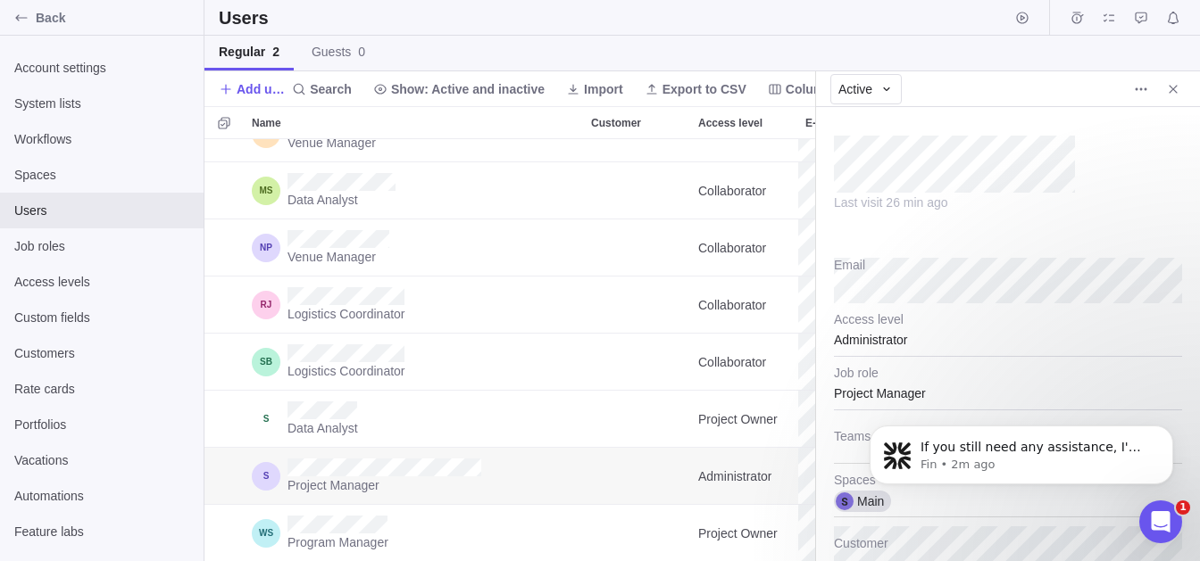
click at [1033, 315] on div "Administrator" at bounding box center [1008, 334] width 348 height 45
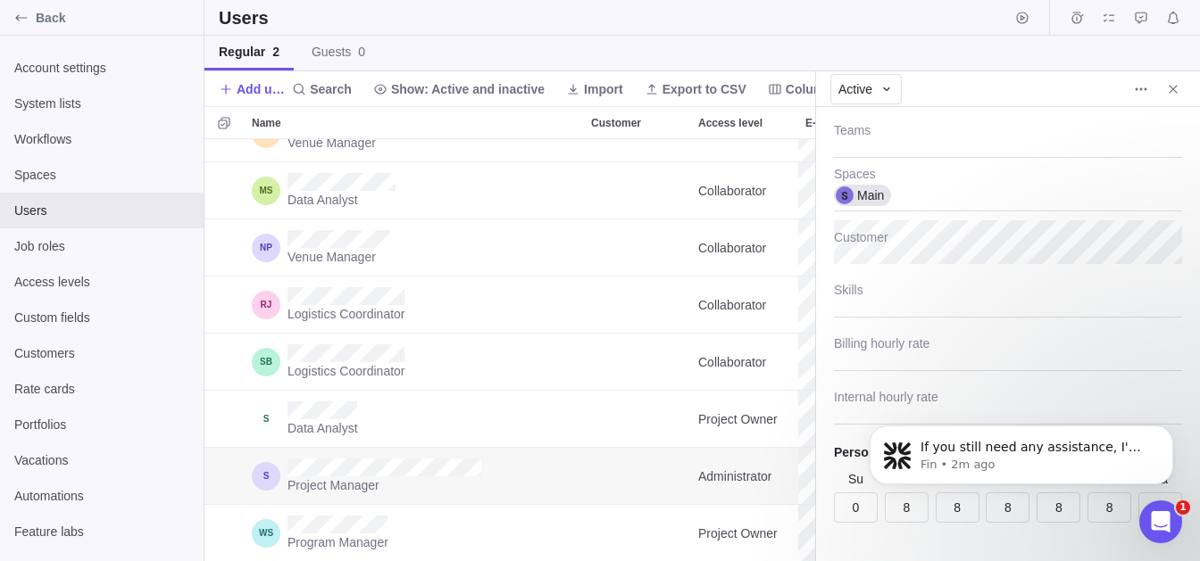
scroll to position [337, 0]
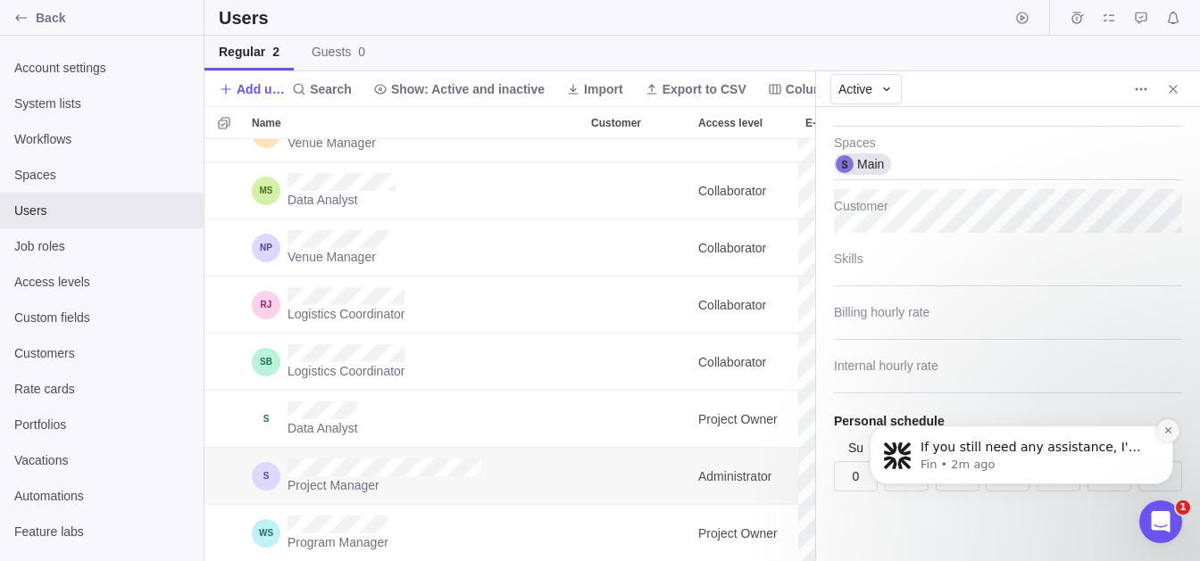
click at [1168, 433] on icon "Dismiss notification" at bounding box center [1168, 431] width 10 height 10
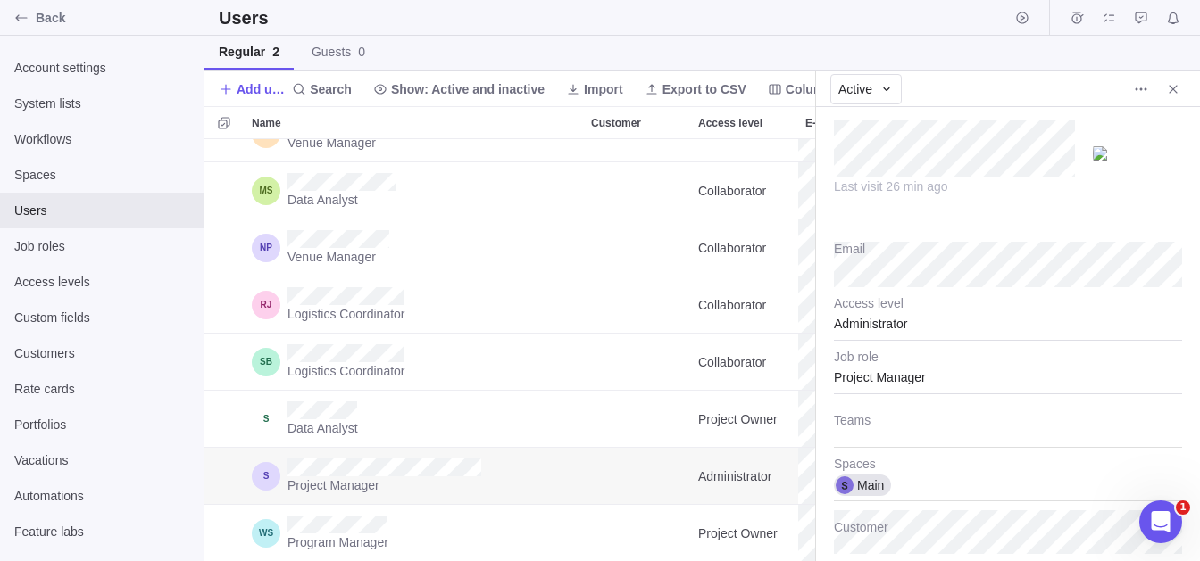
scroll to position [0, 0]
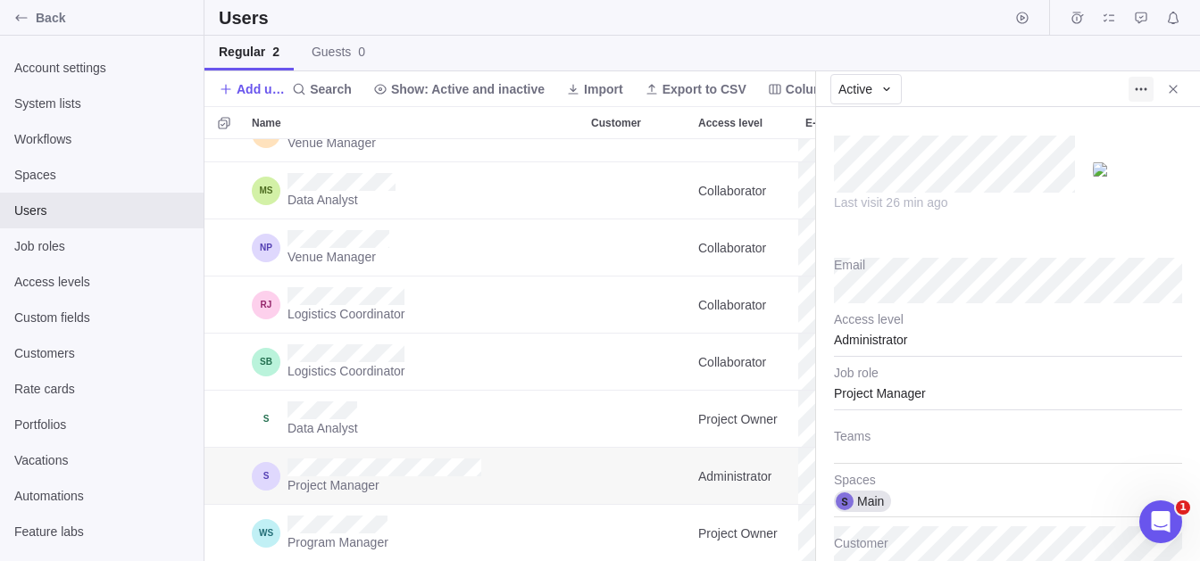
click at [1143, 91] on icon "More actions" at bounding box center [1141, 89] width 14 height 14
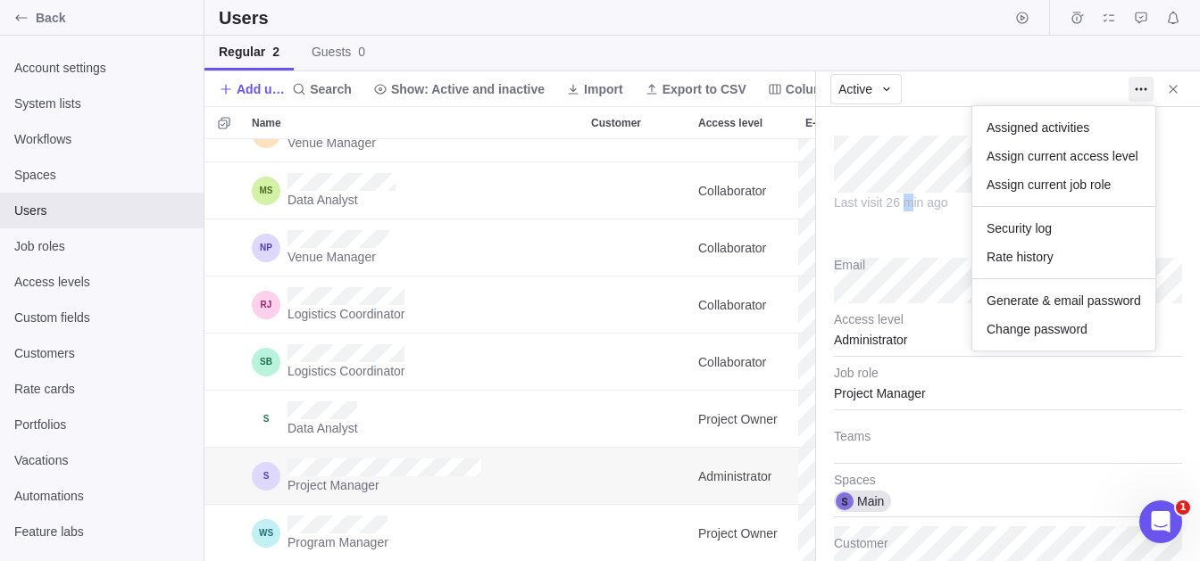
click at [907, 229] on body "Back Account settings System lists Workflows Spaces Users Job roles Access leve…" at bounding box center [600, 280] width 1200 height 561
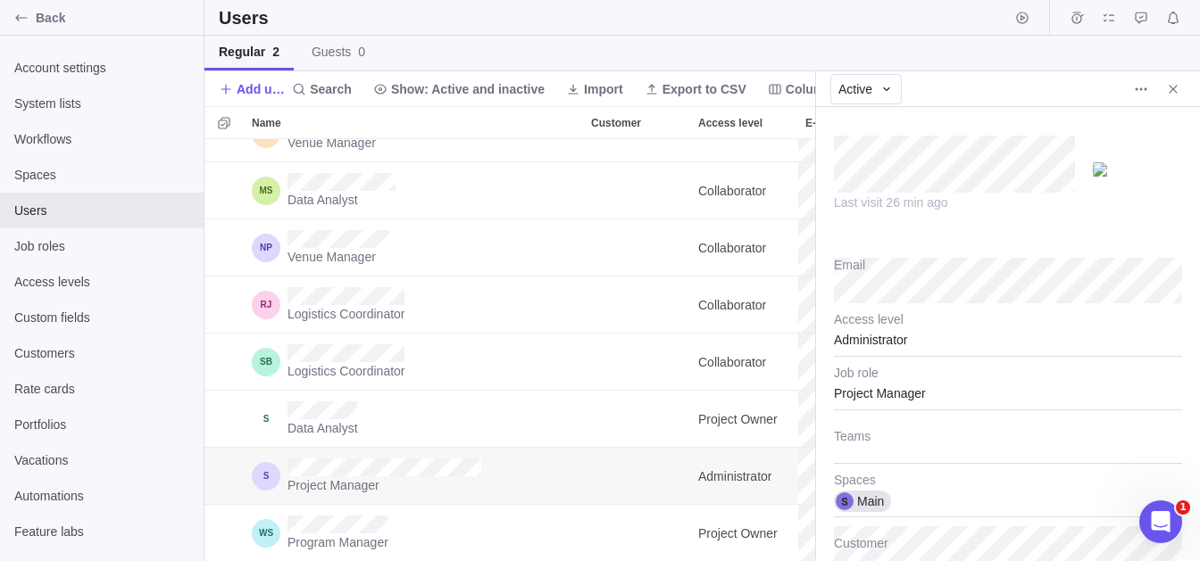
click at [974, 199] on div "Last visit 26 min ago" at bounding box center [954, 203] width 241 height 18
click at [869, 75] on div "Active" at bounding box center [865, 89] width 71 height 30
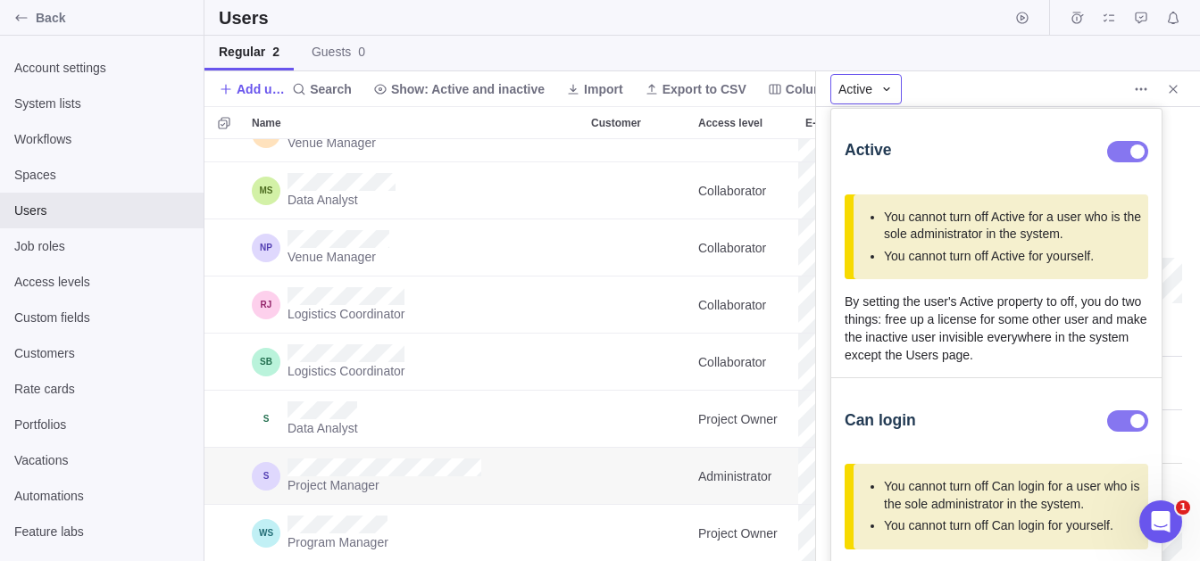
click at [893, 97] on div "Active" at bounding box center [865, 89] width 71 height 30
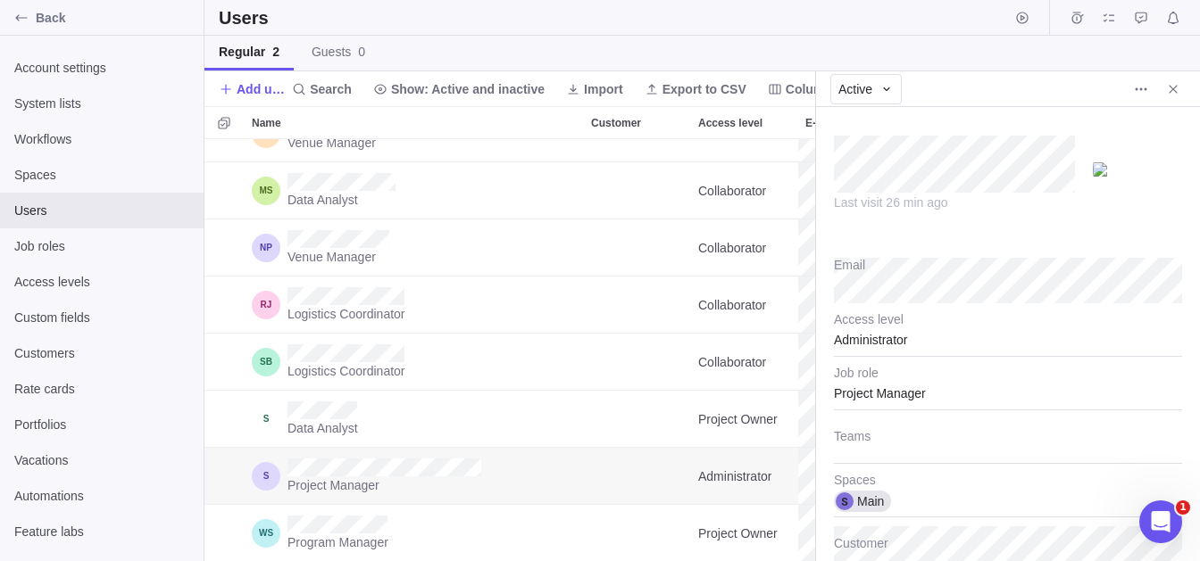
scroll to position [397, 611]
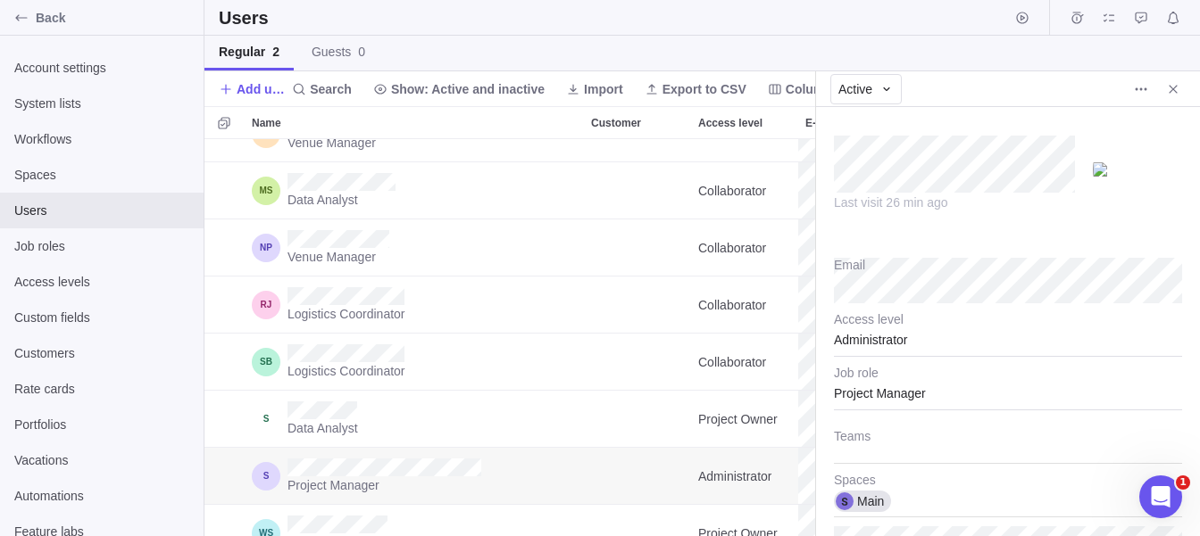
type textarea "x"
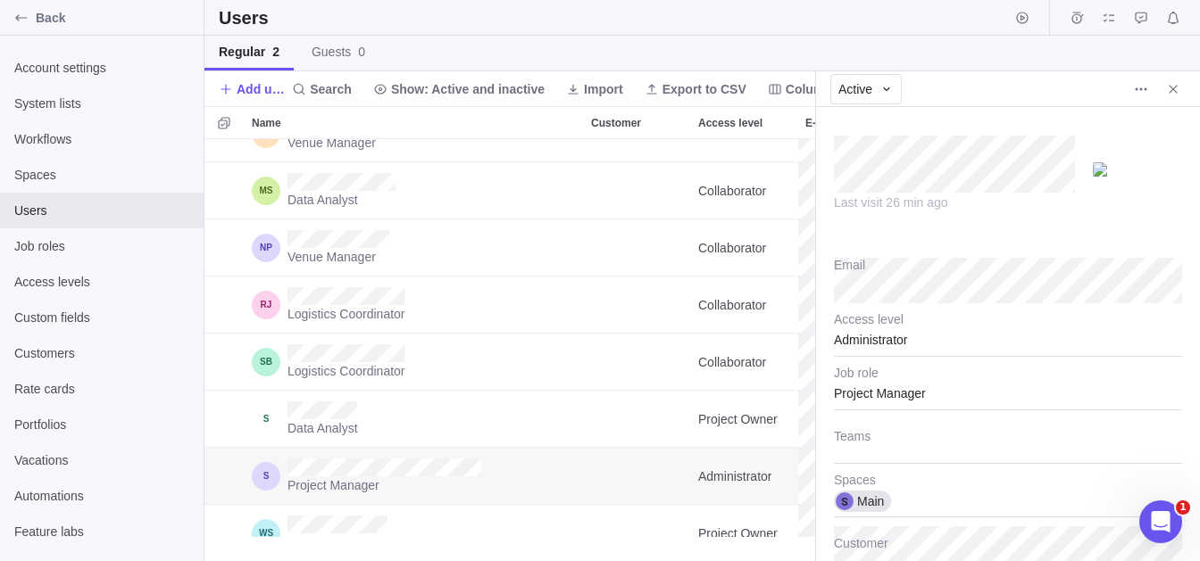
scroll to position [422, 611]
